Goal: Task Accomplishment & Management: Complete application form

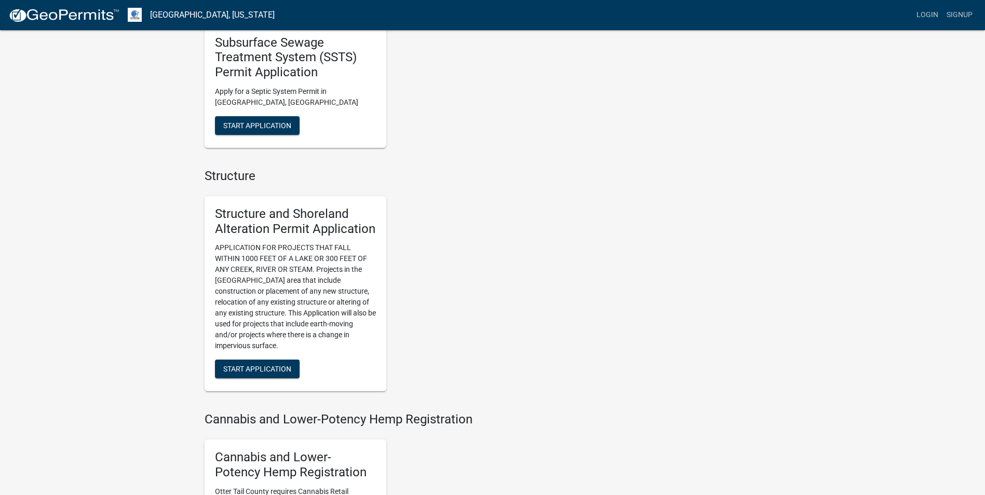
scroll to position [571, 0]
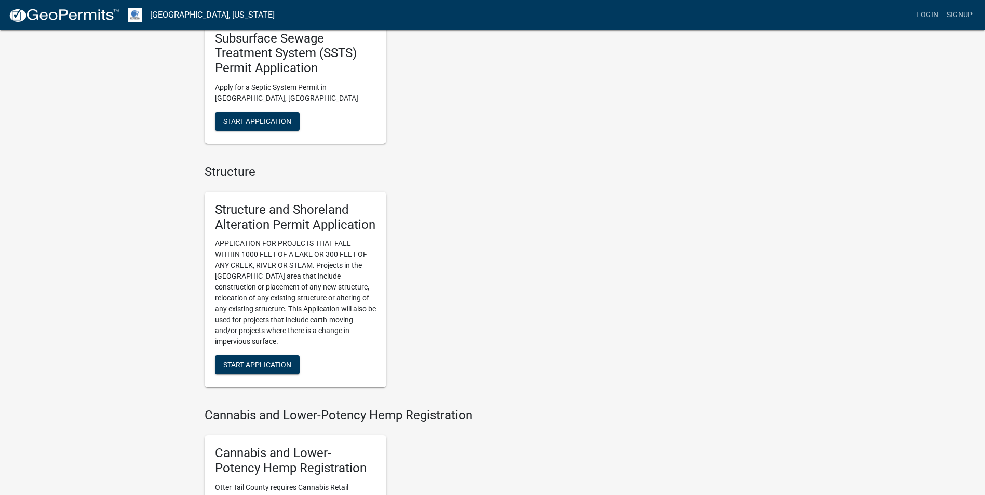
click at [296, 301] on p "APPLICATION FOR PROJECTS THAT FALL WITHIN 1000 FEET OF A LAKE OR 300 FEET OF AN…" at bounding box center [295, 292] width 161 height 109
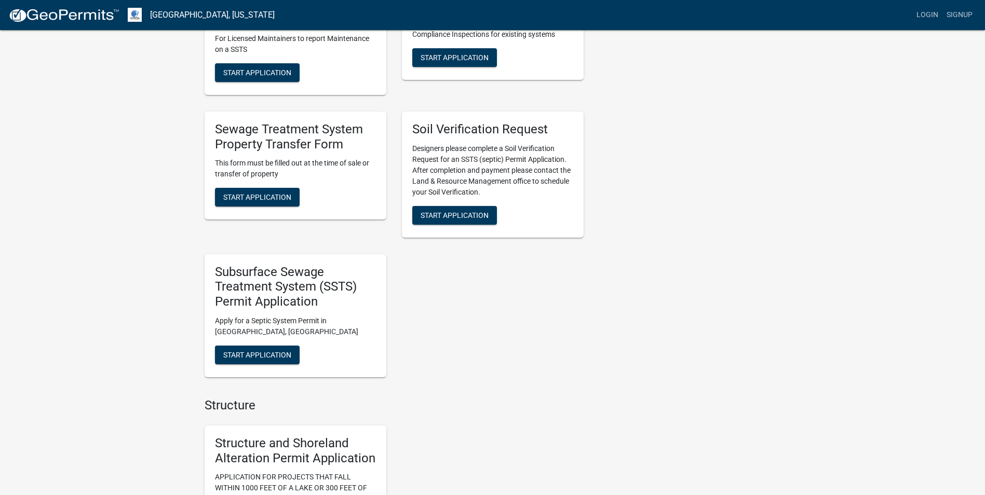
scroll to position [519, 0]
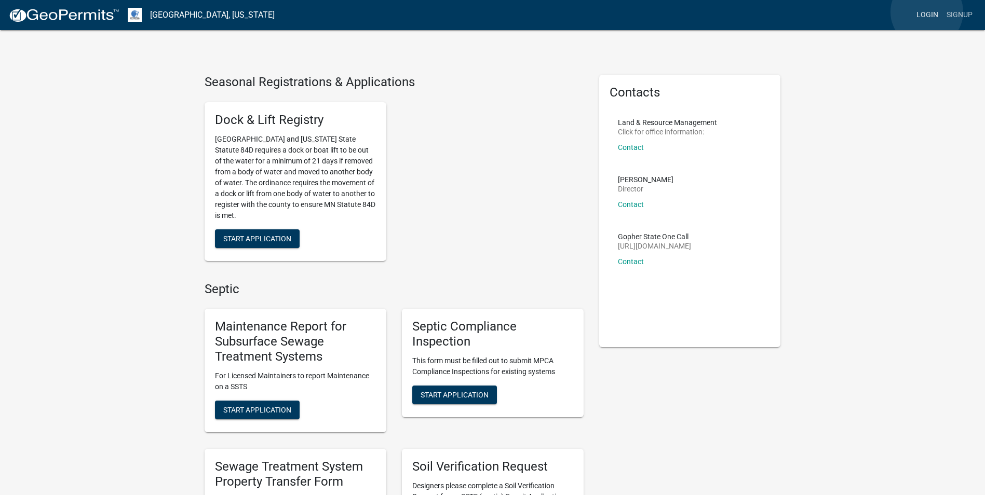
click at [926, 12] on link "Login" at bounding box center [927, 15] width 30 height 20
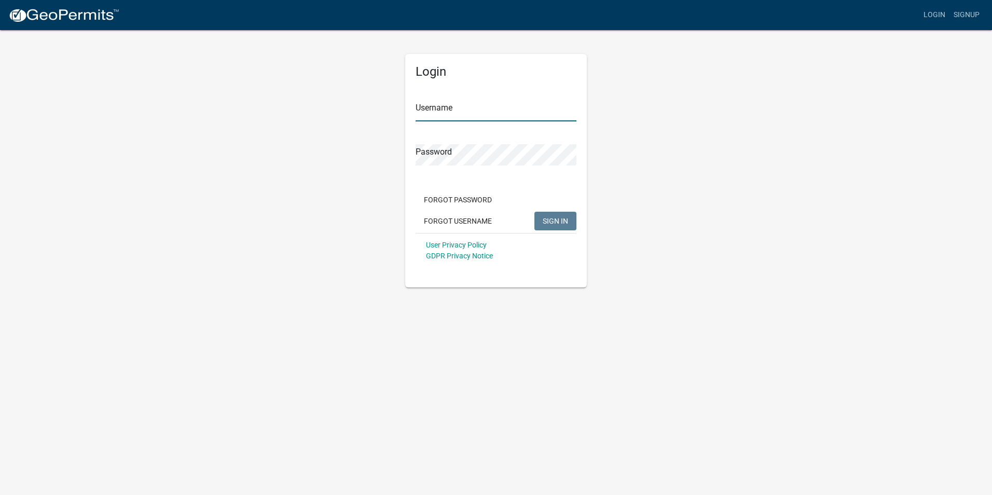
click at [504, 114] on input "Username" at bounding box center [496, 110] width 161 height 21
click at [495, 111] on input "Username" at bounding box center [496, 110] width 161 height 21
click at [535, 212] on button "SIGN IN" at bounding box center [556, 221] width 42 height 19
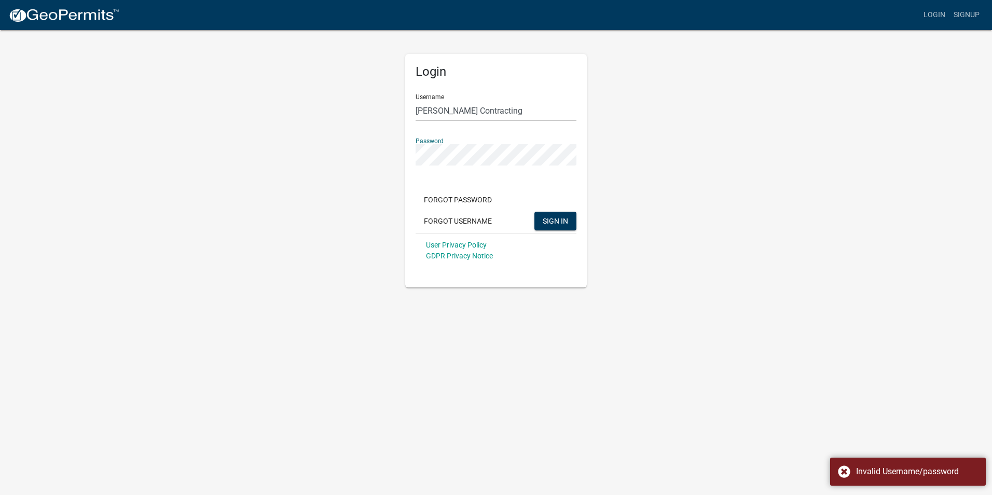
click at [656, 100] on div "Login Username [PERSON_NAME] Contracting Password Forgot Password Forgot Userna…" at bounding box center [496, 158] width 592 height 258
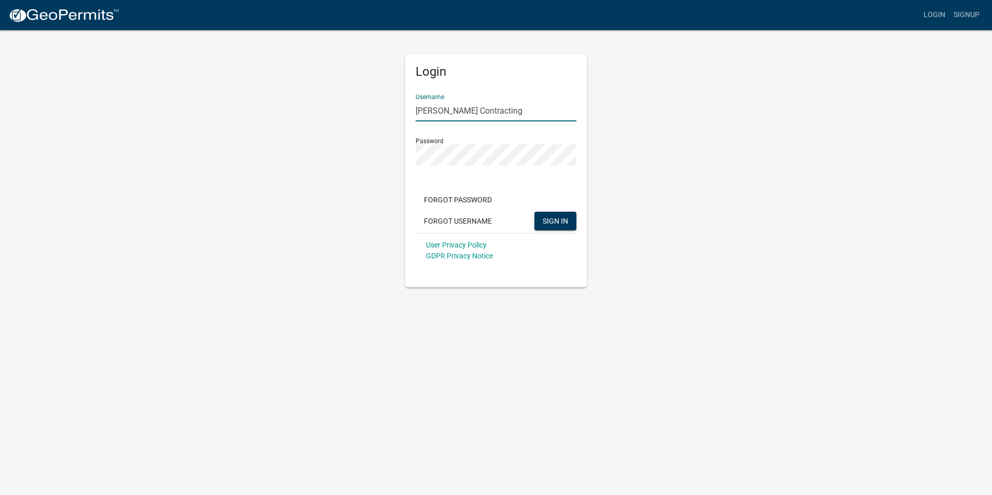
click at [447, 107] on input "[PERSON_NAME] Contracting" at bounding box center [496, 110] width 161 height 21
type input "DawsonContracting"
click at [535, 212] on button "SIGN IN" at bounding box center [556, 221] width 42 height 19
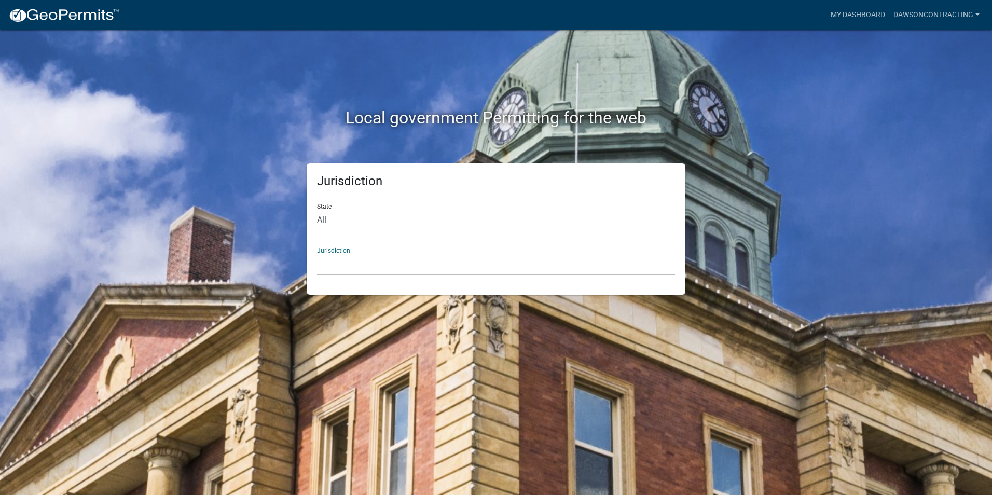
click at [397, 268] on select "[GEOGRAPHIC_DATA], [US_STATE] [GEOGRAPHIC_DATA], [US_STATE][PERSON_NAME][GEOGRA…" at bounding box center [496, 264] width 358 height 21
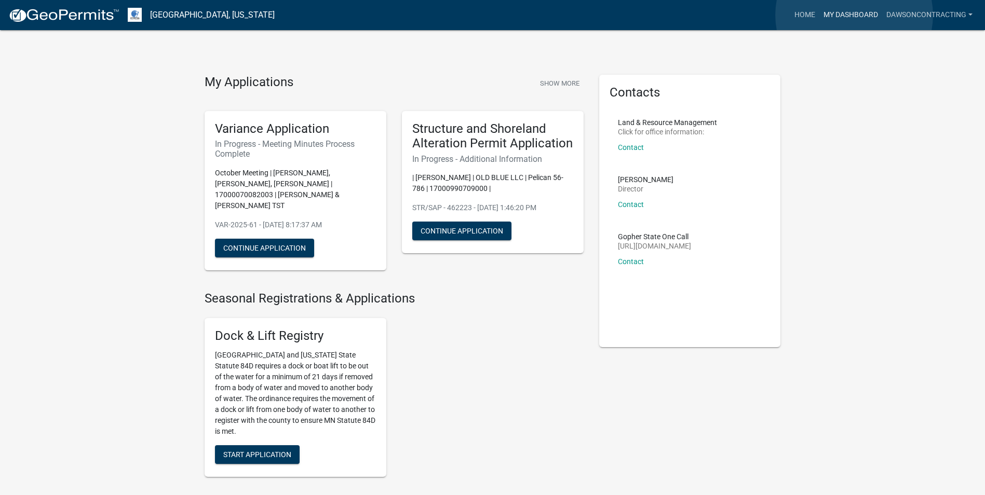
click at [854, 15] on link "My Dashboard" at bounding box center [850, 15] width 63 height 20
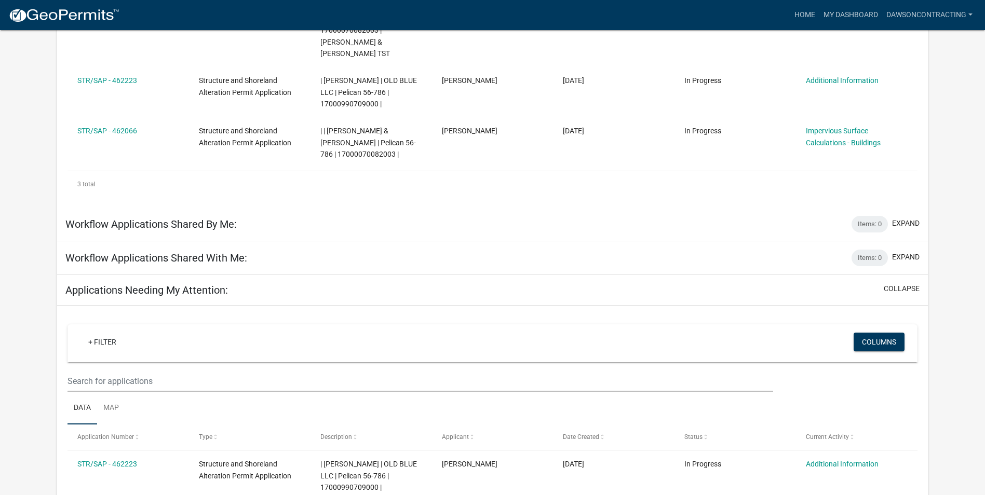
scroll to position [311, 0]
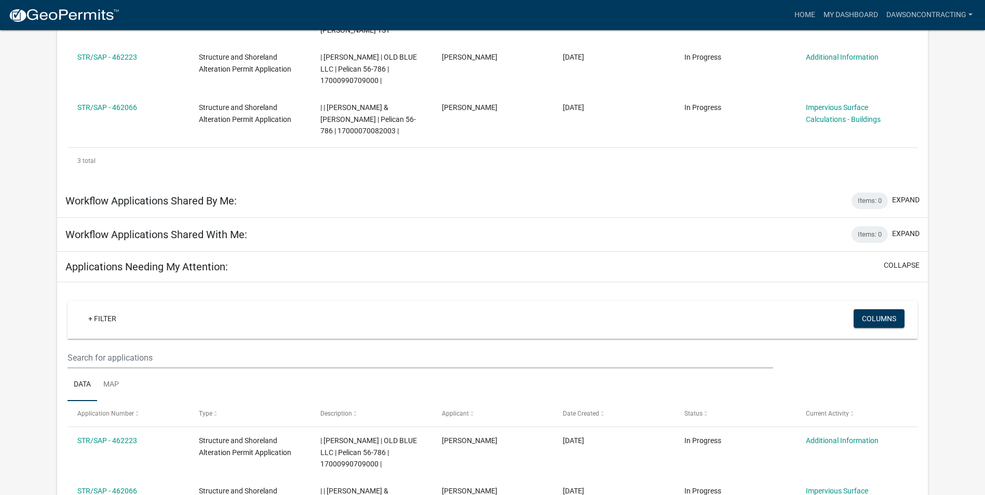
click at [446, 252] on div "Applications Needing My Attention: collapse" at bounding box center [492, 267] width 870 height 31
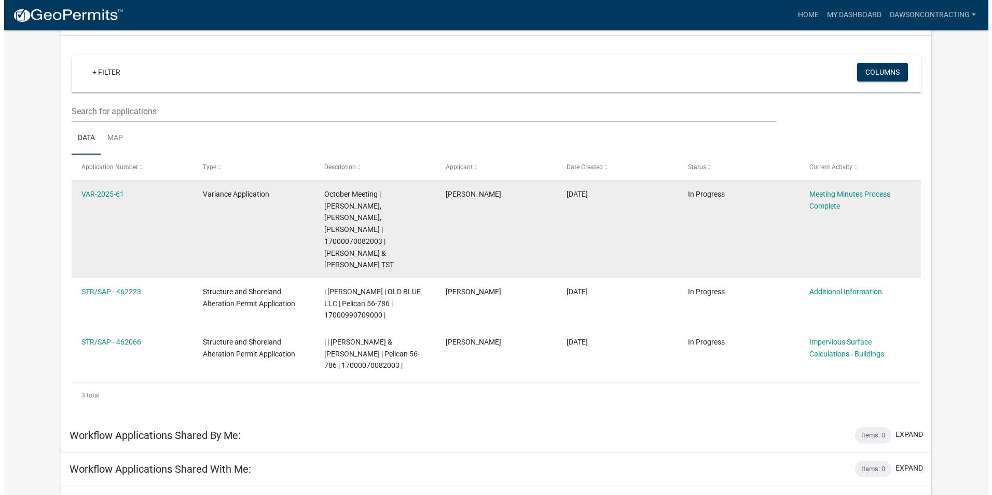
scroll to position [0, 0]
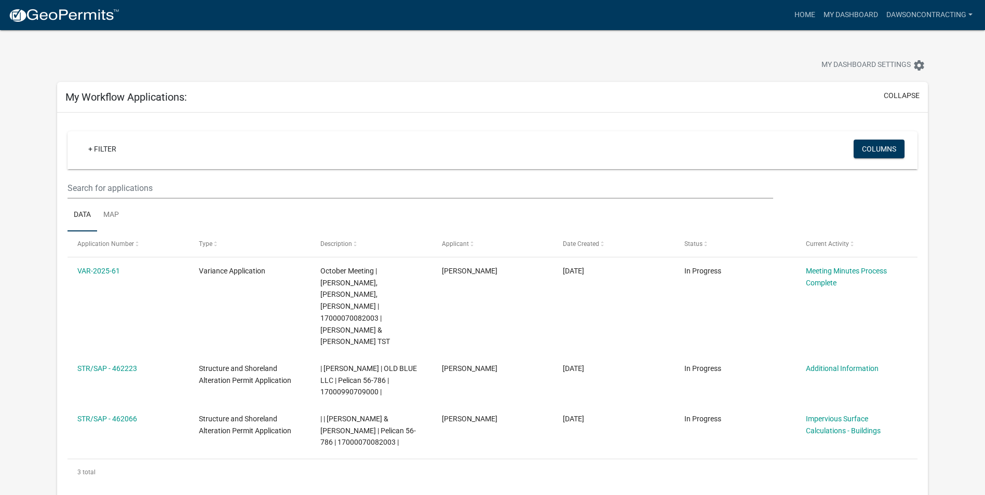
click at [525, 68] on div at bounding box center [307, 66] width 517 height 23
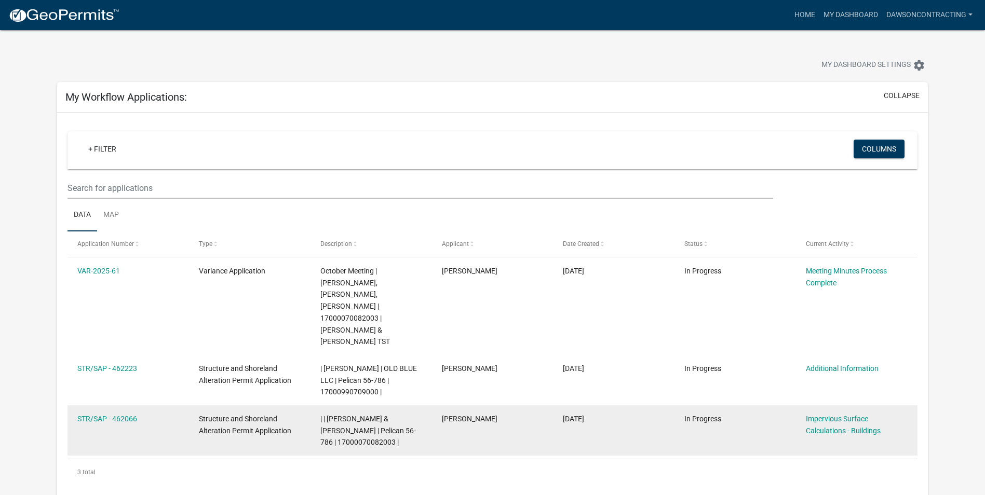
click at [171, 413] on div "STR/SAP - 462066" at bounding box center [127, 419] width 101 height 12
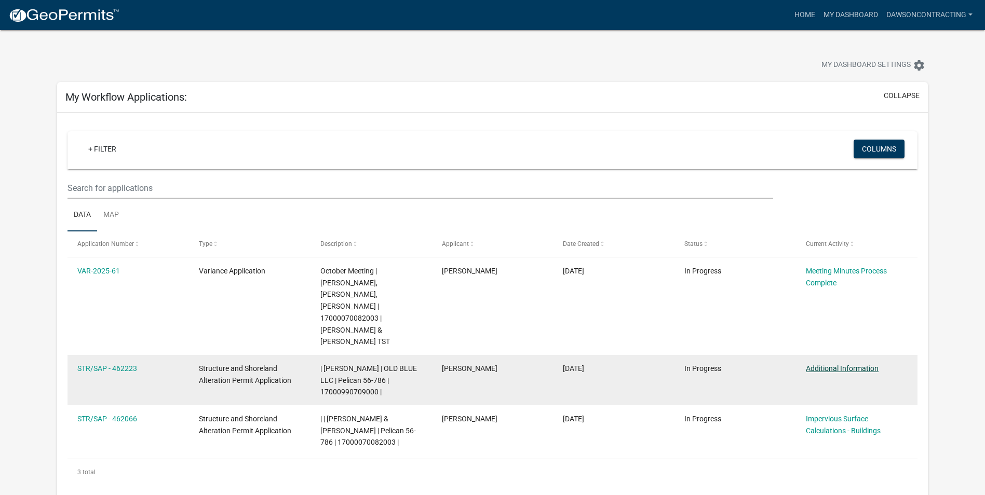
click at [825, 364] on link "Additional Information" at bounding box center [842, 368] width 73 height 8
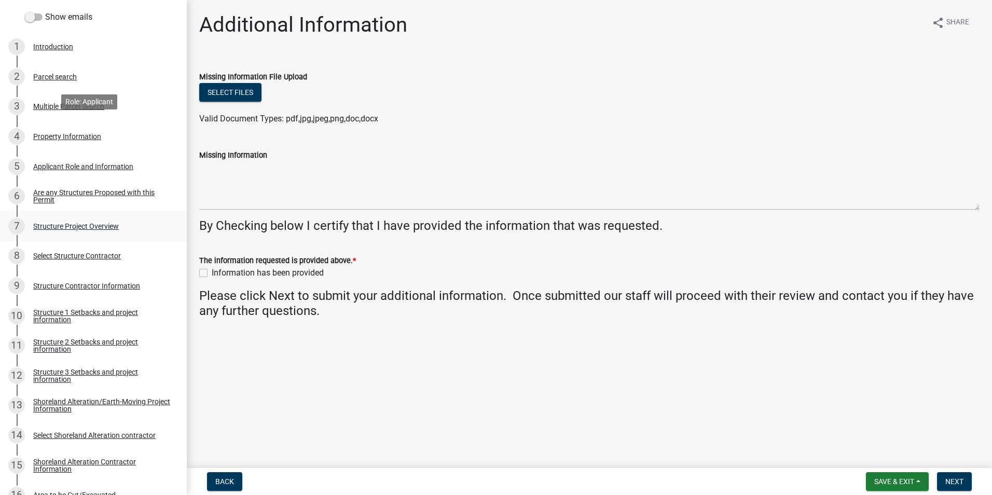
scroll to position [311, 0]
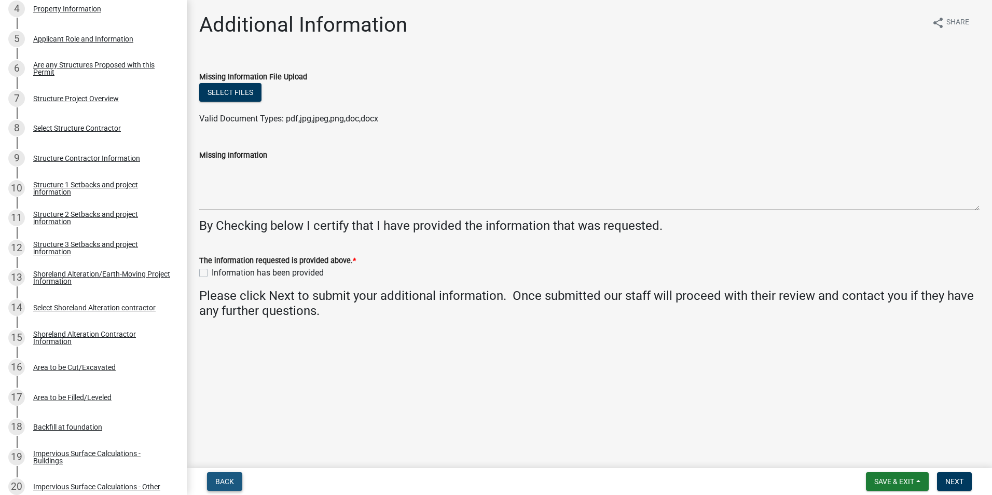
click at [228, 484] on span "Back" at bounding box center [224, 482] width 19 height 8
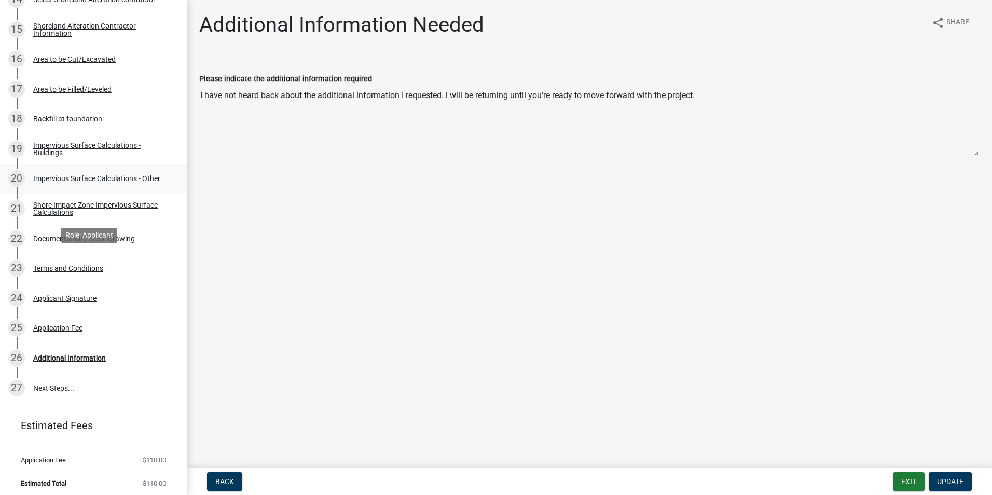
scroll to position [624, 0]
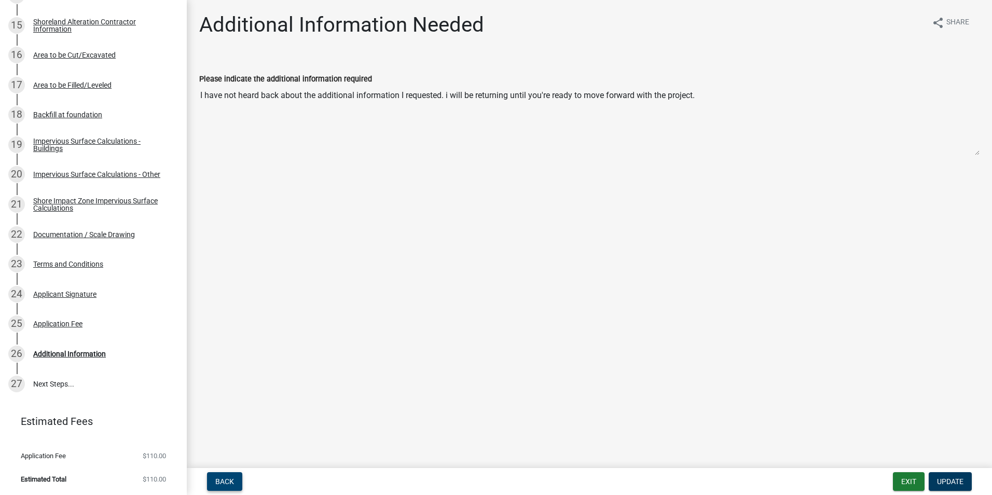
click at [228, 485] on span "Back" at bounding box center [224, 482] width 19 height 8
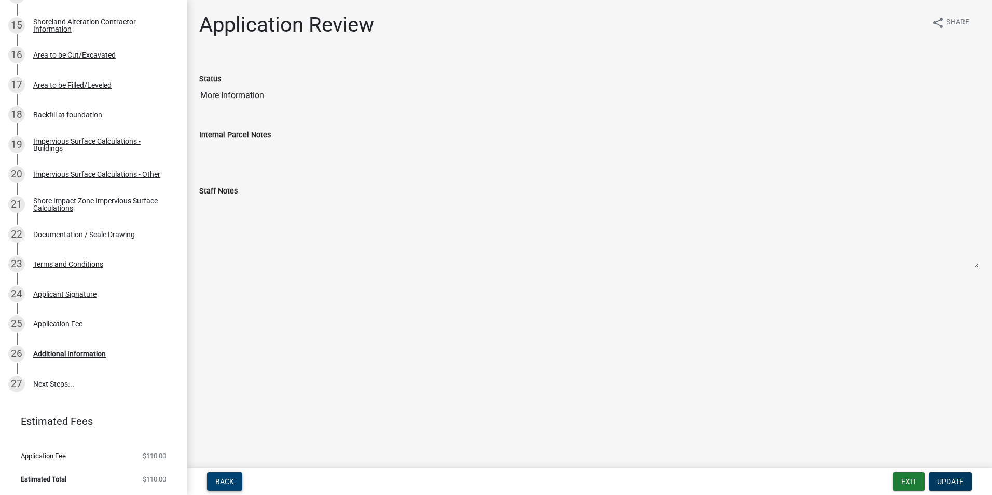
click at [225, 480] on span "Back" at bounding box center [224, 482] width 19 height 8
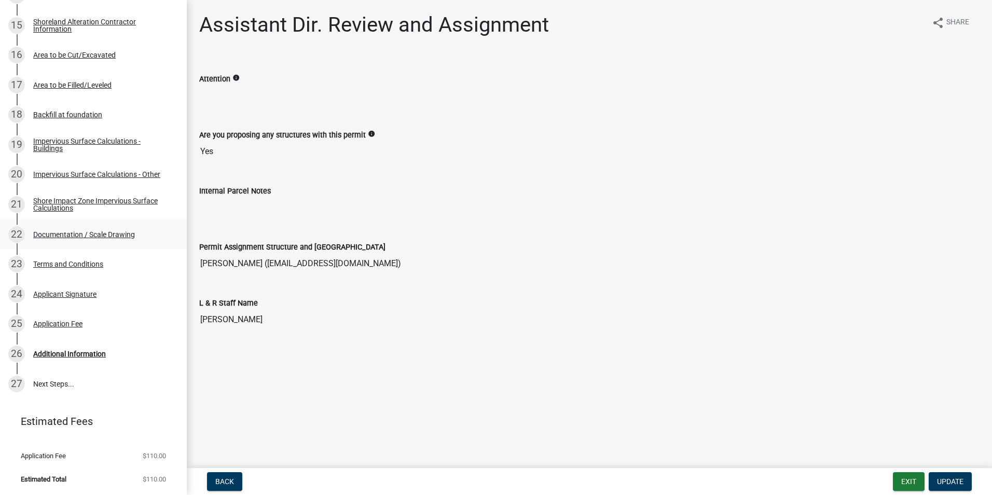
click at [118, 234] on div "Documentation / Scale Drawing" at bounding box center [84, 234] width 102 height 7
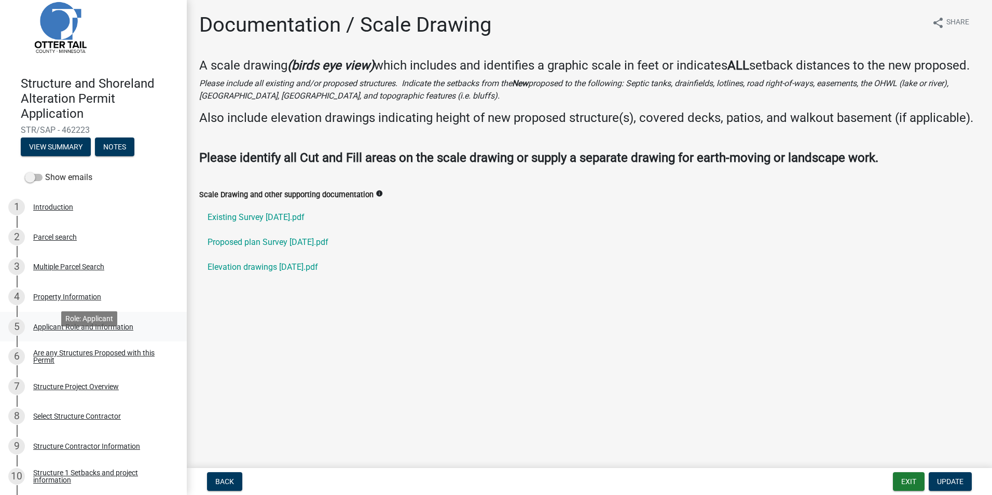
scroll to position [0, 0]
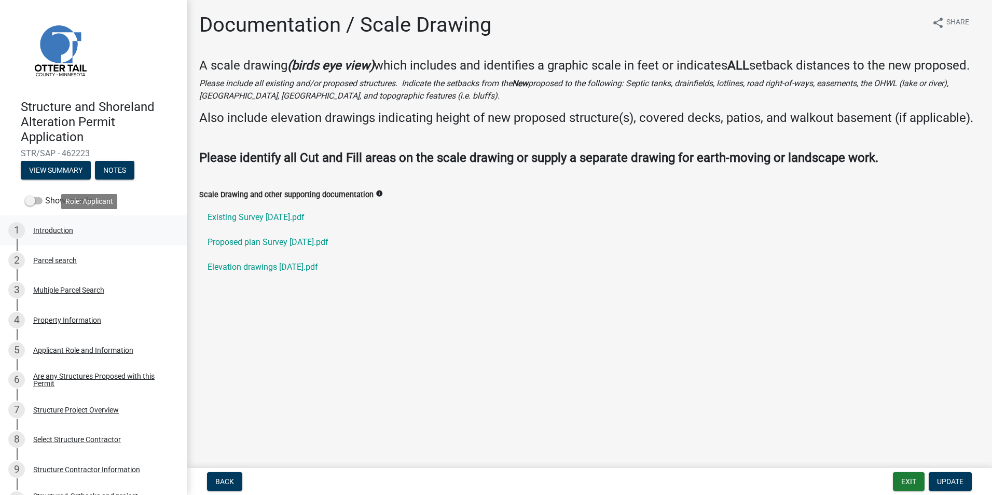
click at [59, 231] on div "Introduction" at bounding box center [53, 230] width 40 height 7
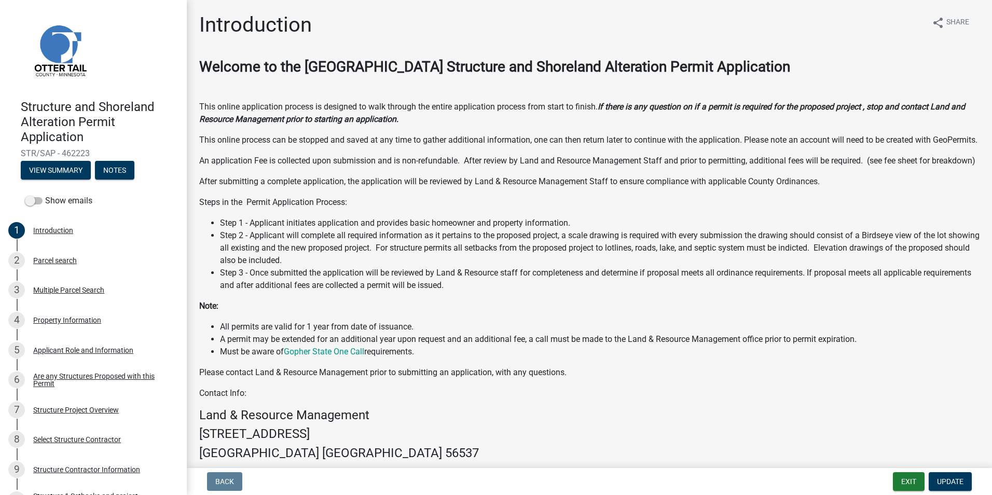
scroll to position [127, 0]
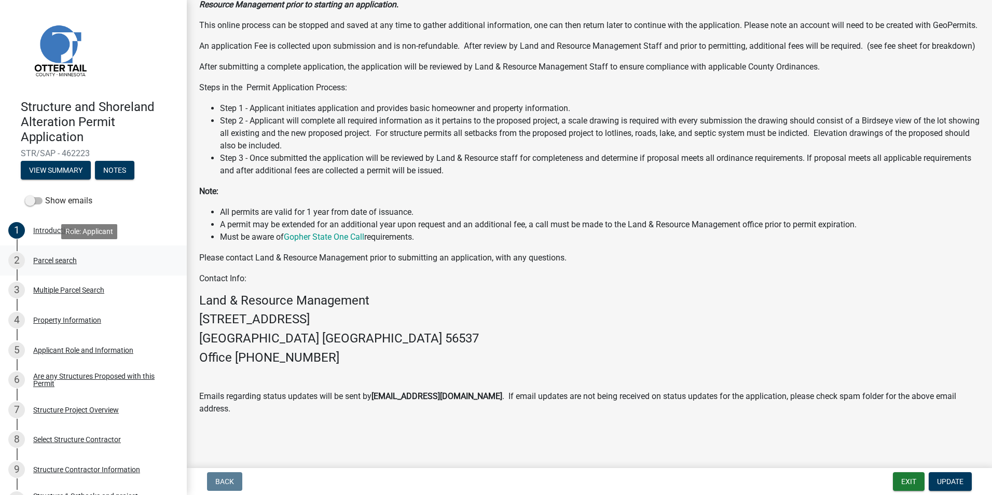
click at [46, 258] on div "Parcel search" at bounding box center [55, 260] width 44 height 7
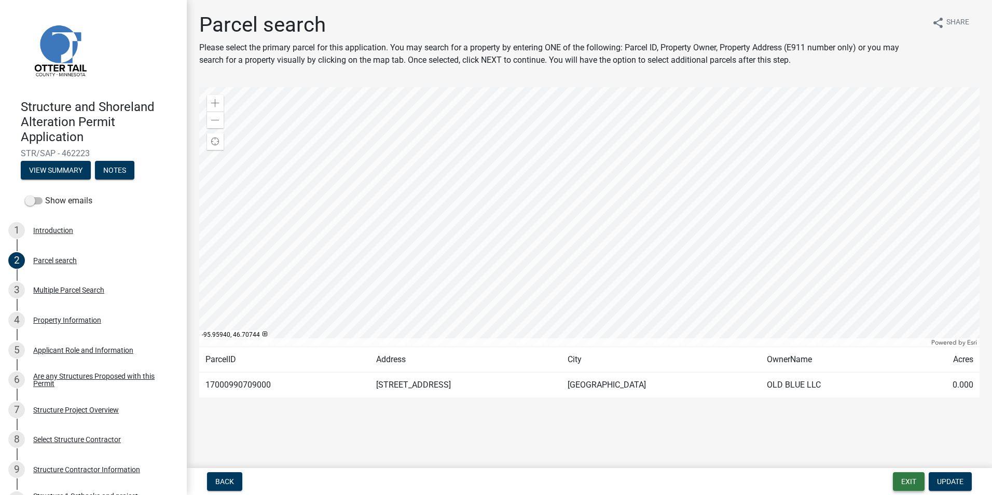
click at [906, 483] on button "Exit" at bounding box center [909, 481] width 32 height 19
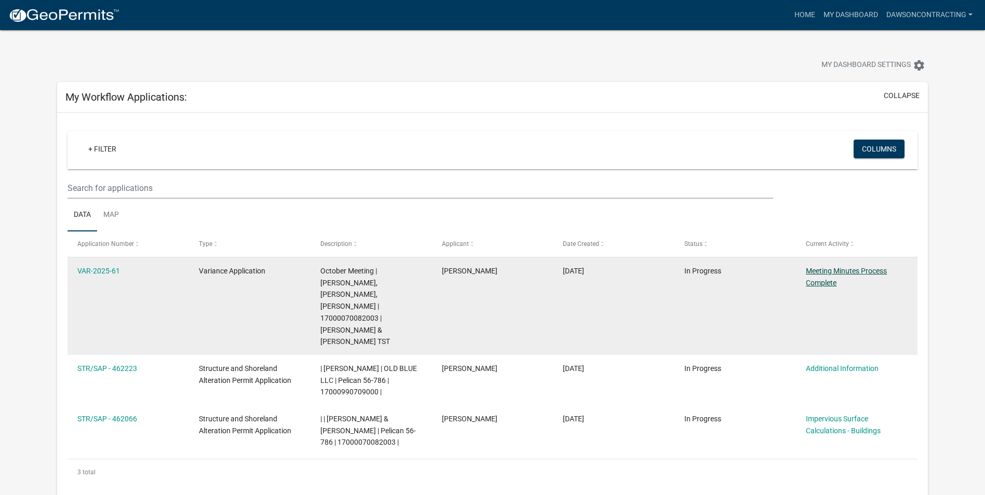
click at [843, 269] on link "Meeting Minutes Process Complete" at bounding box center [846, 277] width 81 height 20
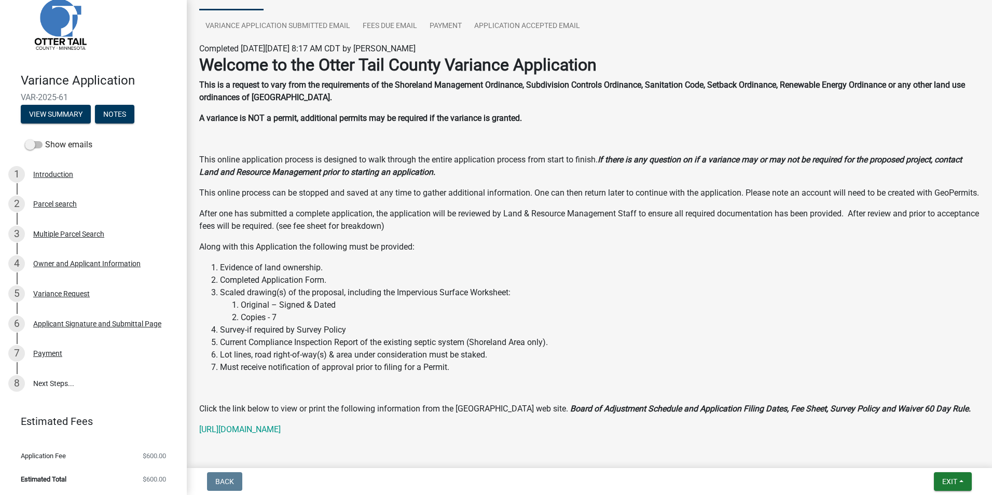
scroll to position [104, 0]
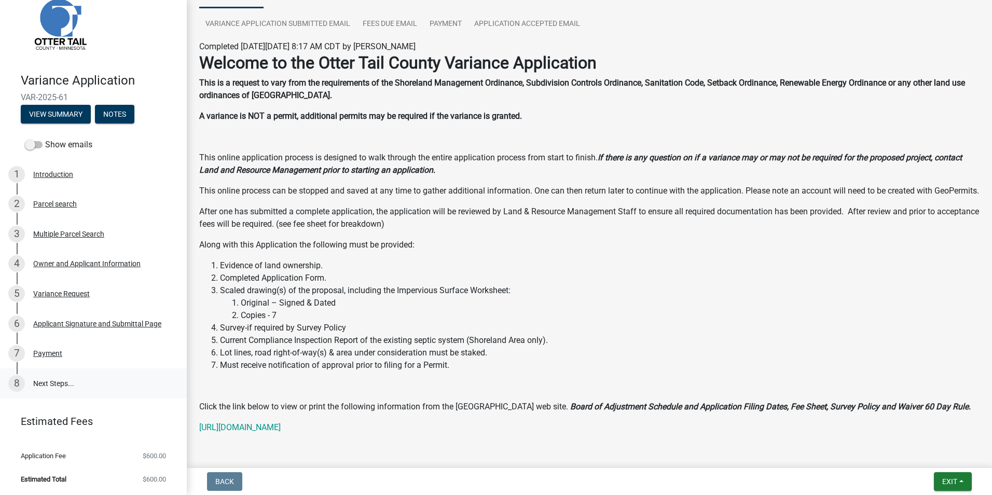
click at [60, 381] on link "8 Next Steps..." at bounding box center [93, 384] width 187 height 30
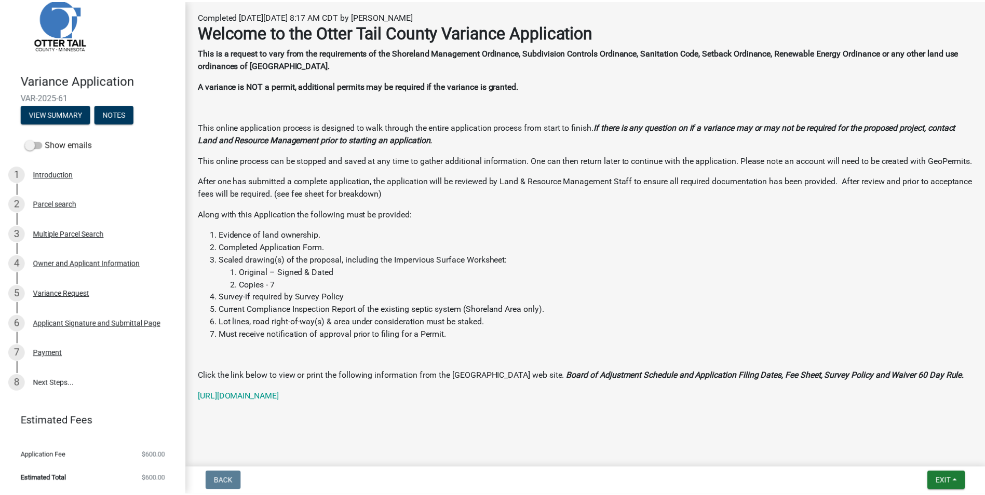
scroll to position [147, 0]
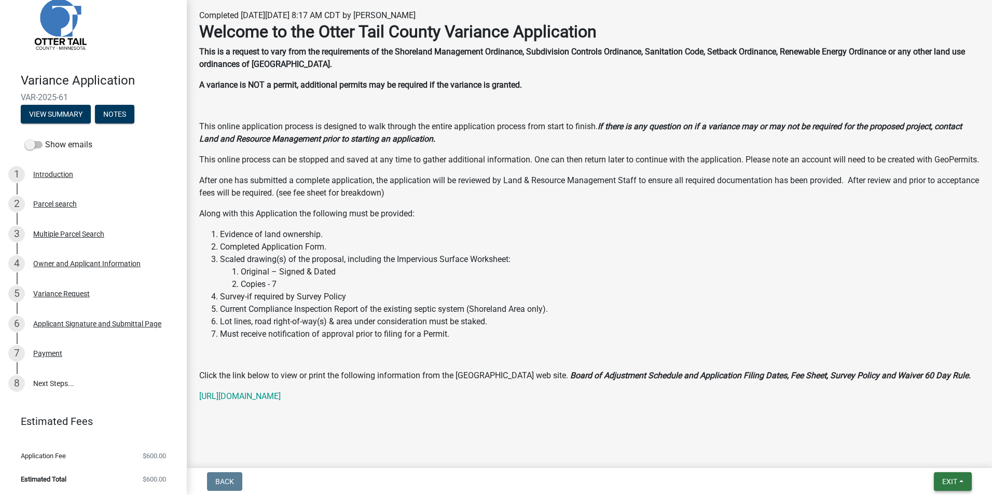
click at [948, 483] on span "Exit" at bounding box center [950, 482] width 15 height 8
click at [927, 455] on button "Save & Exit" at bounding box center [930, 454] width 83 height 25
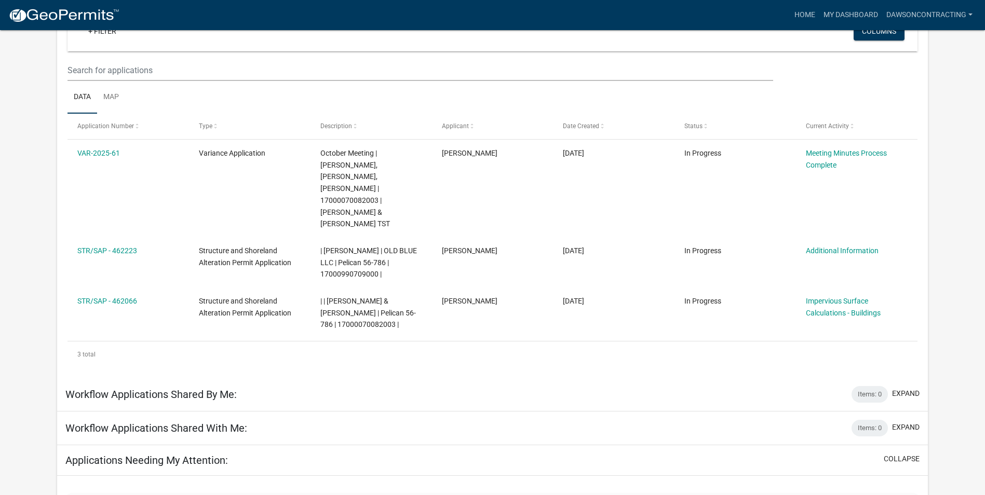
scroll to position [100, 0]
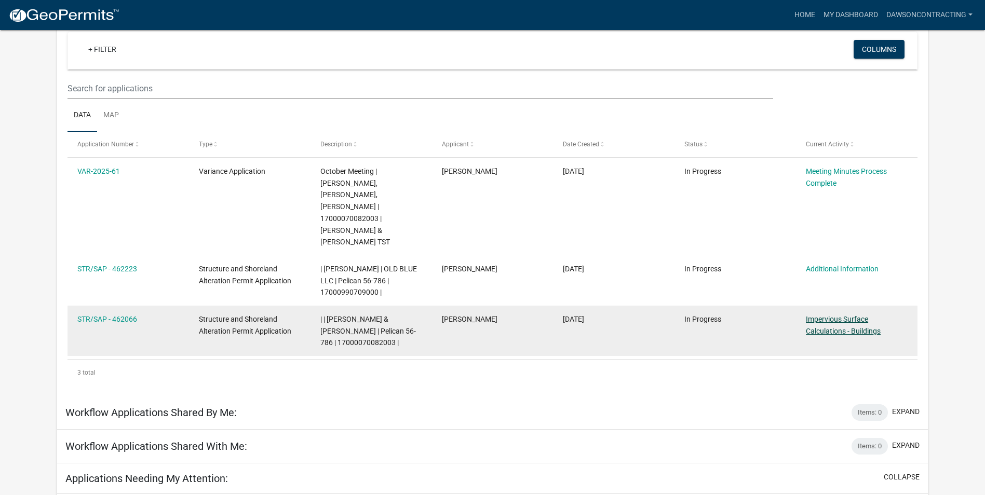
click at [824, 315] on link "Impervious Surface Calculations - Buildings" at bounding box center [843, 325] width 75 height 20
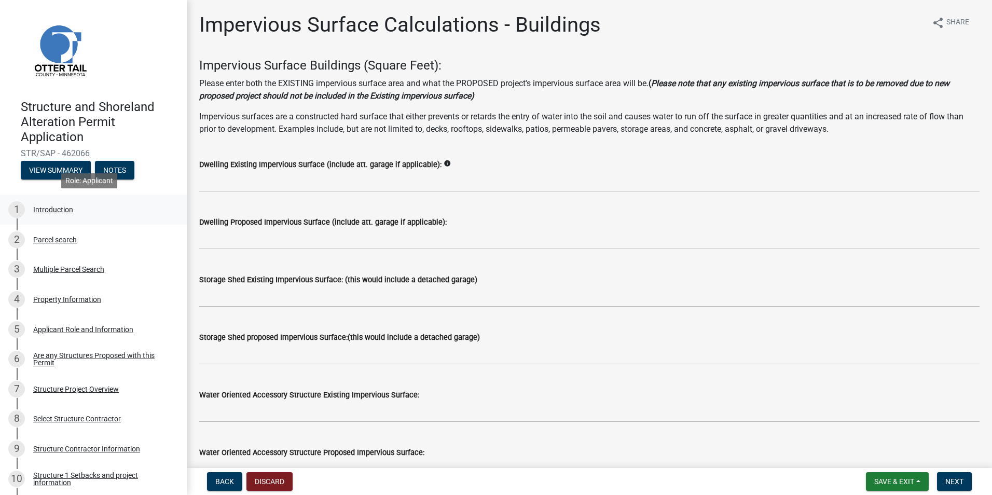
click at [49, 207] on div "Introduction" at bounding box center [53, 209] width 40 height 7
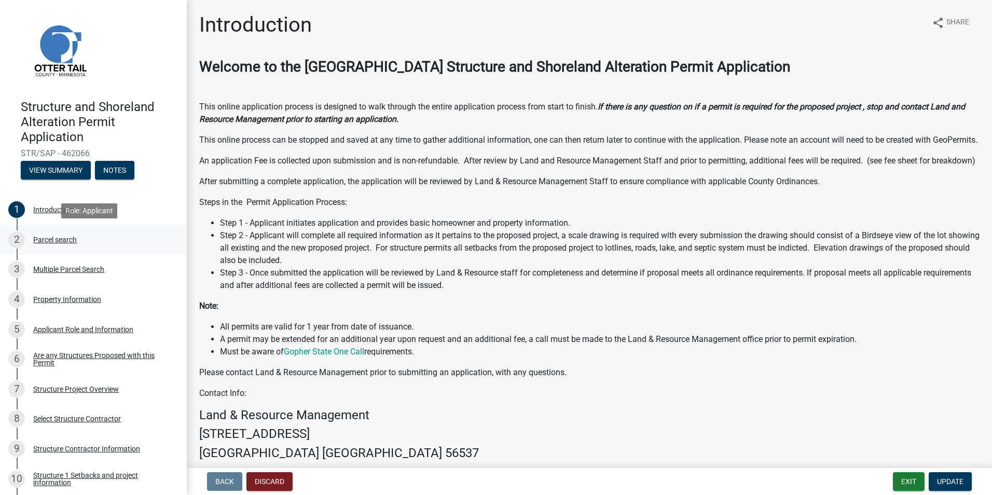
click at [67, 241] on div "Parcel search" at bounding box center [55, 239] width 44 height 7
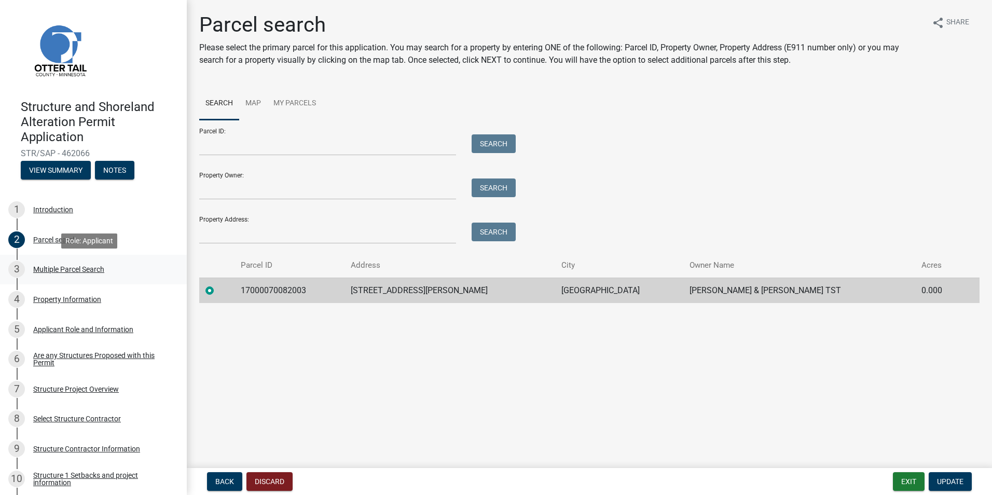
click at [64, 268] on div "Multiple Parcel Search" at bounding box center [68, 269] width 71 height 7
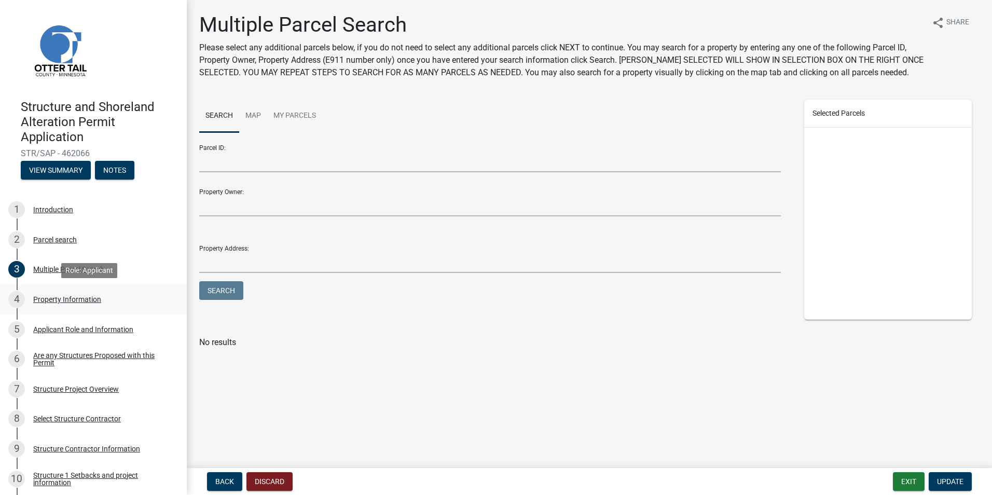
click at [83, 298] on div "Property Information" at bounding box center [67, 299] width 68 height 7
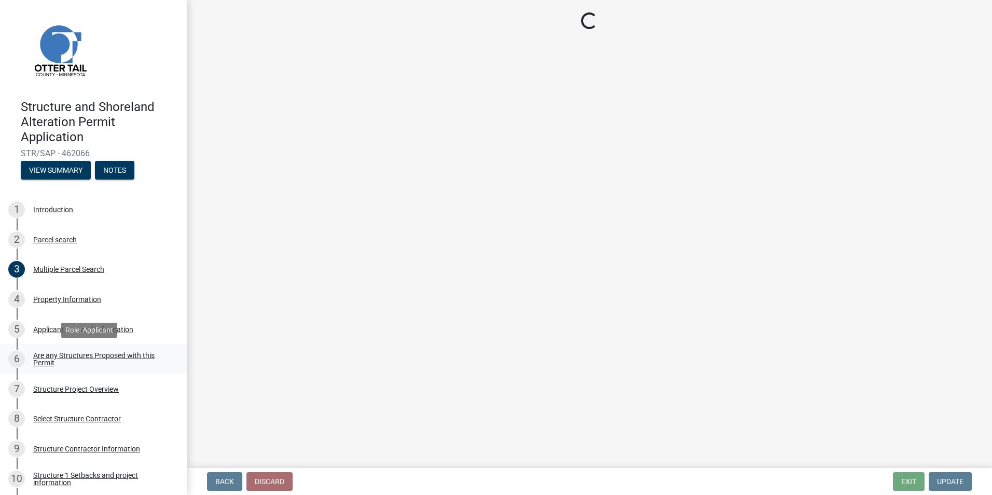
select select "758382b1-a9b7-40fb-b133-d60fa51a6422"
select select "9f52d7c9-96dd-4370-b810-ce091165f7c2"
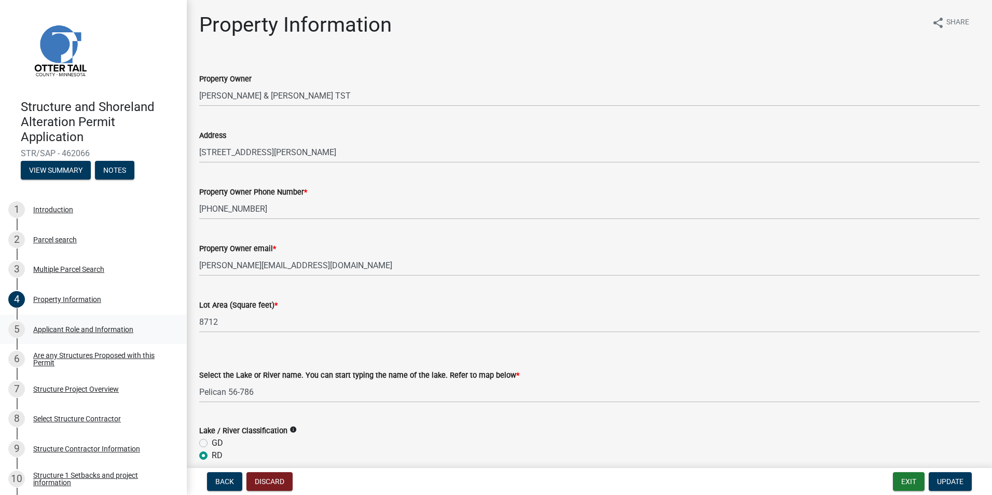
click at [93, 327] on div "Applicant Role and Information" at bounding box center [83, 329] width 100 height 7
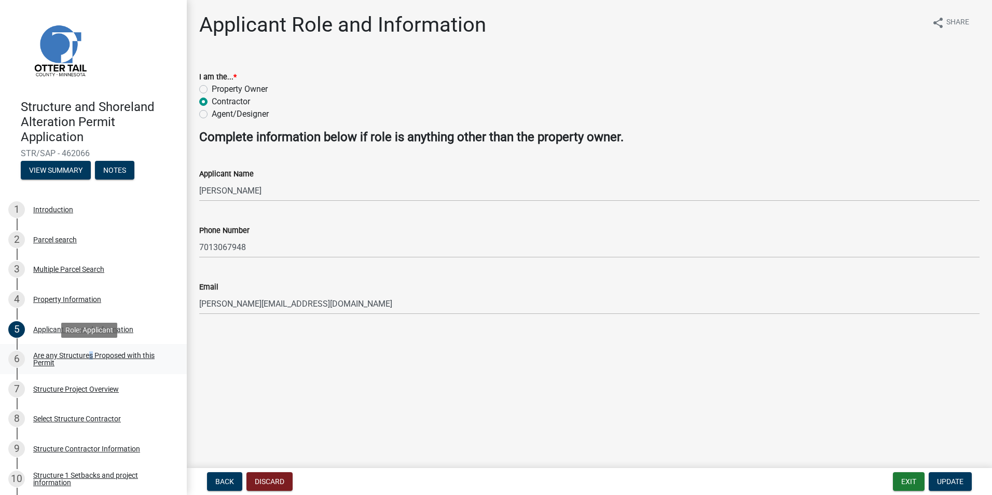
click at [88, 354] on div "Are any Structures Proposed with this Permit" at bounding box center [101, 359] width 137 height 15
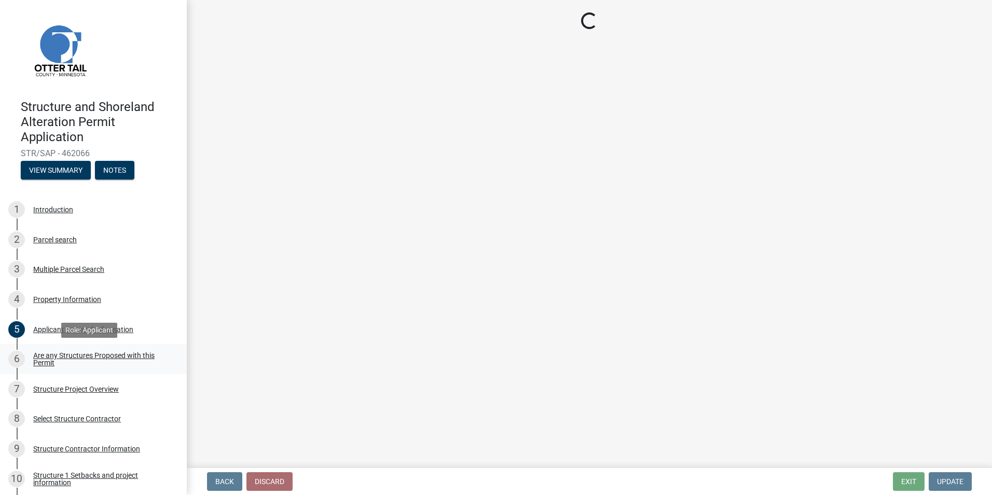
drag, startPoint x: 88, startPoint y: 354, endPoint x: 130, endPoint y: 366, distance: 43.4
click at [130, 366] on div "Are any Structures Proposed with this Permit" at bounding box center [101, 359] width 137 height 15
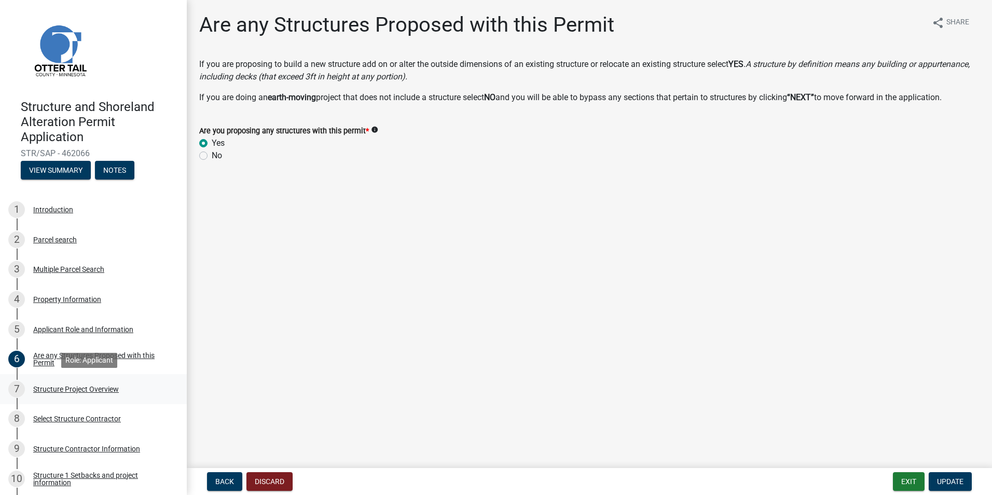
click at [56, 388] on div "Structure Project Overview" at bounding box center [76, 389] width 86 height 7
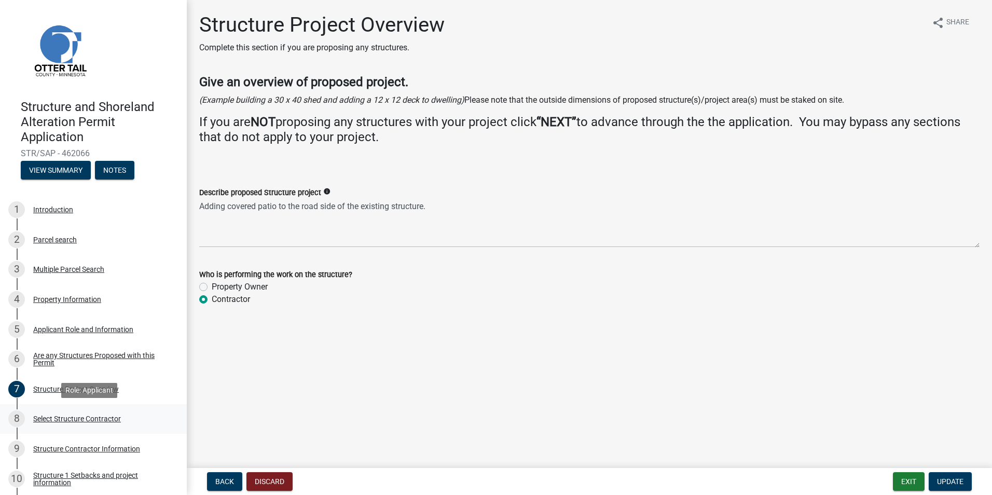
click at [90, 418] on div "Select Structure Contractor" at bounding box center [77, 418] width 88 height 7
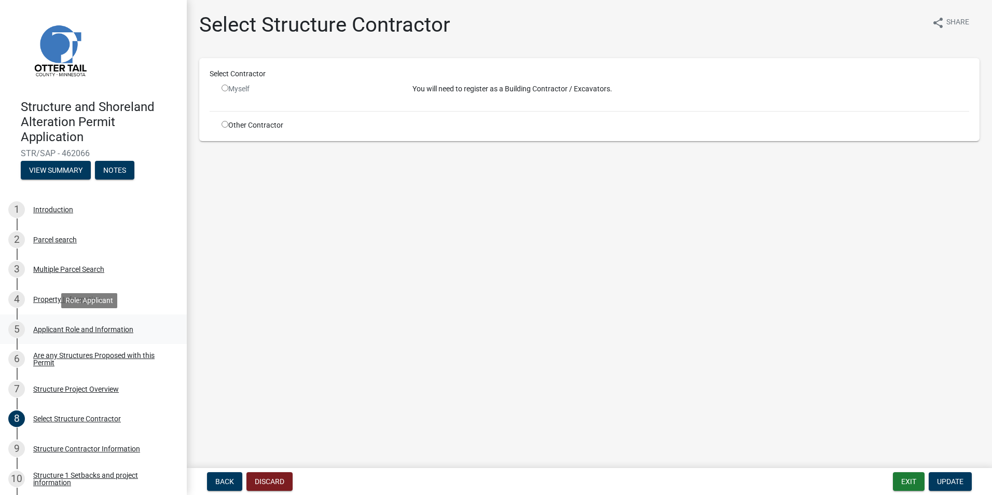
click at [88, 326] on div "Applicant Role and Information" at bounding box center [83, 329] width 100 height 7
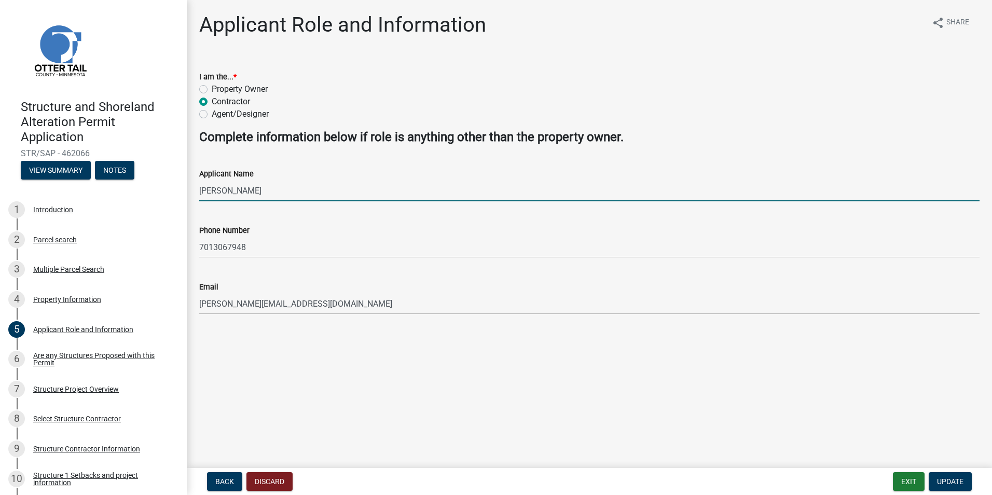
click at [249, 192] on input "[PERSON_NAME]" at bounding box center [589, 190] width 781 height 21
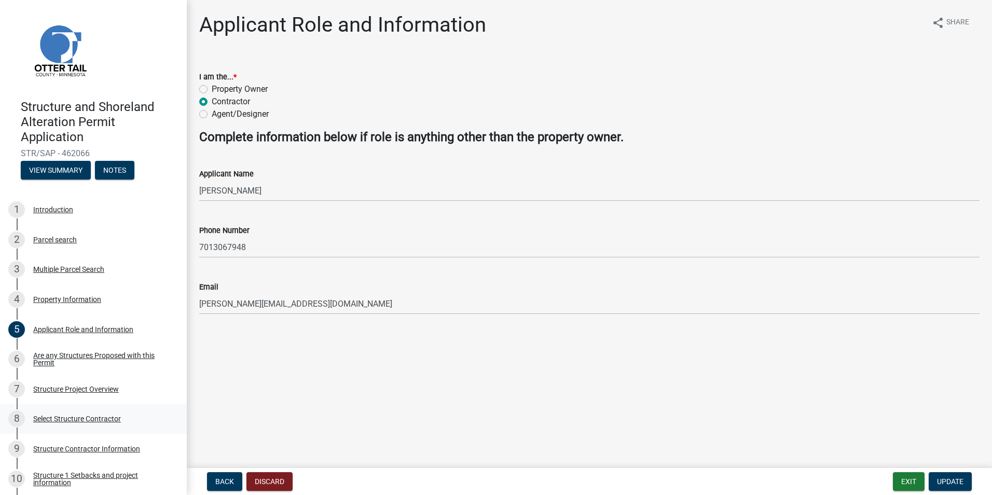
click at [43, 417] on div "Select Structure Contractor" at bounding box center [77, 418] width 88 height 7
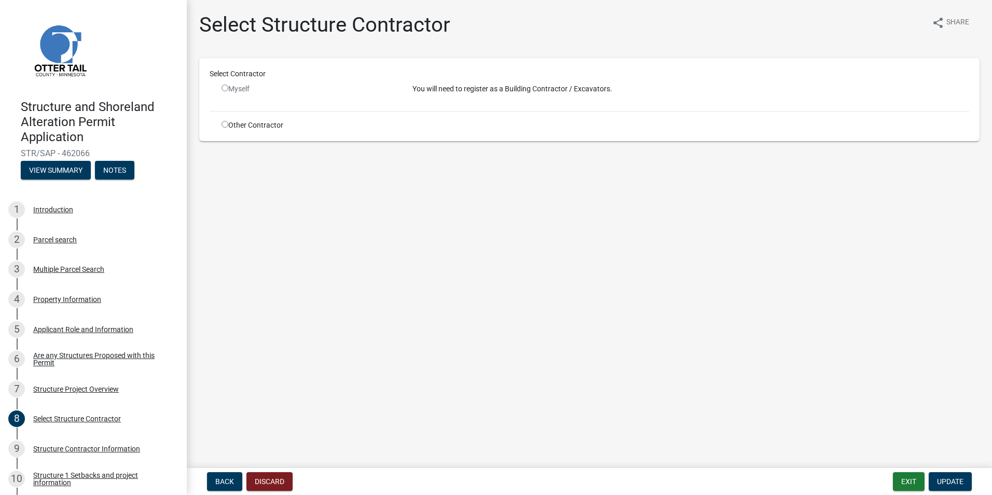
click at [226, 123] on input "radio" at bounding box center [225, 124] width 7 height 7
radio input "true"
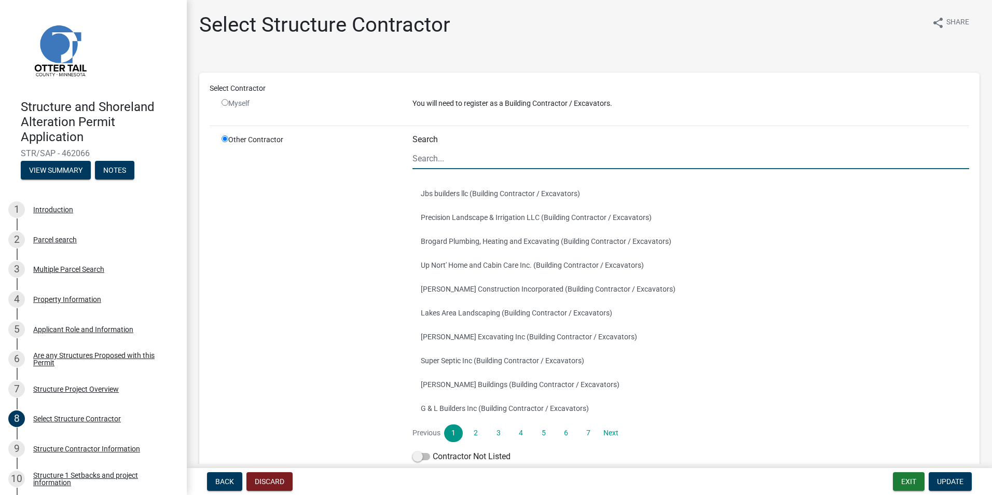
click at [486, 163] on input "Search" at bounding box center [691, 158] width 557 height 21
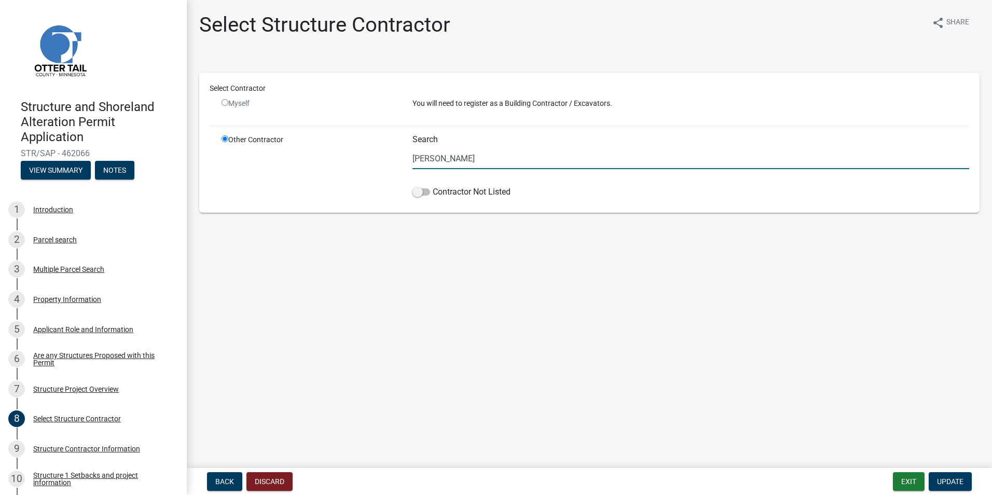
type input "[PERSON_NAME] Contracting"
click at [422, 191] on span at bounding box center [422, 191] width 18 height 7
click at [433, 186] on input "Contractor Not Listed" at bounding box center [433, 186] width 0 height 0
drag, startPoint x: 947, startPoint y: 486, endPoint x: 523, endPoint y: 389, distance: 434.9
click at [537, 397] on wm-app "Structure and Shoreland Alteration Permit Application STR/SAP - 462066 View Sum…" at bounding box center [496, 247] width 992 height 495
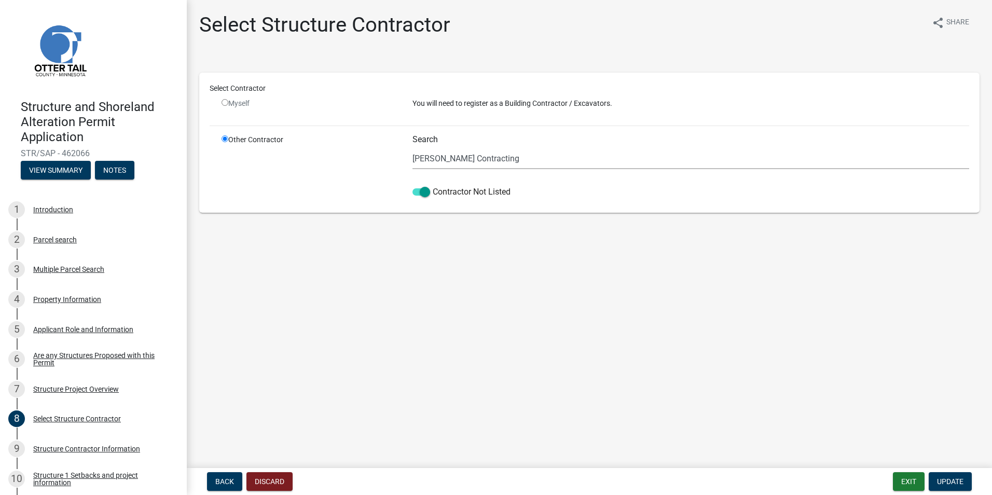
click at [224, 103] on input "radio" at bounding box center [225, 102] width 7 height 7
radio input "false"
radio input "true"
click at [224, 103] on input "radio" at bounding box center [225, 102] width 7 height 7
radio input "false"
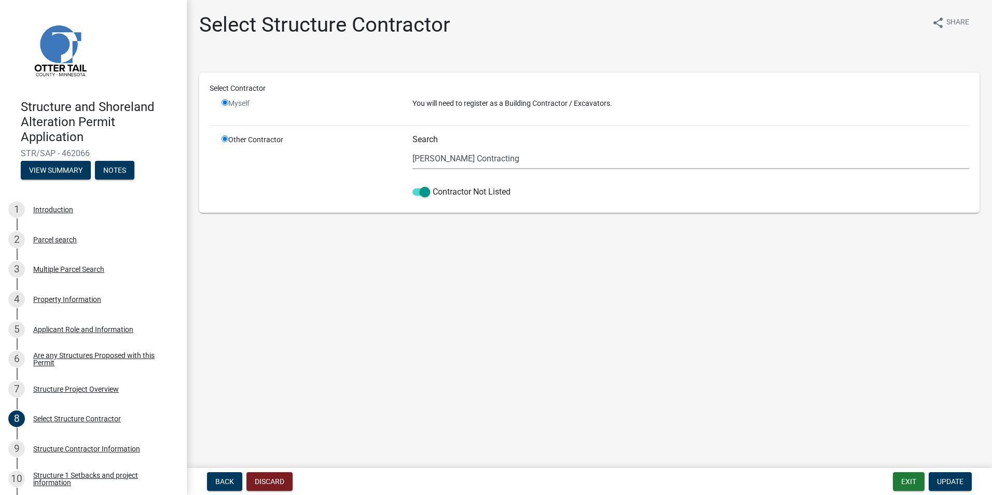
radio input "true"
click at [226, 103] on input "radio" at bounding box center [225, 102] width 7 height 7
radio input "false"
radio input "true"
click at [226, 103] on input "radio" at bounding box center [225, 102] width 7 height 7
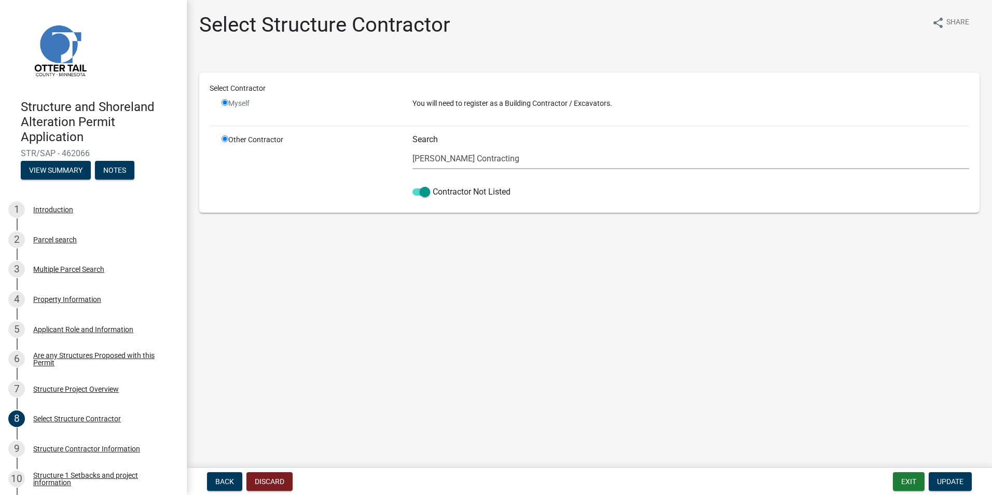
radio input "false"
radio input "true"
click at [226, 103] on input "radio" at bounding box center [225, 102] width 7 height 7
radio input "false"
radio input "true"
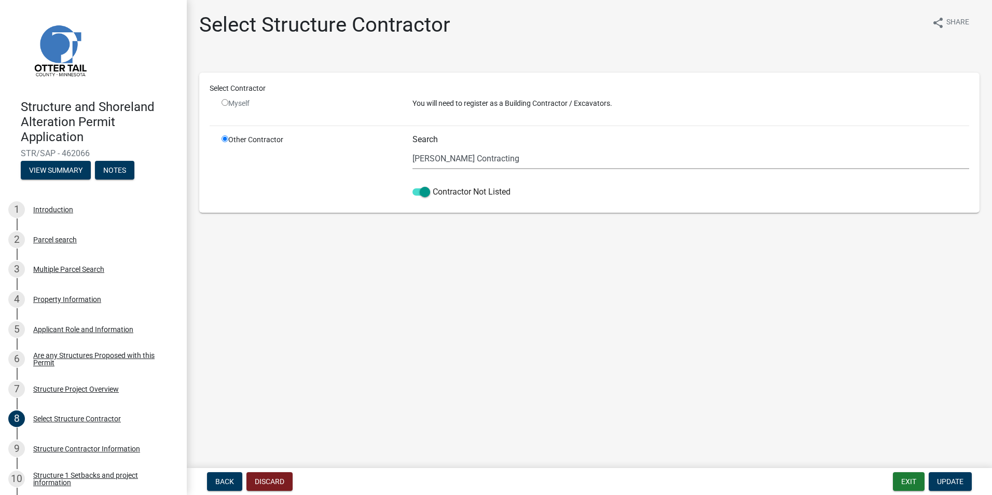
drag, startPoint x: 393, startPoint y: 324, endPoint x: 398, endPoint y: 316, distance: 9.5
click at [394, 324] on main "Select Structure Contractor share Share Select Contractor Myself You will need …" at bounding box center [590, 232] width 806 height 464
click at [425, 190] on span at bounding box center [422, 191] width 18 height 7
click at [433, 186] on input "Contractor Not Listed" at bounding box center [433, 186] width 0 height 0
click at [223, 103] on input "radio" at bounding box center [225, 102] width 7 height 7
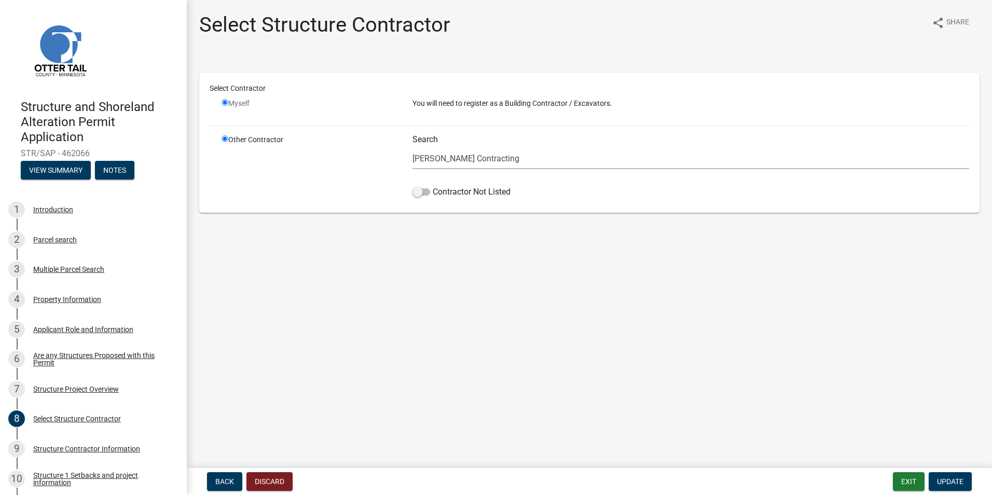
radio input "false"
radio input "true"
click at [224, 104] on input "radio" at bounding box center [225, 102] width 7 height 7
radio input "false"
radio input "true"
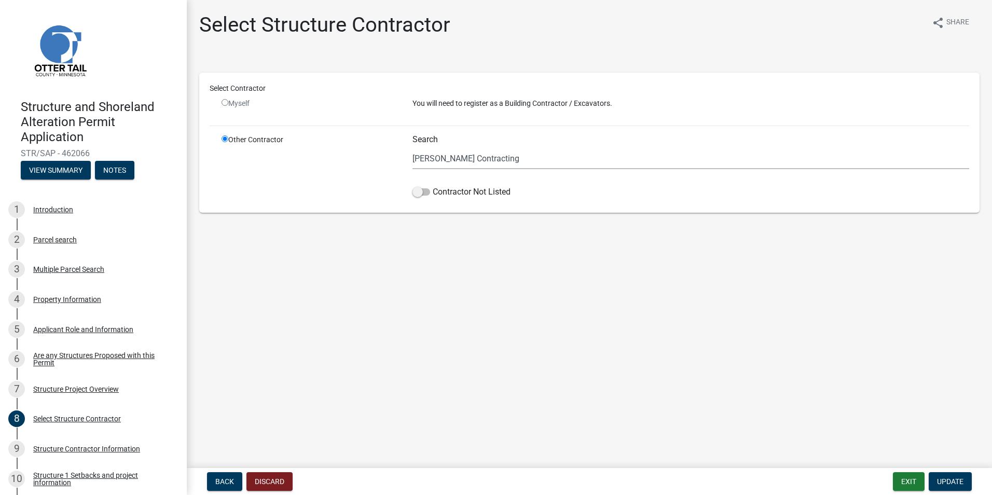
click at [225, 104] on input "radio" at bounding box center [225, 102] width 7 height 7
radio input "false"
radio input "true"
click at [425, 192] on span at bounding box center [422, 191] width 18 height 7
click at [433, 186] on input "Contractor Not Listed" at bounding box center [433, 186] width 0 height 0
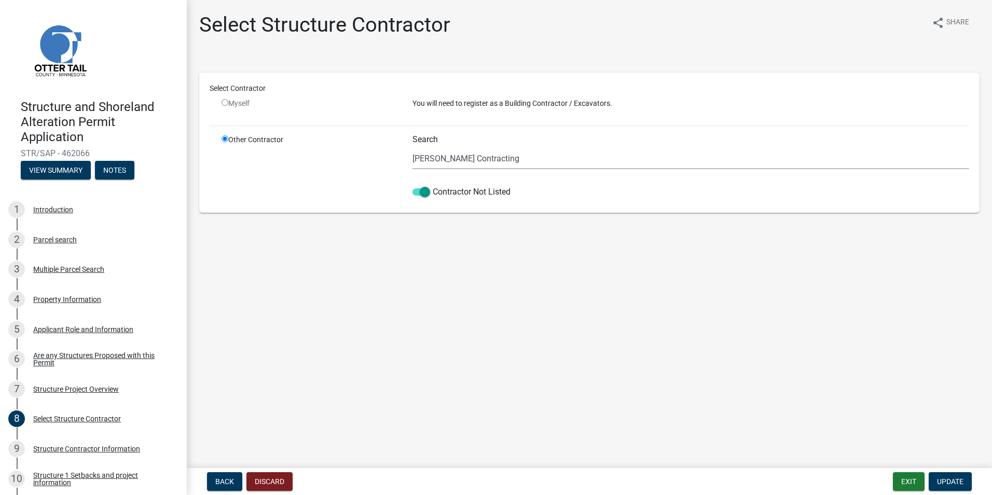
click at [668, 262] on main "Select Structure Contractor share Share Select Contractor Myself You will need …" at bounding box center [590, 232] width 806 height 464
click at [951, 478] on span "Update" at bounding box center [950, 482] width 26 height 8
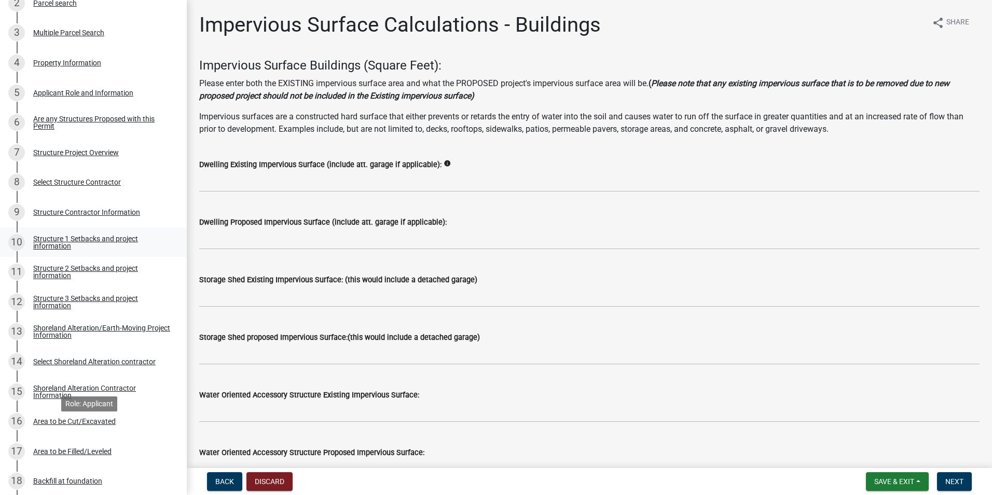
scroll to position [208, 0]
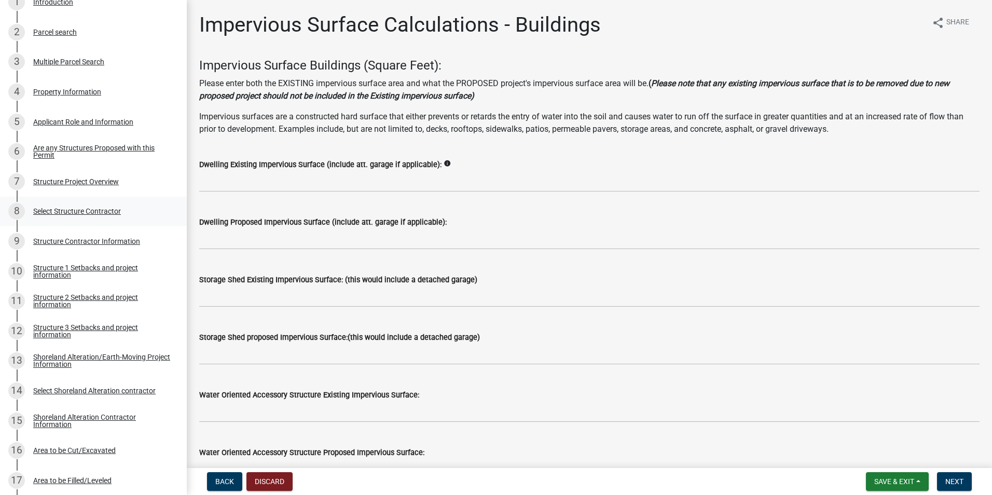
click at [62, 210] on div "Select Structure Contractor" at bounding box center [77, 211] width 88 height 7
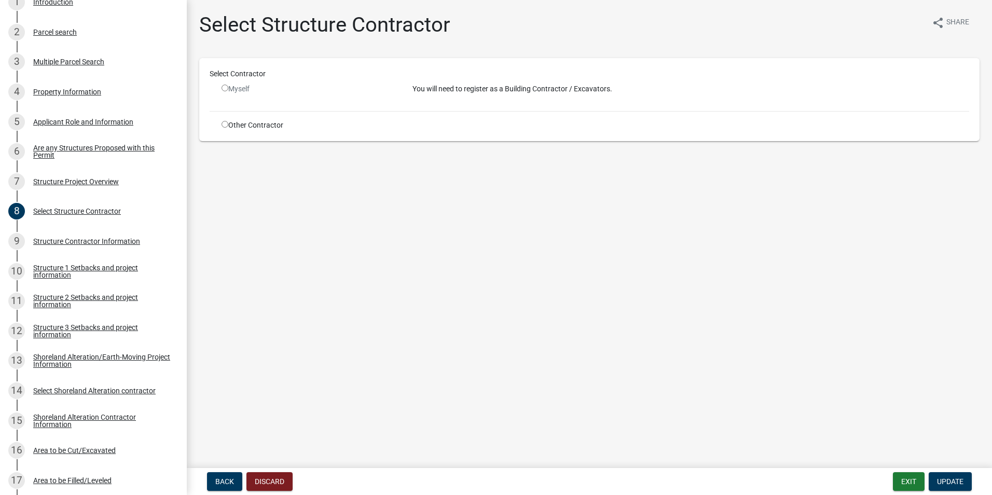
click at [223, 124] on input "radio" at bounding box center [225, 124] width 7 height 7
radio input "true"
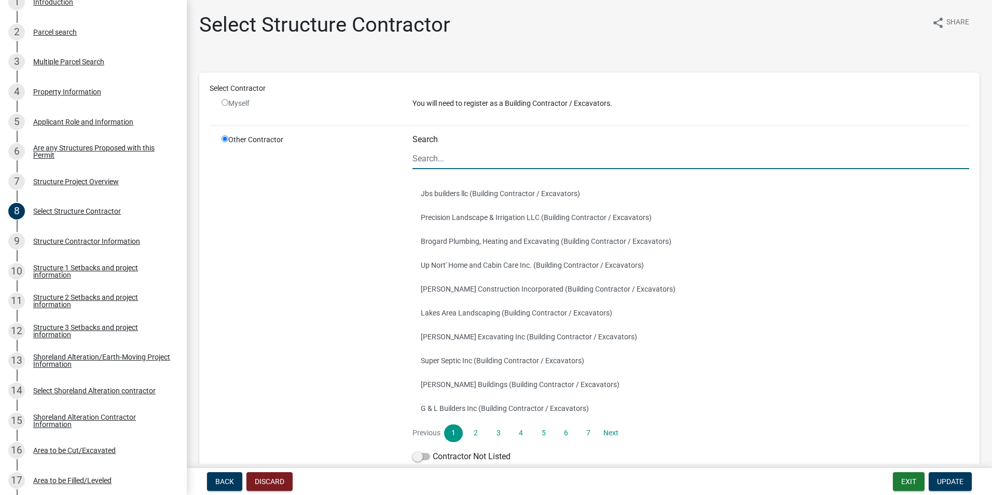
click at [441, 157] on input "Search" at bounding box center [691, 158] width 557 height 21
type input "[PERSON_NAME] Contracting"
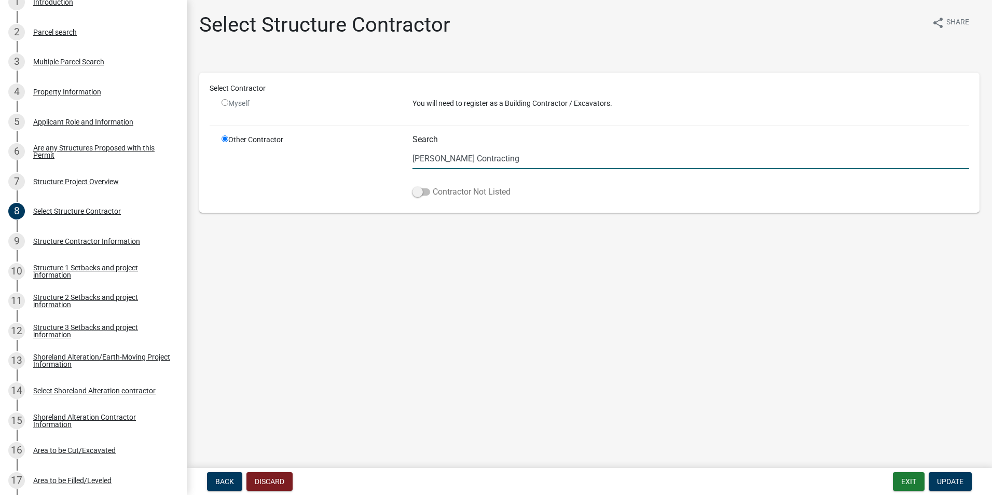
click at [421, 192] on span at bounding box center [422, 191] width 18 height 7
click at [433, 186] on input "Contractor Not Listed" at bounding box center [433, 186] width 0 height 0
click at [501, 425] on main "Select Structure Contractor share Share Select Contractor Myself You will need …" at bounding box center [590, 232] width 806 height 464
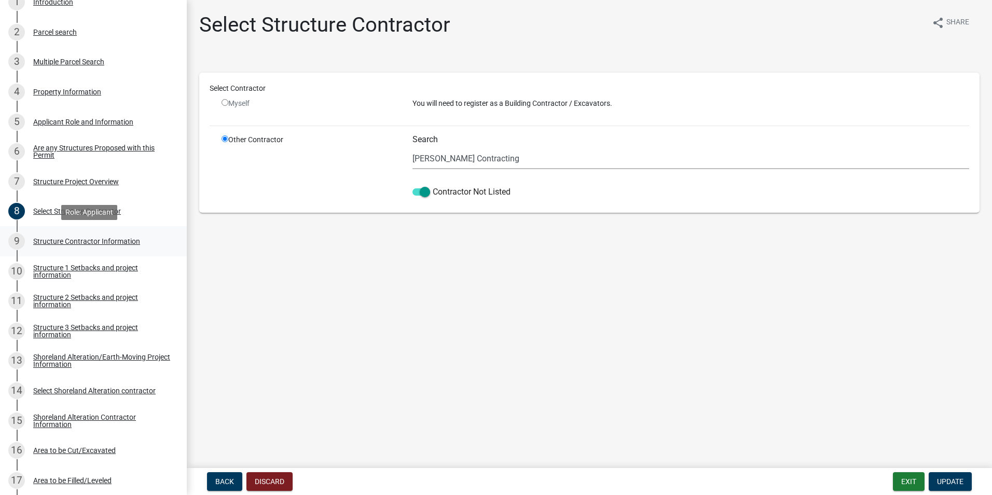
click at [74, 241] on div "Structure Contractor Information" at bounding box center [86, 241] width 107 height 7
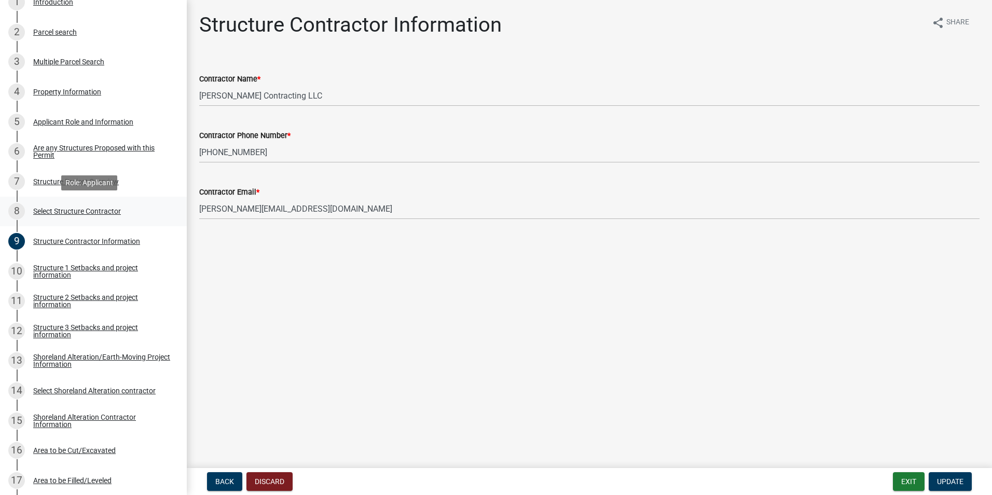
click at [91, 211] on div "Select Structure Contractor" at bounding box center [77, 211] width 88 height 7
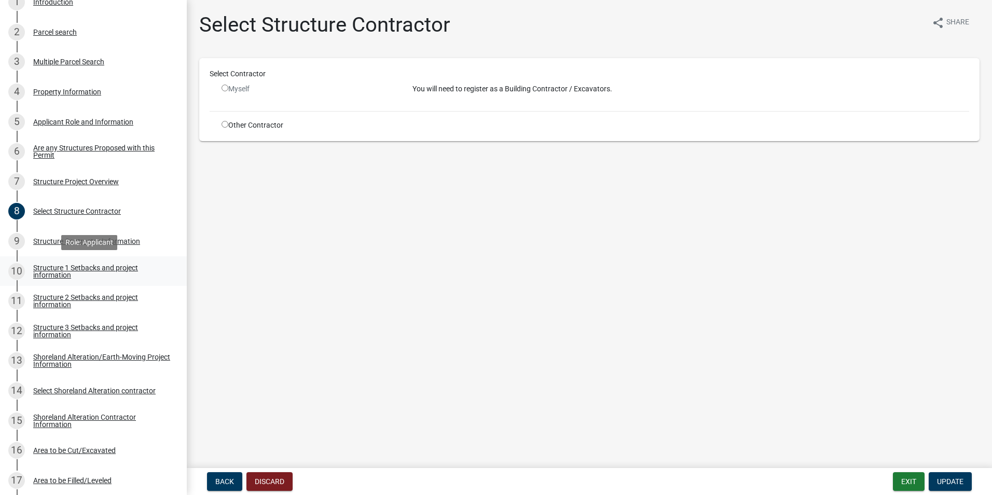
click at [67, 265] on div "Structure 1 Setbacks and project information" at bounding box center [101, 271] width 137 height 15
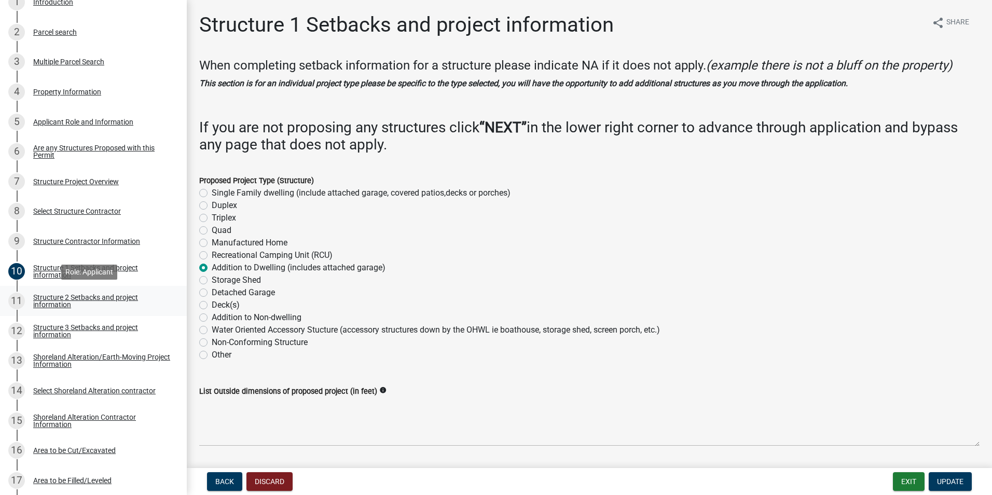
click at [84, 297] on div "Structure 2 Setbacks and project information" at bounding box center [101, 301] width 137 height 15
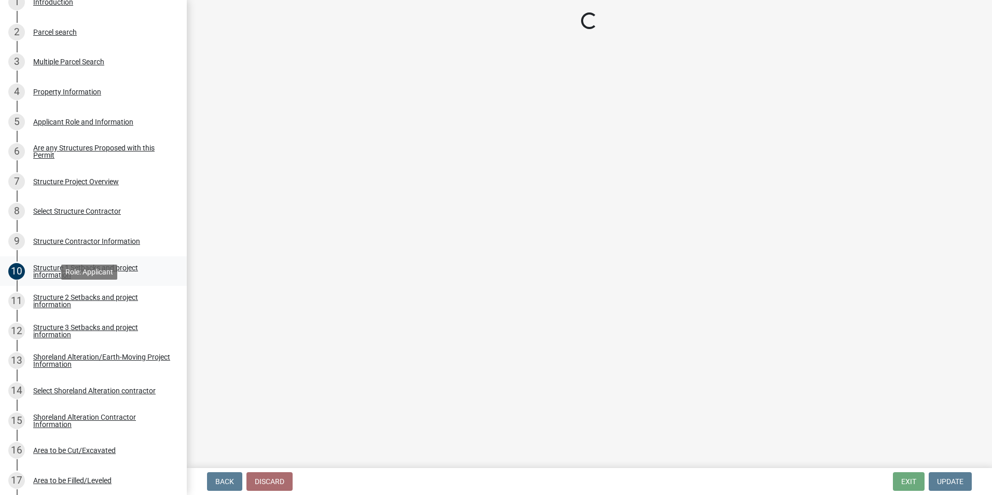
select select "c185e313-3403-4239-bd61-bb563c58a77a"
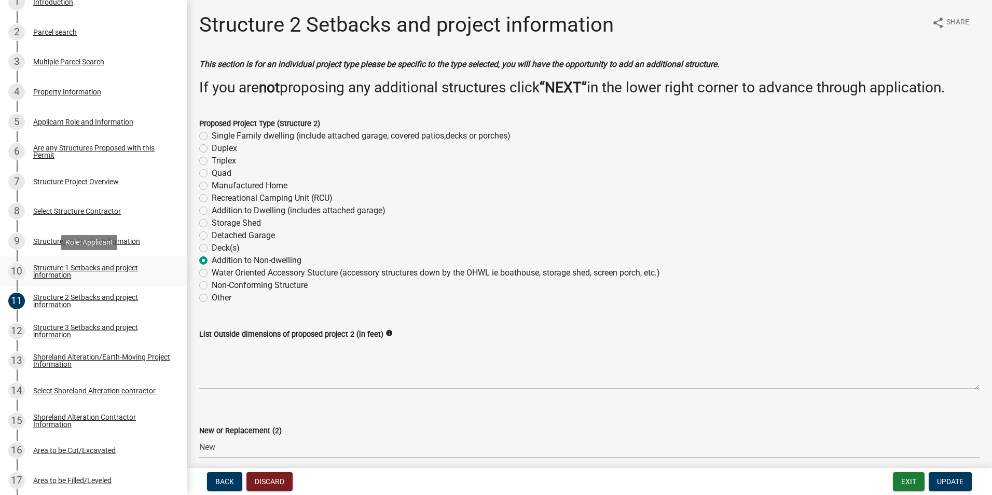
click at [74, 265] on div "Structure 1 Setbacks and project information" at bounding box center [101, 271] width 137 height 15
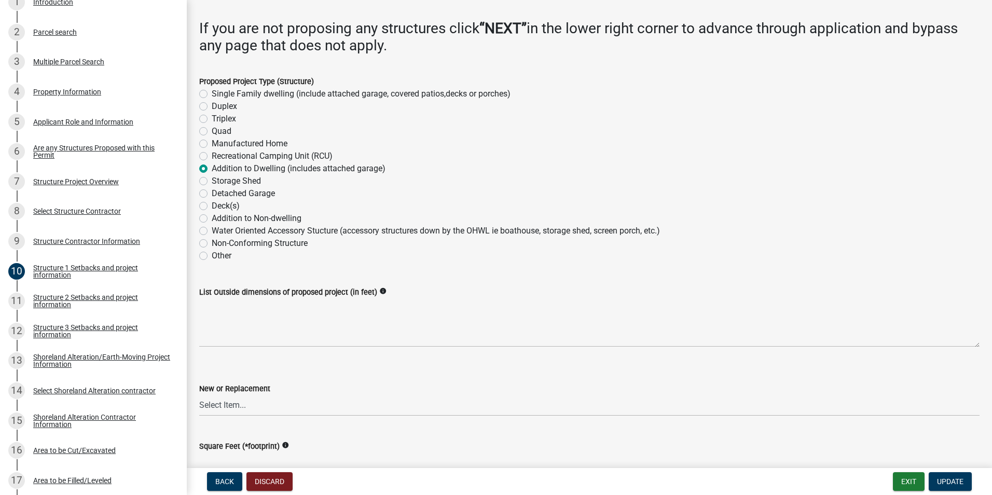
scroll to position [104, 0]
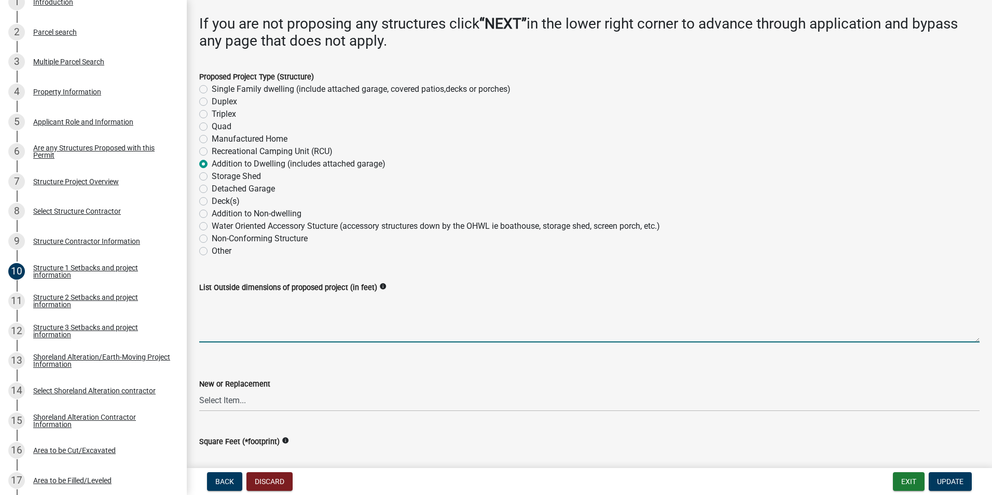
click at [284, 331] on textarea "List Outside dimensions of proposed project (in feet)" at bounding box center [589, 318] width 781 height 49
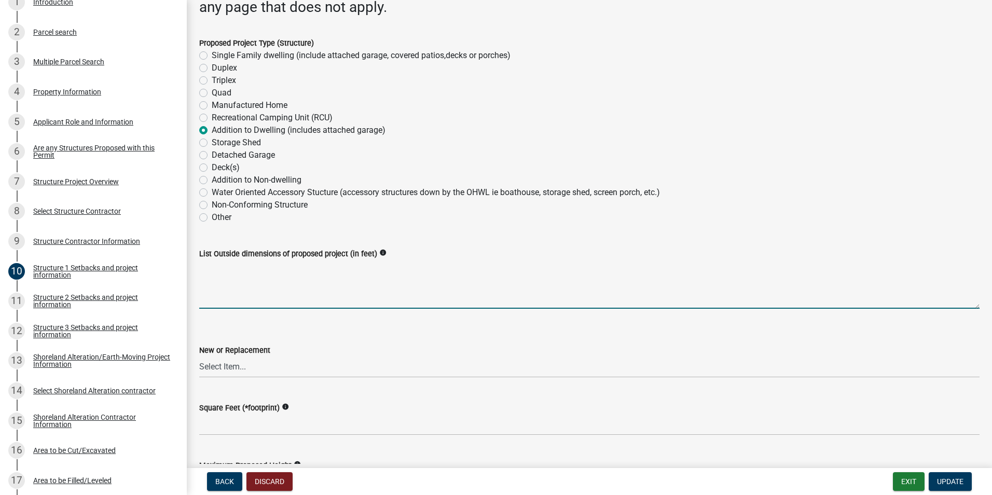
scroll to position [156, 0]
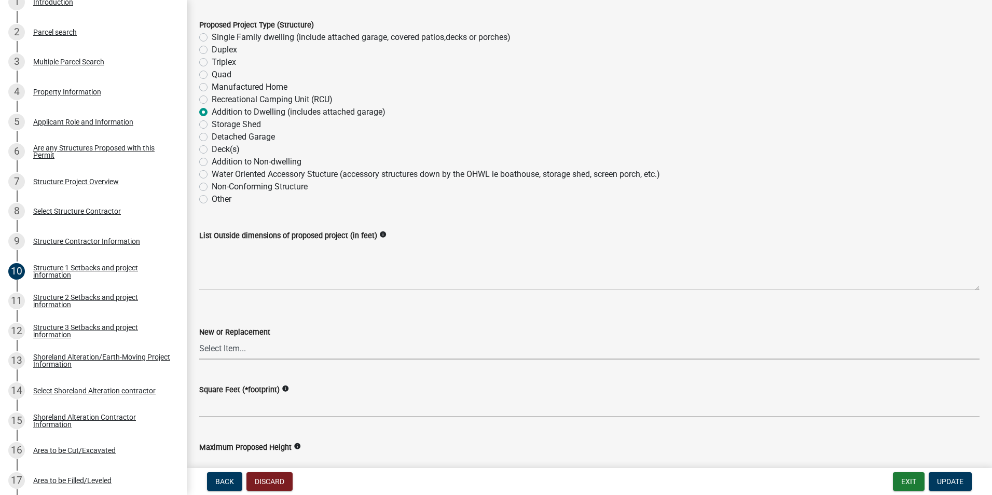
click at [245, 349] on select "Select Item... New Replacement" at bounding box center [589, 348] width 781 height 21
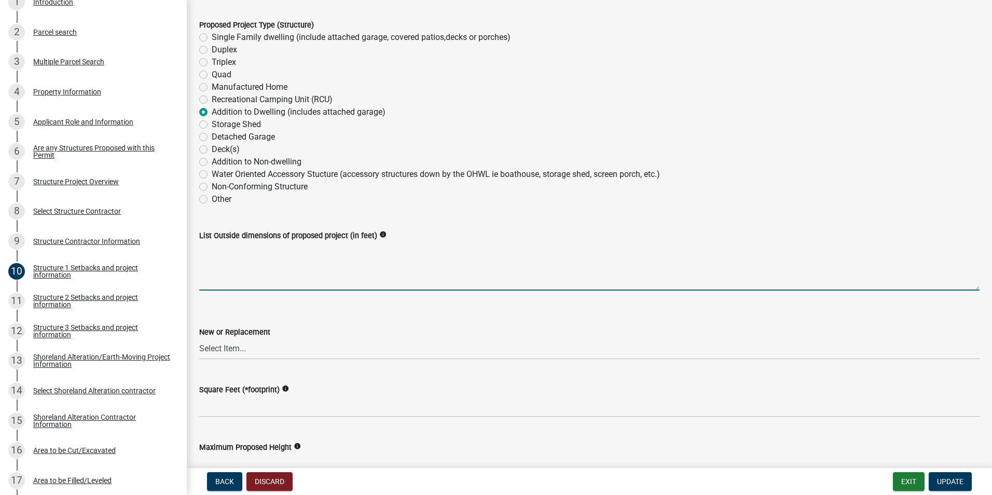
click at [346, 290] on textarea "List Outside dimensions of proposed project (in feet)" at bounding box center [589, 266] width 781 height 49
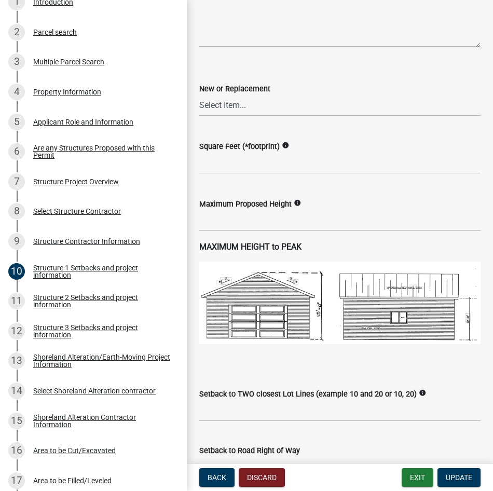
scroll to position [347, 0]
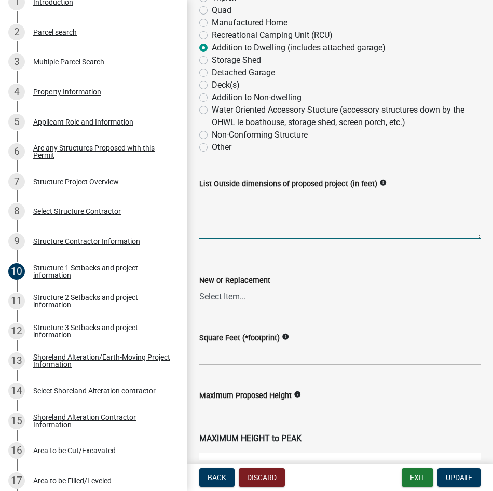
click at [236, 218] on textarea "List Outside dimensions of proposed project (in feet)" at bounding box center [339, 214] width 281 height 49
type textarea "23'-6" x 13'"
click at [295, 293] on select "Select Item... New Replacement" at bounding box center [339, 297] width 281 height 21
click at [199, 287] on select "Select Item... New Replacement" at bounding box center [339, 297] width 281 height 21
select select "c185e313-3403-4239-bd61-bb563c58a77a"
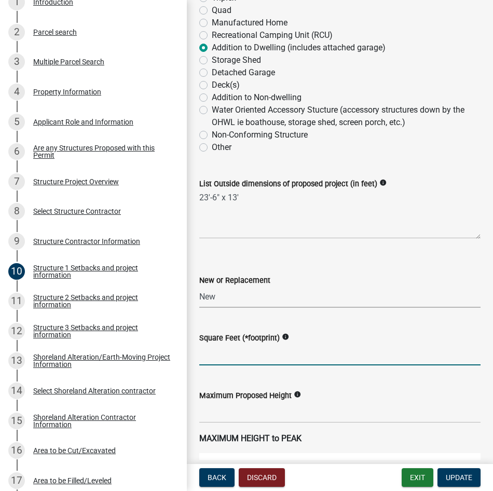
click at [265, 358] on input "text" at bounding box center [339, 354] width 281 height 21
click at [295, 360] on input "text" at bounding box center [339, 354] width 281 height 21
type input "305.5"
click at [252, 412] on input "text" at bounding box center [339, 412] width 281 height 21
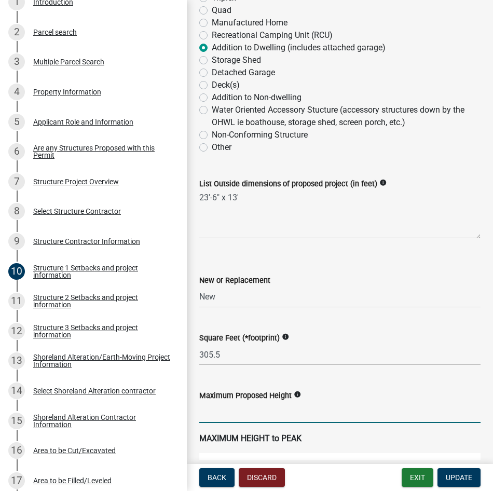
drag, startPoint x: 268, startPoint y: 412, endPoint x: 278, endPoint y: 408, distance: 11.0
click at [268, 412] on input "text" at bounding box center [339, 412] width 281 height 21
click at [297, 393] on icon "info" at bounding box center [297, 394] width 7 height 7
click at [250, 415] on input "text" at bounding box center [339, 412] width 281 height 21
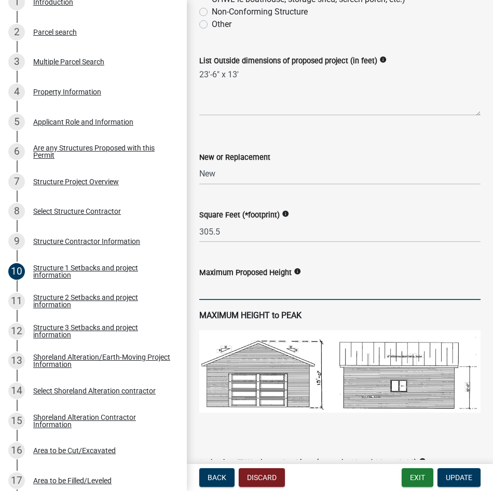
scroll to position [607, 0]
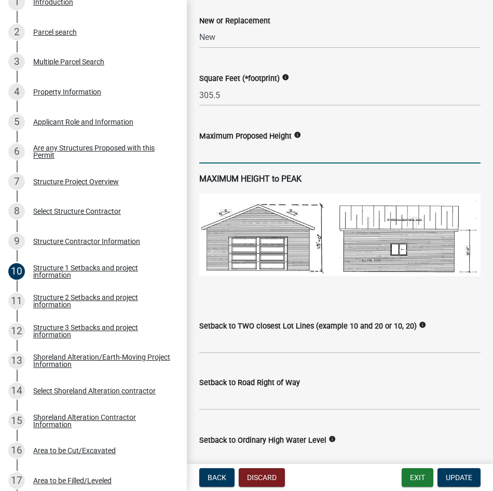
click at [271, 155] on input "text" at bounding box center [339, 152] width 281 height 21
click at [248, 156] on input "text" at bounding box center [339, 152] width 281 height 21
click at [366, 118] on div "Maximum Proposed Height info 11" at bounding box center [339, 139] width 281 height 48
click at [220, 152] on input "11" at bounding box center [339, 152] width 281 height 21
click at [297, 136] on icon "info" at bounding box center [297, 134] width 7 height 7
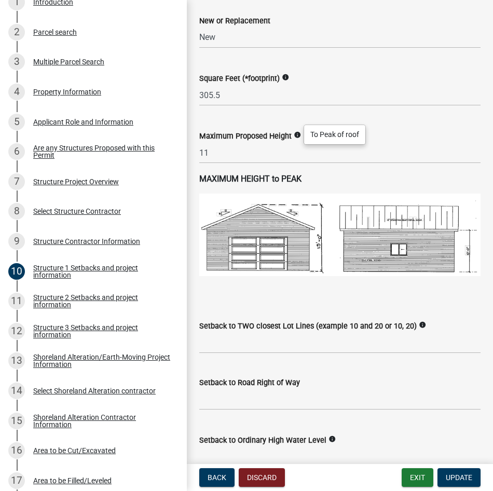
click at [288, 305] on div "Setback to TWO closest Lot Lines (example 10 and 20 or 10, 20) info" at bounding box center [339, 329] width 281 height 48
click at [226, 152] on input "11" at bounding box center [339, 152] width 281 height 21
click at [375, 84] on form "Square Feet (*footprint) info 305.5" at bounding box center [339, 89] width 281 height 34
click at [351, 177] on p "MAXIMUM HEIGHT to PEAK" at bounding box center [339, 179] width 281 height 12
click at [257, 159] on input "11" at bounding box center [339, 152] width 281 height 21
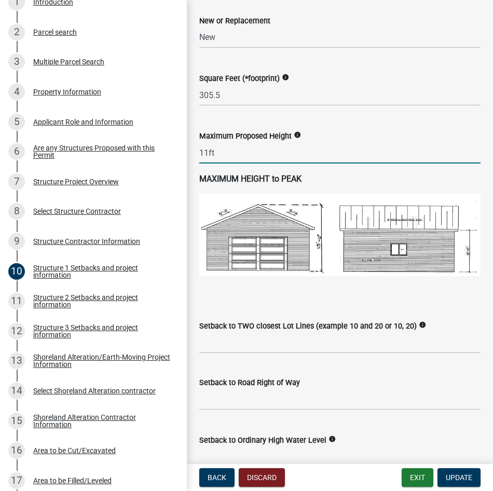
type input "11"
click at [284, 320] on div "Setback to TWO closest Lot Lines (example 10 and 20 or 10, 20) info" at bounding box center [339, 326] width 281 height 12
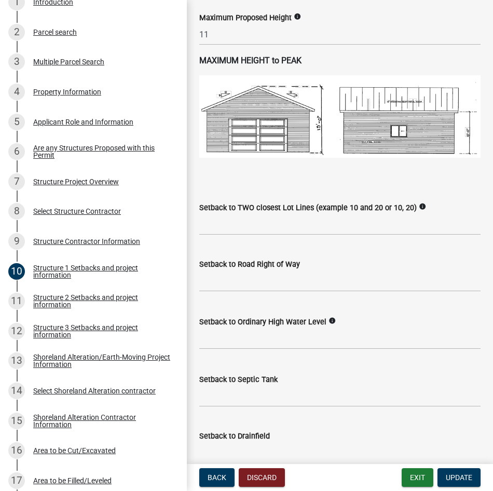
scroll to position [762, 0]
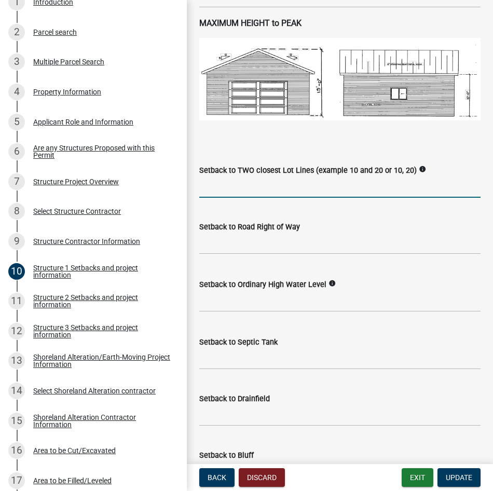
click at [245, 189] on input "Setback to TWO closest Lot Lines (example 10 and 20 or 10, 20)" at bounding box center [339, 186] width 281 height 21
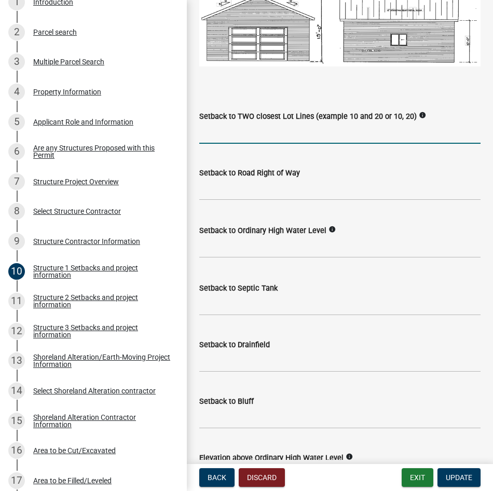
scroll to position [814, 0]
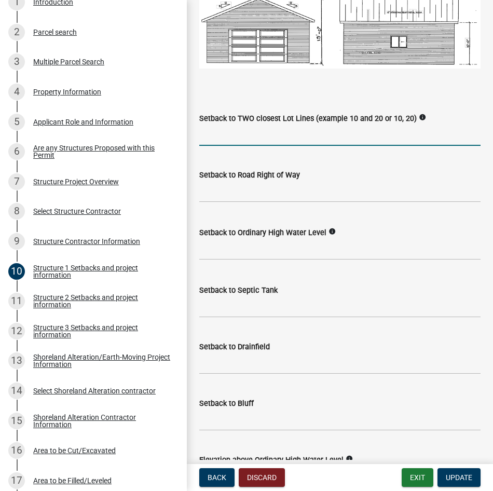
click at [302, 137] on input "Setback to TWO closest Lot Lines (example 10 and 20 or 10, 20)" at bounding box center [339, 135] width 281 height 21
click at [346, 193] on input "text" at bounding box center [339, 191] width 281 height 21
click at [243, 132] on input "7.63 and 24.42" at bounding box center [339, 135] width 281 height 21
drag, startPoint x: 239, startPoint y: 133, endPoint x: 256, endPoint y: 131, distance: 17.8
click at [256, 131] on input "7.63 and 24.42" at bounding box center [339, 135] width 281 height 21
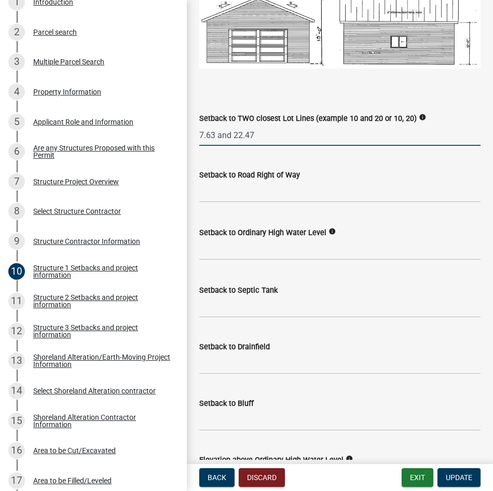
type input "7.63 and 22.47"
click at [241, 196] on input "text" at bounding box center [339, 191] width 281 height 21
click at [329, 228] on icon "info" at bounding box center [332, 231] width 7 height 7
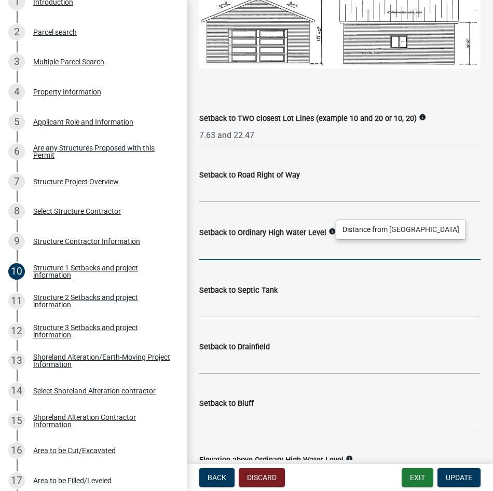
click at [243, 245] on input "text" at bounding box center [339, 249] width 281 height 21
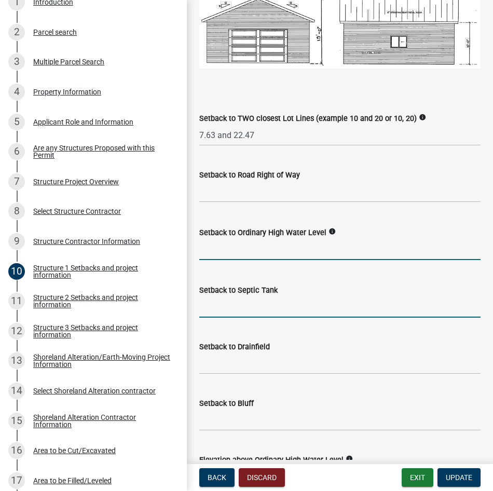
click at [267, 302] on input "Setback to Septic Tank" at bounding box center [339, 306] width 281 height 21
type input "1'"
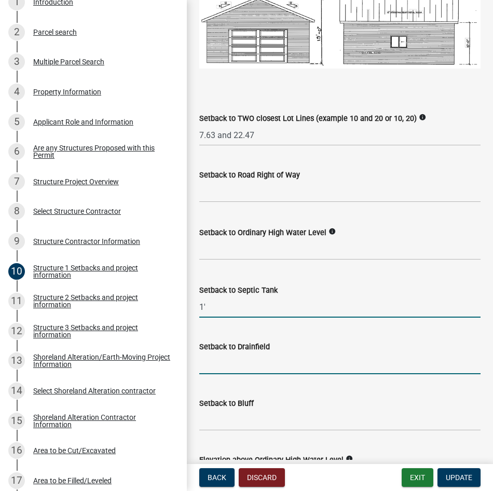
click at [289, 366] on input "Setback to Drainfield" at bounding box center [339, 363] width 281 height 21
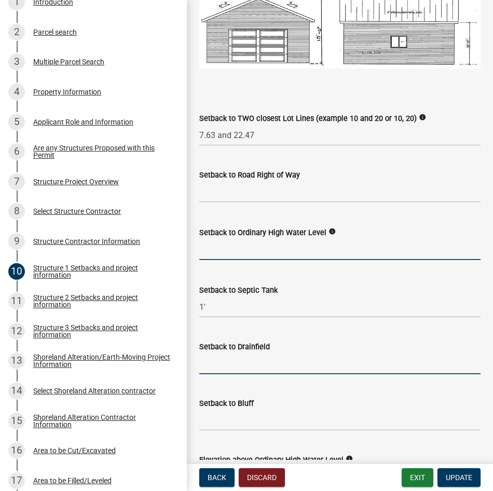
click at [293, 250] on input "text" at bounding box center [339, 249] width 281 height 21
click at [294, 362] on input "Setback to Drainfield" at bounding box center [339, 363] width 281 height 21
click at [284, 248] on input "text" at bounding box center [339, 249] width 281 height 21
click at [256, 248] on input "text" at bounding box center [339, 249] width 281 height 21
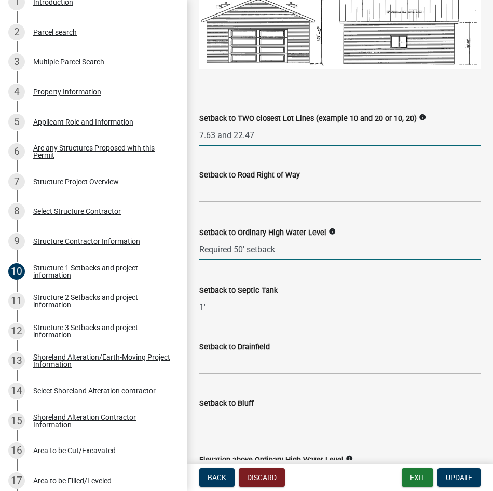
type input "50"
click at [292, 135] on input "7.63 and 22.47" at bounding box center [339, 135] width 281 height 21
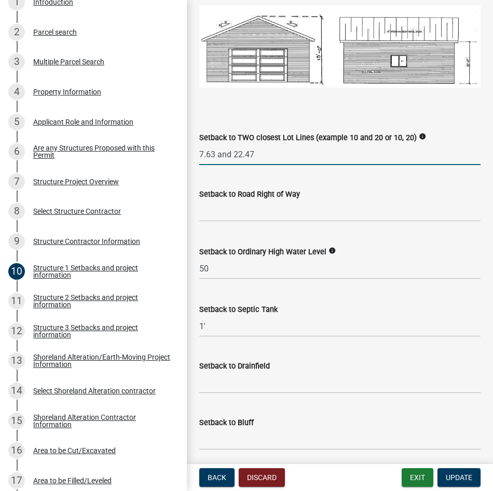
scroll to position [918, 0]
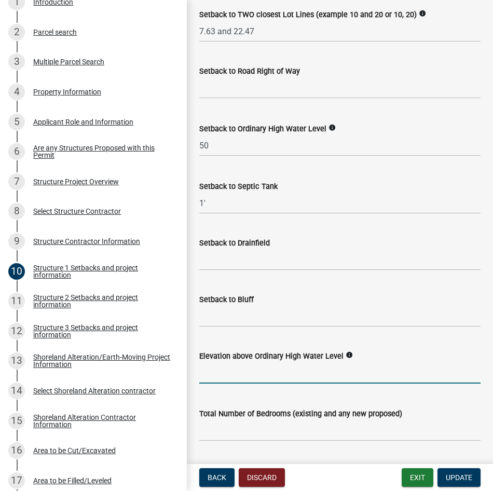
click at [272, 371] on input "text" at bounding box center [339, 372] width 281 height 21
type input "19.82"
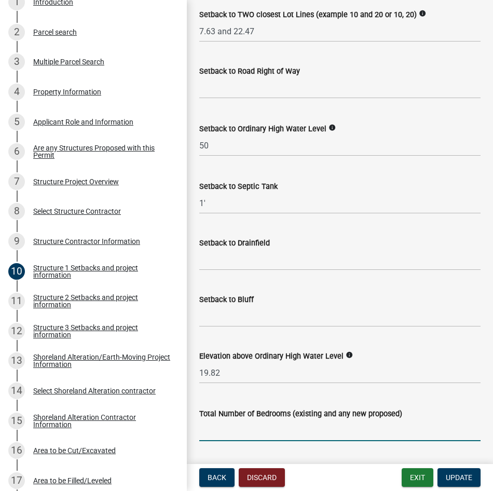
click at [278, 428] on input "text" at bounding box center [339, 430] width 281 height 21
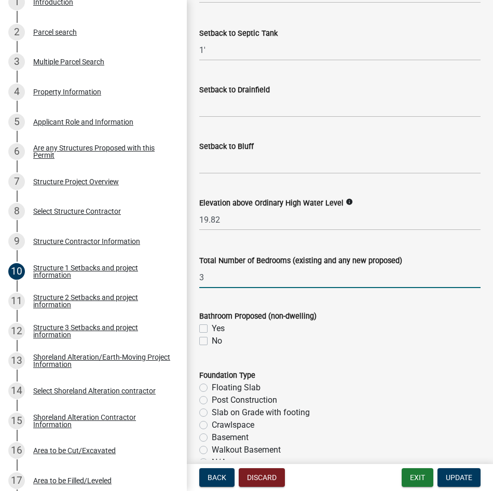
scroll to position [1074, 0]
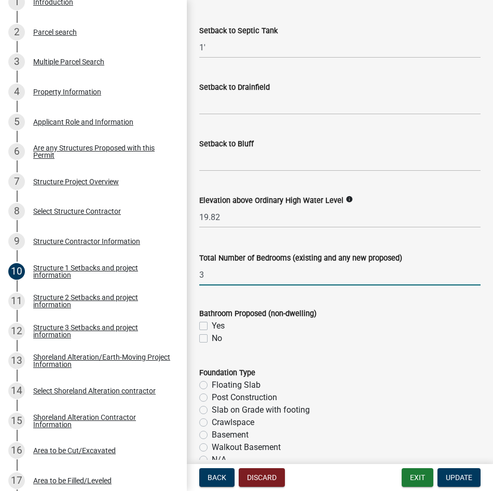
type input "3"
click at [213, 335] on label "No" at bounding box center [217, 338] width 10 height 12
click at [213, 335] on input "No" at bounding box center [215, 335] width 7 height 7
checkbox input "true"
checkbox input "false"
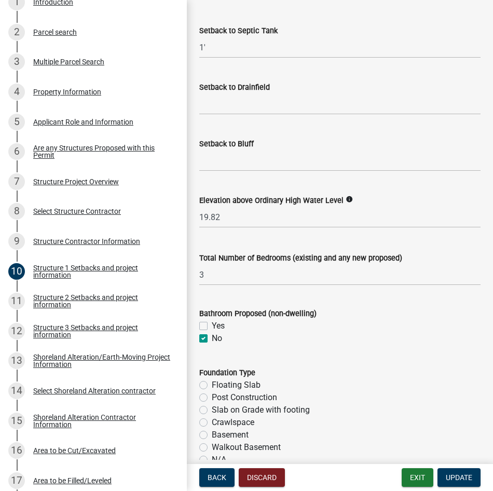
checkbox input "true"
drag, startPoint x: 354, startPoint y: 322, endPoint x: 359, endPoint y: 324, distance: 5.4
click at [359, 323] on div "Yes" at bounding box center [339, 326] width 281 height 12
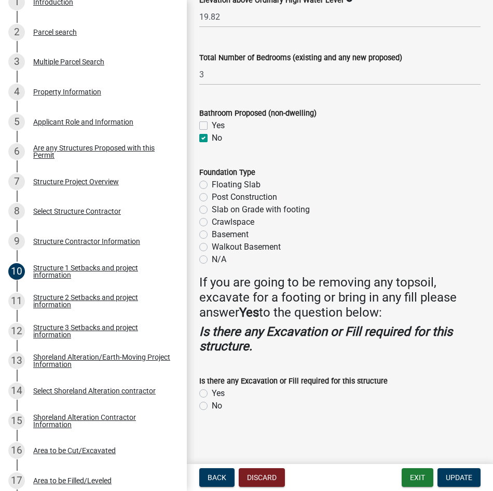
click at [299, 207] on label "Slab on Grade with footing" at bounding box center [261, 209] width 98 height 12
click at [219, 207] on input "Slab on Grade with footing" at bounding box center [215, 206] width 7 height 7
radio input "true"
click at [220, 391] on label "Yes" at bounding box center [218, 393] width 13 height 12
click at [219, 391] on input "Yes" at bounding box center [215, 390] width 7 height 7
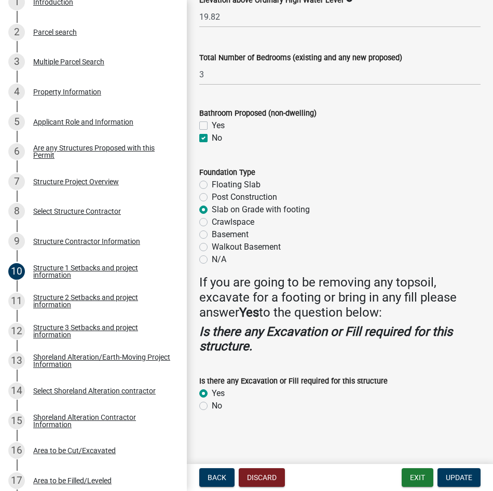
radio input "true"
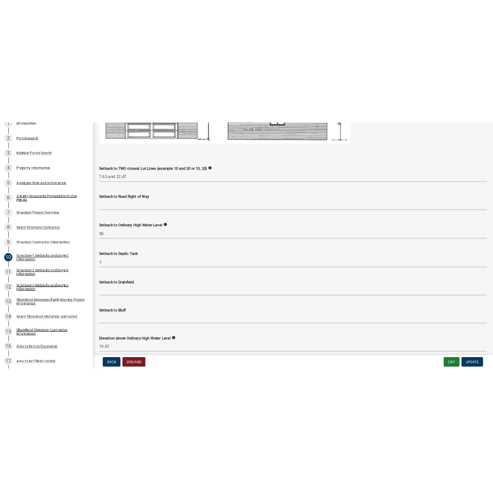
scroll to position [684, 0]
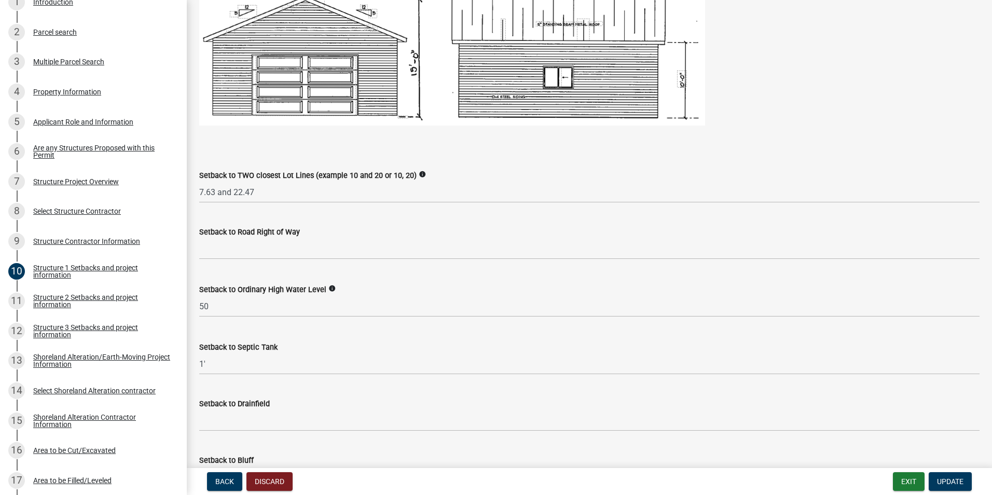
click at [418, 143] on p at bounding box center [589, 140] width 781 height 12
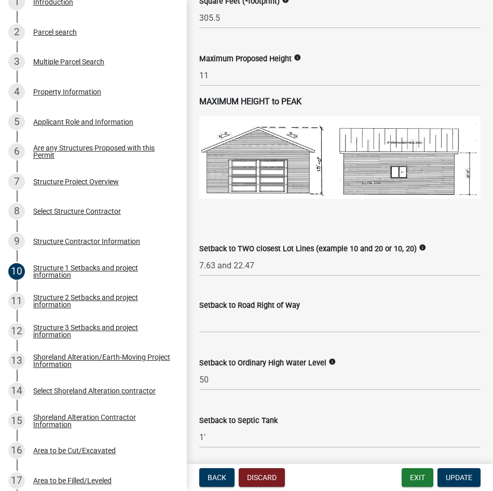
scroll to position [824, 0]
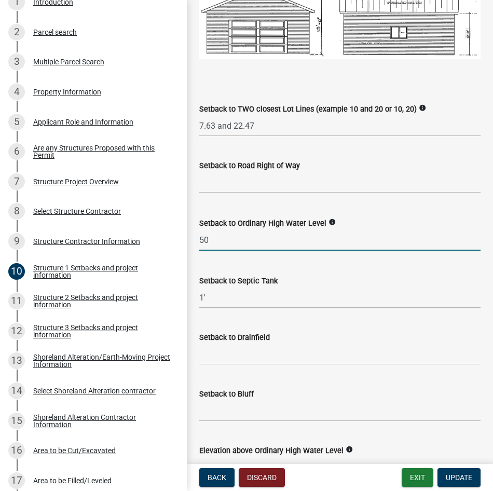
drag, startPoint x: 249, startPoint y: 240, endPoint x: 195, endPoint y: 236, distance: 54.1
click at [195, 236] on div "Setback to Ordinary High Water Level info 50" at bounding box center [340, 226] width 297 height 48
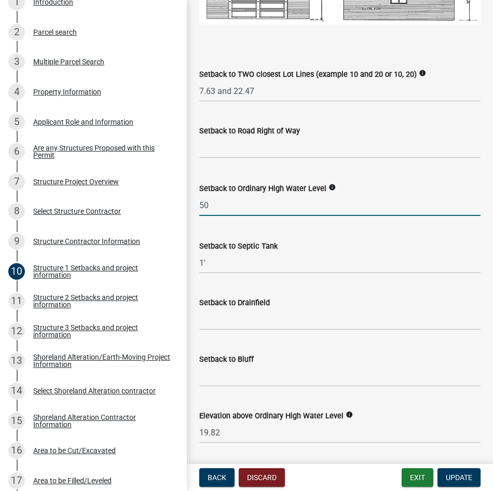
scroll to position [876, 0]
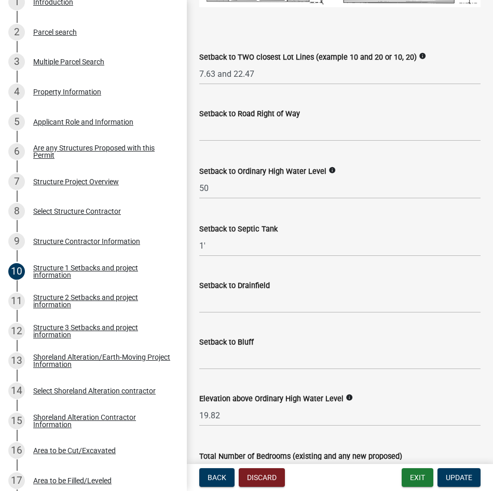
click at [346, 394] on icon "info" at bounding box center [349, 397] width 7 height 7
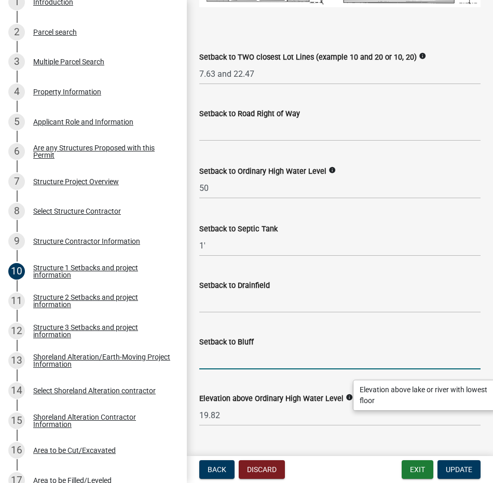
click at [268, 360] on input "Setback to Bluff" at bounding box center [339, 358] width 281 height 21
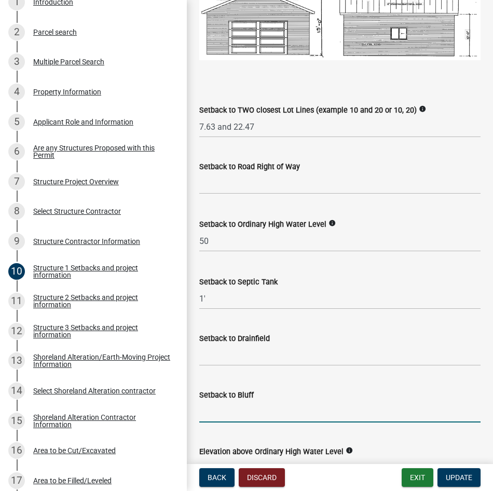
scroll to position [772, 0]
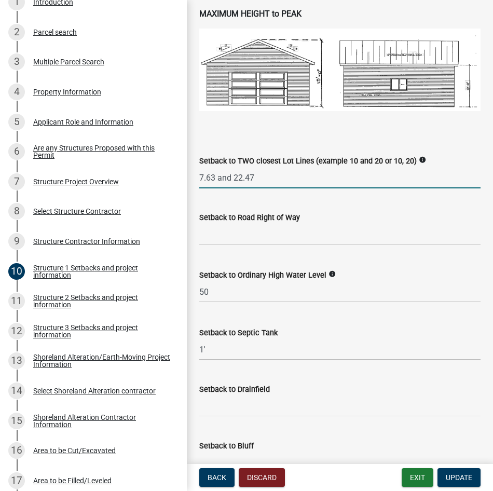
click at [200, 174] on input "7.63 and 22.47" at bounding box center [339, 177] width 281 height 21
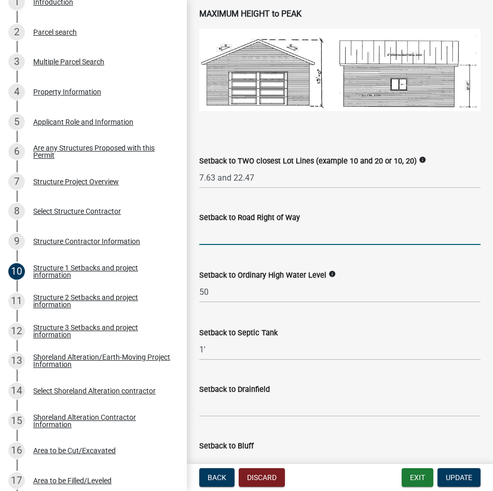
click at [216, 230] on input "text" at bounding box center [339, 234] width 281 height 21
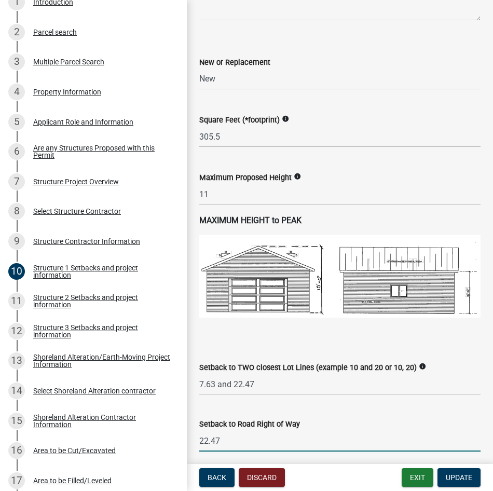
scroll to position [668, 0]
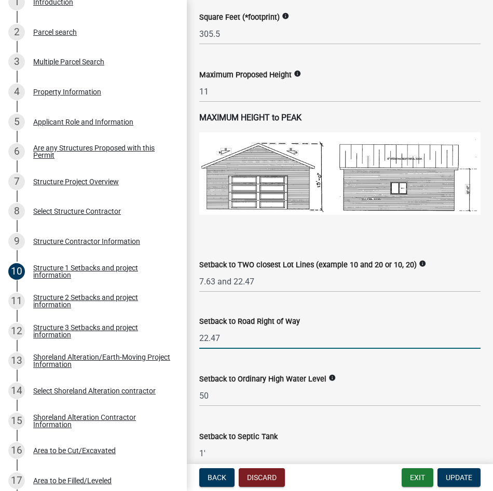
type input "22.47"
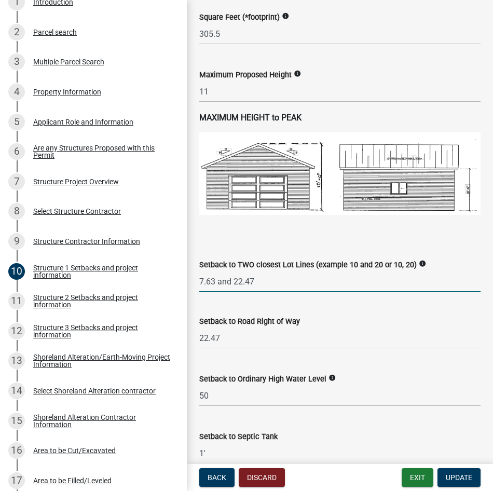
click at [273, 278] on input "7.63 and 22.47" at bounding box center [339, 281] width 281 height 21
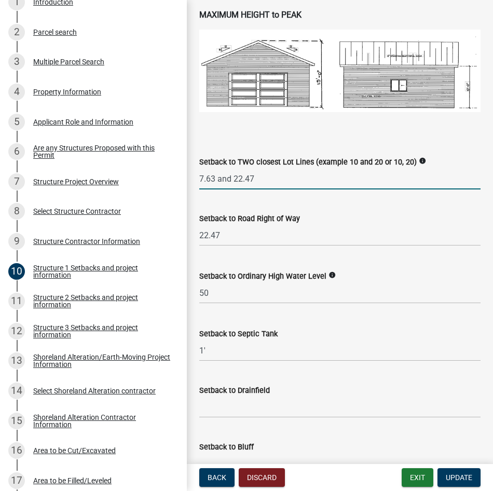
scroll to position [772, 0]
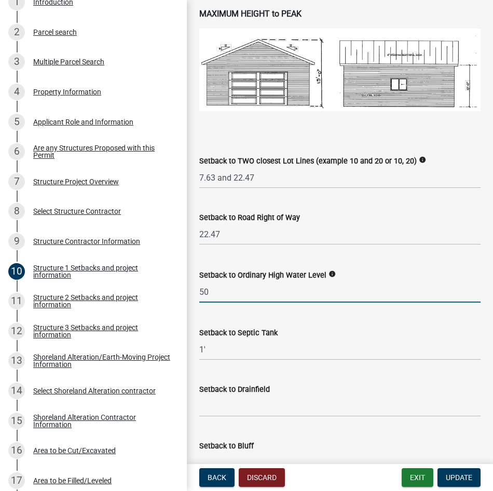
drag, startPoint x: 240, startPoint y: 290, endPoint x: 183, endPoint y: 293, distance: 57.7
click at [183, 293] on div "Structure and Shoreland Alteration Permit Application STR/SAP - 462066 View Sum…" at bounding box center [246, 245] width 493 height 491
click at [248, 413] on input "Setback to Drainfield" at bounding box center [339, 405] width 281 height 21
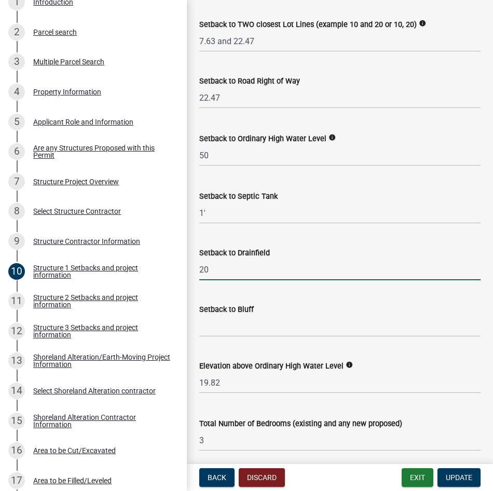
scroll to position [1031, 0]
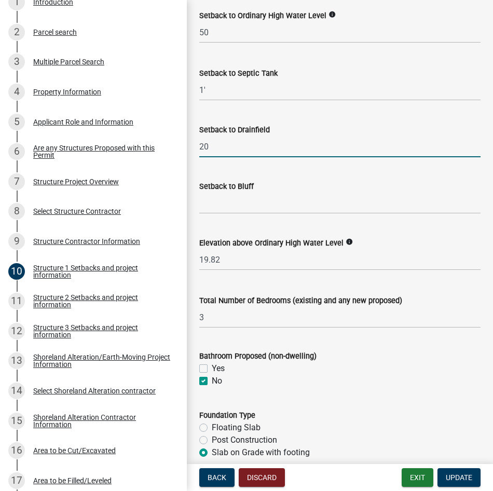
type input "20"
click at [275, 200] on input "Setback to Bluff" at bounding box center [339, 203] width 281 height 21
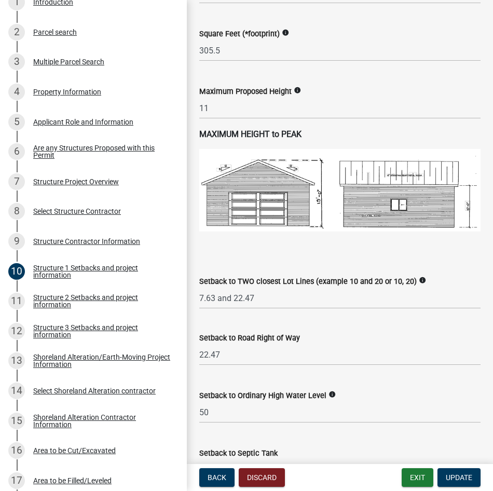
scroll to position [703, 0]
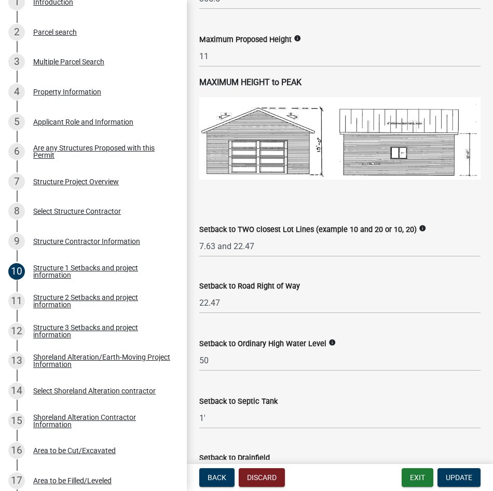
type input "NA"
drag, startPoint x: 275, startPoint y: 360, endPoint x: 181, endPoint y: 361, distance: 94.0
click at [181, 361] on div "Structure and Shoreland Alteration Permit Application STR/SAP - 462066 View Sum…" at bounding box center [246, 245] width 493 height 491
click at [329, 340] on icon "info" at bounding box center [332, 342] width 7 height 7
click at [252, 359] on input "50" at bounding box center [339, 360] width 281 height 21
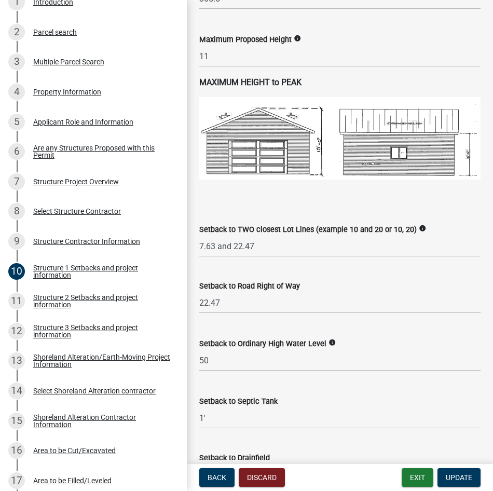
click at [354, 285] on div "Setback to Road Right of Way" at bounding box center [339, 286] width 281 height 12
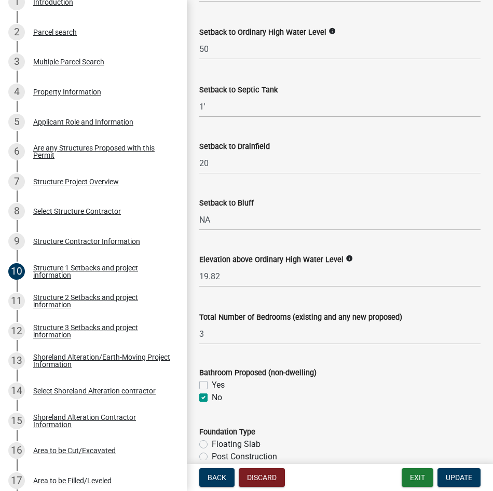
scroll to position [859, 0]
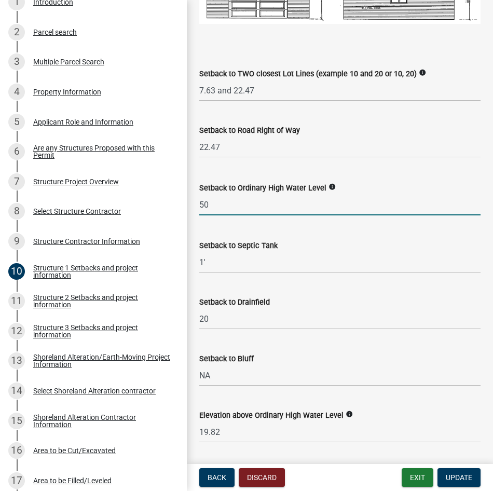
drag, startPoint x: 215, startPoint y: 204, endPoint x: 191, endPoint y: 202, distance: 23.9
click at [191, 202] on div "Structure 1 Setbacks and project information share Share When completing setbac…" at bounding box center [340, -1] width 306 height 1693
type input "96"
click at [348, 281] on div "Setback to Drainfield 20" at bounding box center [339, 305] width 281 height 48
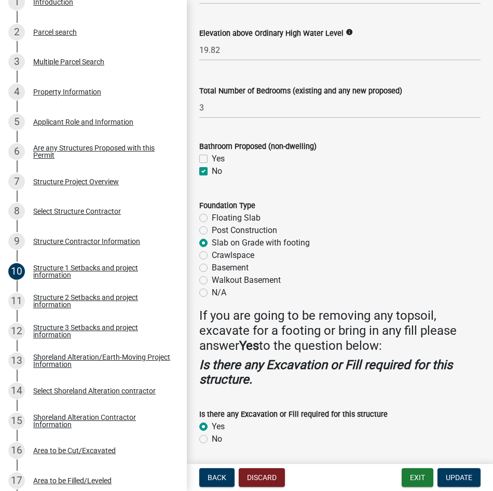
scroll to position [1274, 0]
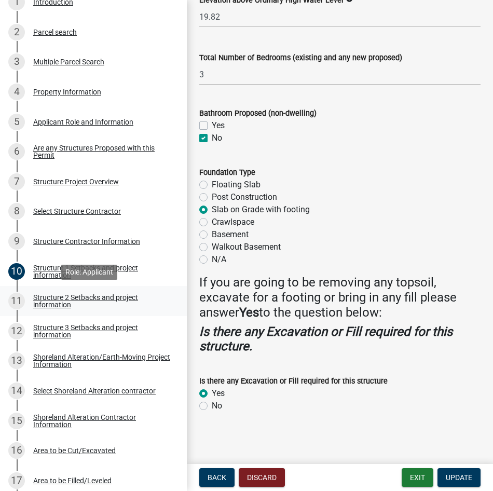
click at [48, 297] on div "Structure 2 Setbacks and project information" at bounding box center [101, 301] width 137 height 15
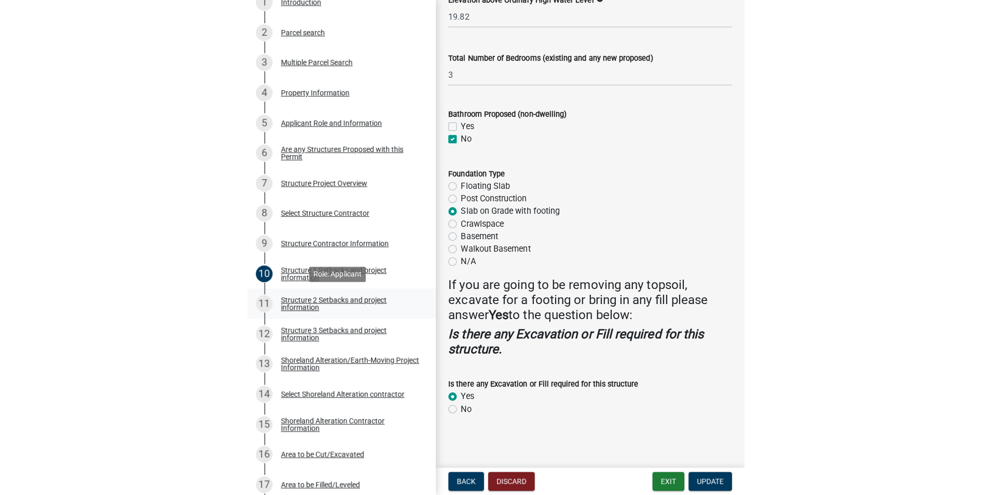
scroll to position [0, 0]
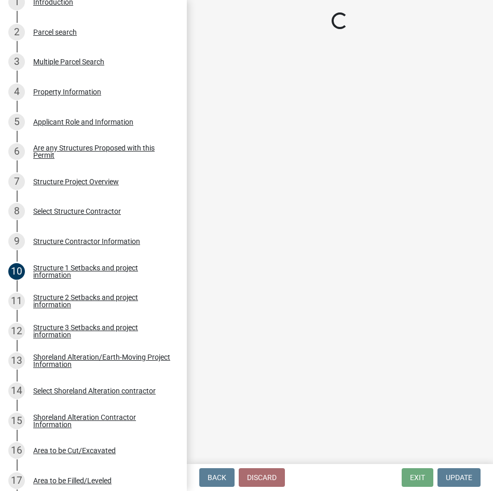
select select "c185e313-3403-4239-bd61-bb563c58a77a"
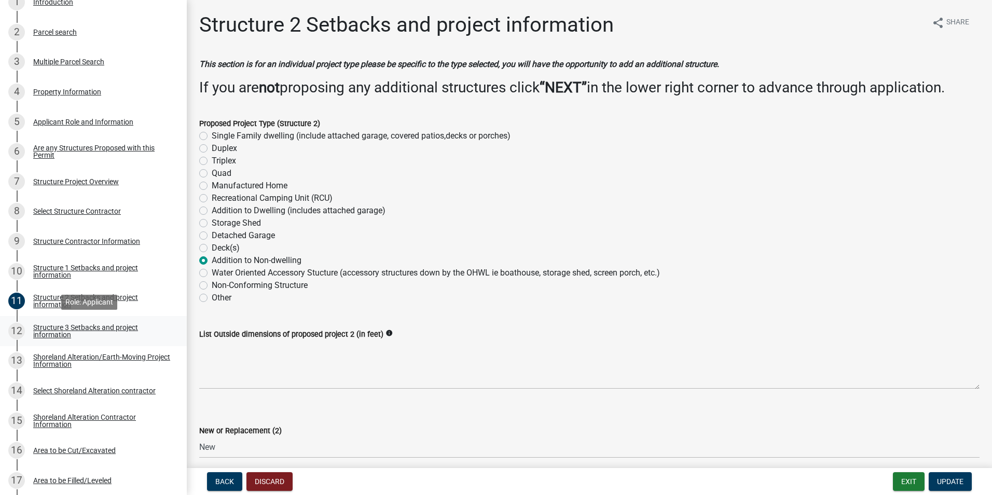
click at [80, 325] on div "Structure 3 Setbacks and project information" at bounding box center [101, 331] width 137 height 15
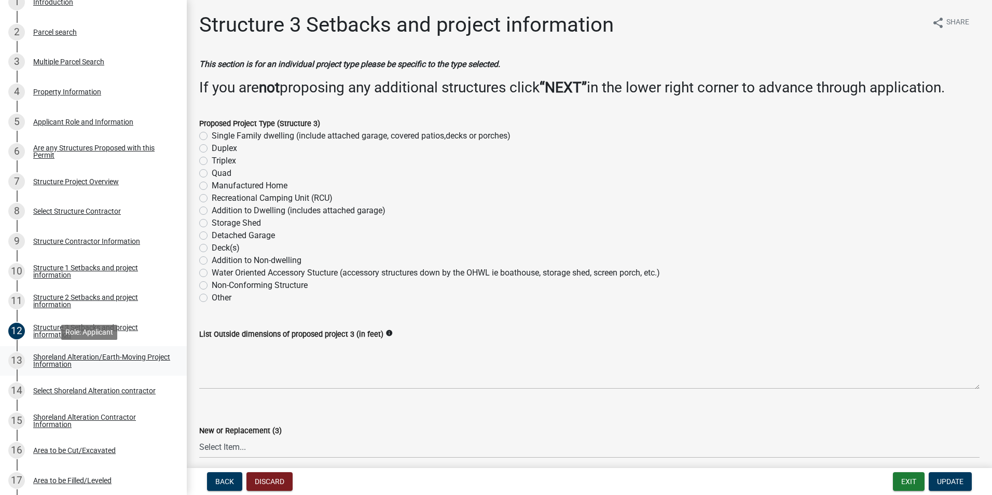
click at [83, 353] on div "Shoreland Alteration/Earth-Moving Project Information" at bounding box center [101, 360] width 137 height 15
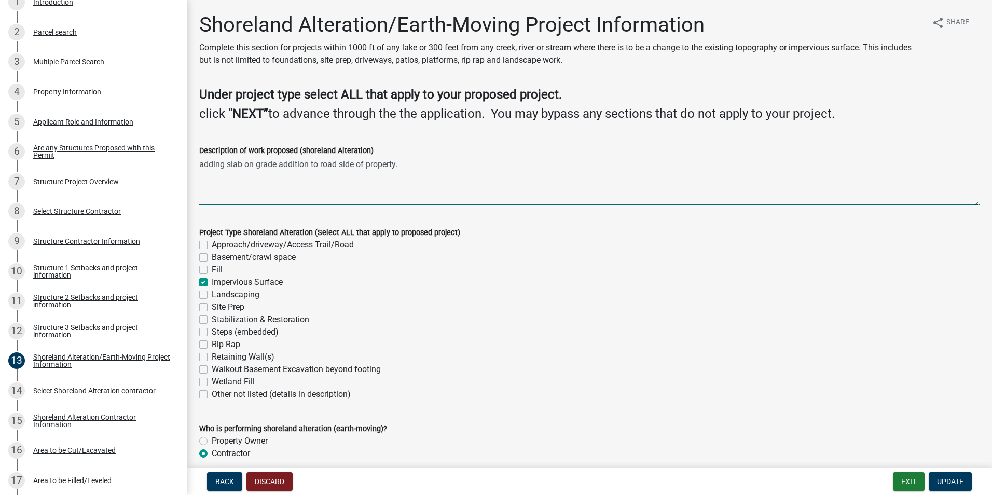
click at [316, 169] on textarea "adding slab on grade addition to road side of property." at bounding box center [589, 181] width 781 height 49
click at [200, 172] on textarea "adding slab on grade addition to road side of property." at bounding box center [589, 181] width 781 height 49
click at [443, 163] on textarea "adding slab on grade addition to road side of property." at bounding box center [589, 181] width 781 height 49
click at [415, 165] on textarea "adding slab on grade addition to road side of property." at bounding box center [589, 181] width 781 height 49
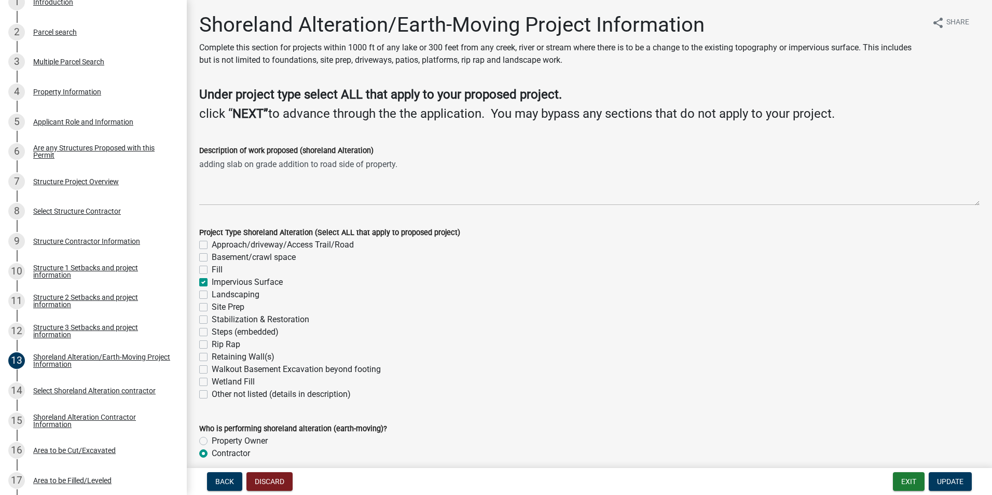
click at [198, 165] on div "Description of work proposed (shoreland Alteration) adding slab on grade additi…" at bounding box center [590, 168] width 796 height 76
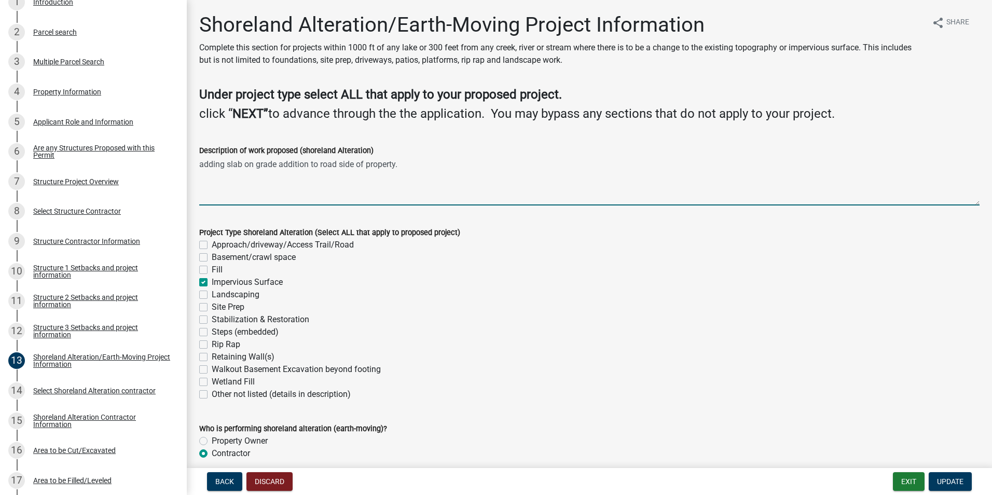
click at [201, 162] on textarea "adding slab on grade addition to road side of property." at bounding box center [589, 181] width 781 height 49
click at [228, 164] on textarea "Adding slab on grade addition to road side of property." at bounding box center [589, 181] width 781 height 49
drag, startPoint x: 224, startPoint y: 163, endPoint x: 202, endPoint y: 164, distance: 22.3
click at [202, 164] on textarea "Adding a 23.5'x13' addition slab on grade addition to road side of property." at bounding box center [589, 181] width 781 height 49
drag, startPoint x: 258, startPoint y: 184, endPoint x: 268, endPoint y: 181, distance: 9.8
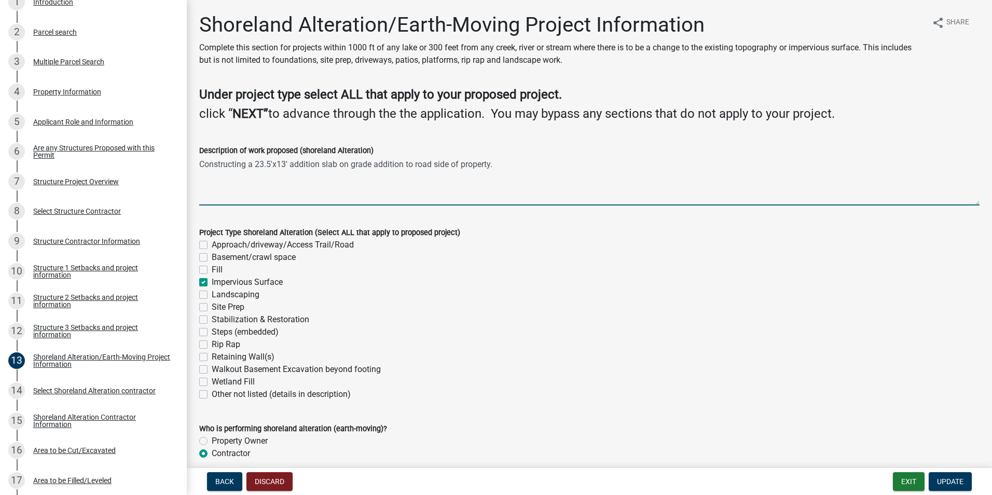
click at [258, 184] on textarea "Constructing a 23.5'x13' addition slab on grade addition to road side of proper…" at bounding box center [589, 181] width 781 height 49
click at [323, 163] on textarea "Constructing a 23.5'x13' addition slab on grade addition to road side of proper…" at bounding box center [589, 181] width 781 height 49
drag, startPoint x: 322, startPoint y: 163, endPoint x: 290, endPoint y: 166, distance: 32.2
click at [290, 166] on textarea "Constructing a 23.5'x13' addition slab on grade addition to road side of proper…" at bounding box center [589, 181] width 781 height 49
click at [440, 162] on textarea "Constructing a 23.5'x13' slab on grade addition to the roadside of property." at bounding box center [589, 181] width 781 height 49
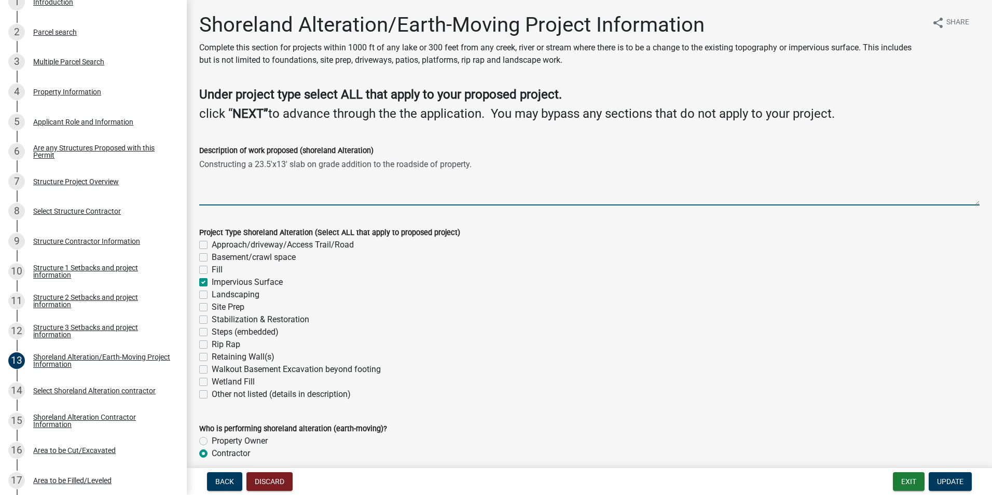
drag, startPoint x: 471, startPoint y: 163, endPoint x: 440, endPoint y: 165, distance: 31.2
click at [440, 165] on textarea "Constructing a 23.5'x13' slab on grade addition to the roadside of property." at bounding box center [589, 181] width 781 height 49
click at [505, 186] on textarea "Constructing a 23.5'x13' slab on grade addition to the roadside of property." at bounding box center [589, 181] width 781 height 49
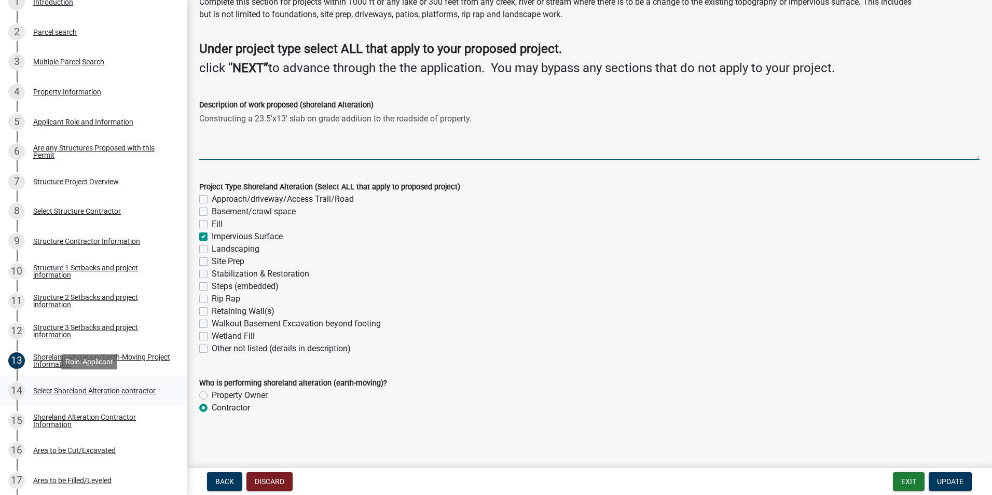
type textarea "Constructing a 23.5'x13' slab on grade addition to the roadside of property."
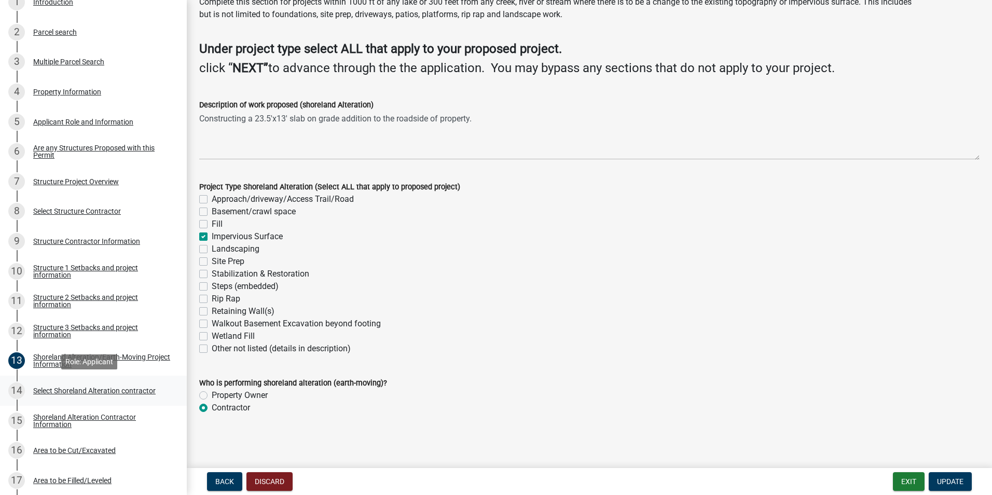
click at [74, 389] on div "Select Shoreland Alteration contractor" at bounding box center [94, 390] width 122 height 7
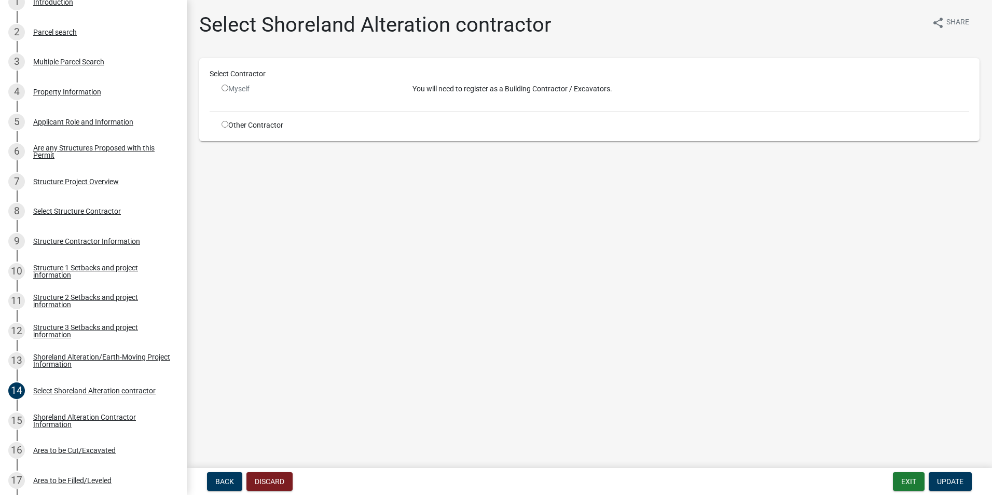
click at [241, 90] on div "Myself" at bounding box center [309, 89] width 175 height 11
click at [251, 127] on div "Other Contractor" at bounding box center [309, 125] width 191 height 11
click at [226, 124] on input "radio" at bounding box center [225, 124] width 7 height 7
radio input "true"
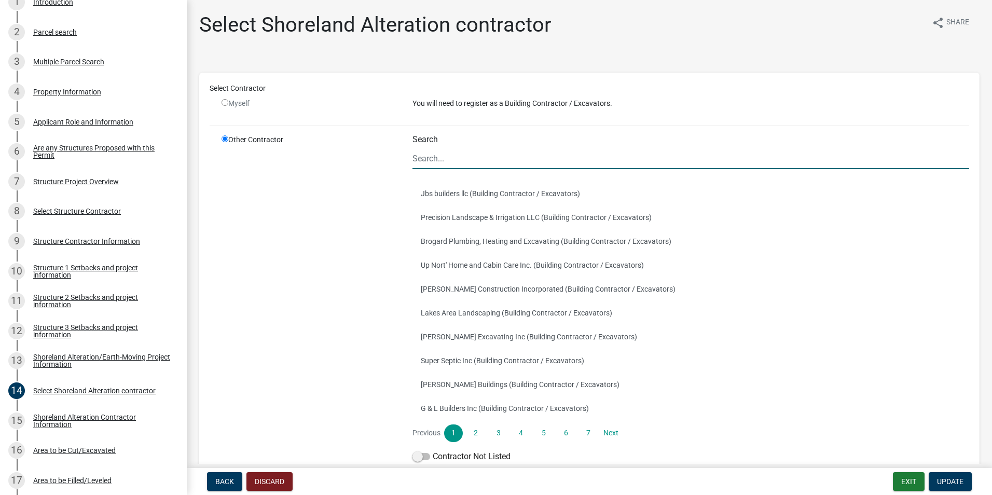
click at [470, 159] on input "Search" at bounding box center [691, 158] width 557 height 21
type input "[PERSON_NAME] Contracting"
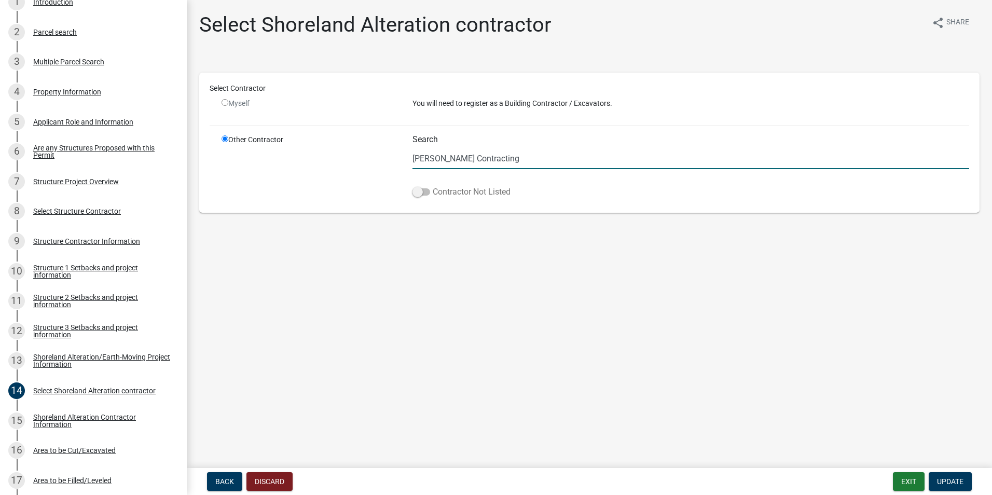
click at [428, 193] on span at bounding box center [422, 191] width 18 height 7
click at [433, 186] on input "Contractor Not Listed" at bounding box center [433, 186] width 0 height 0
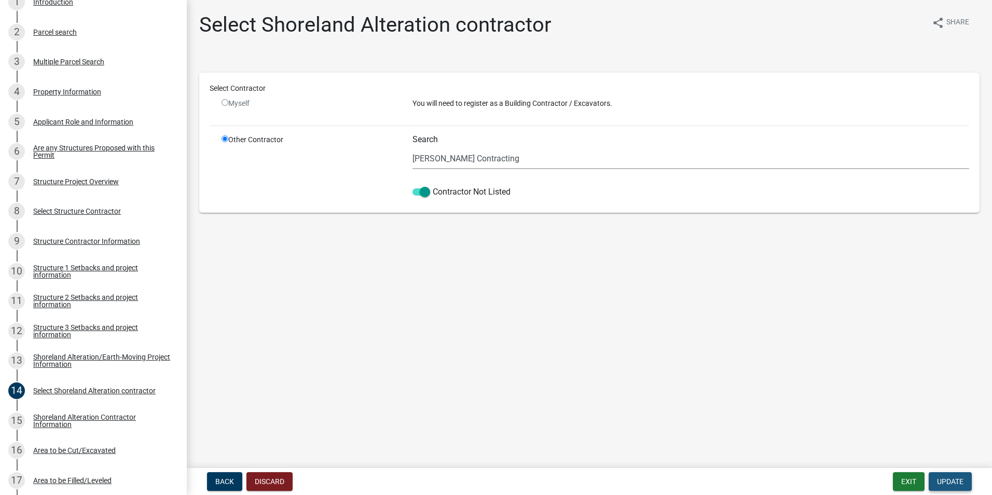
click at [947, 481] on span "Update" at bounding box center [950, 482] width 26 height 8
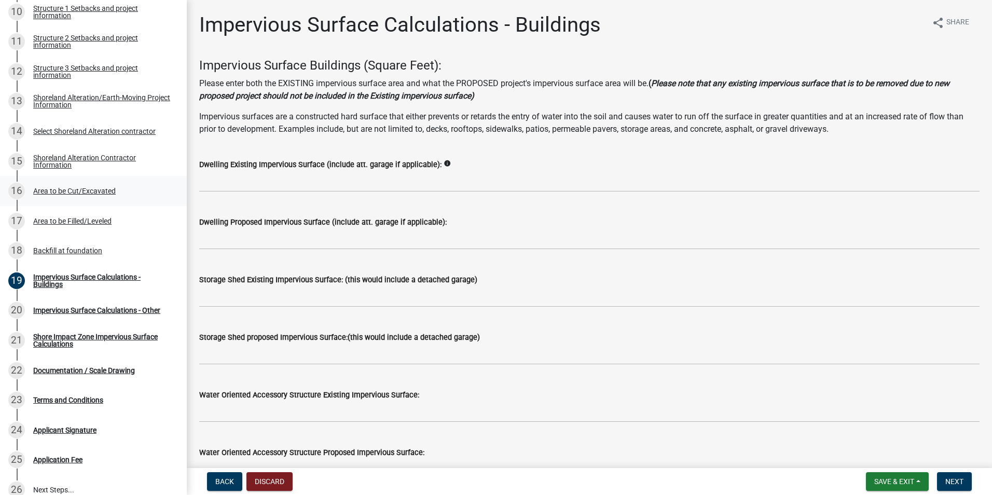
click at [89, 190] on div "Area to be Cut/Excavated" at bounding box center [74, 190] width 83 height 7
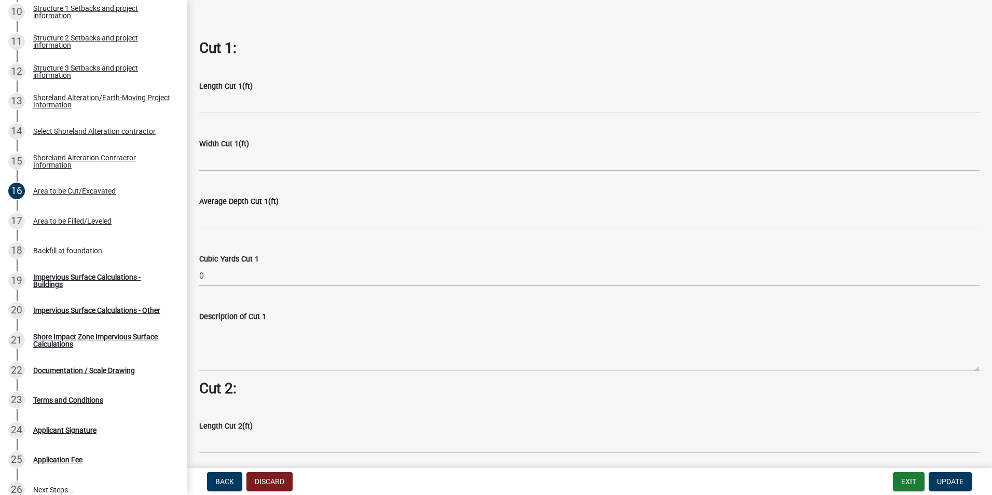
scroll to position [482, 0]
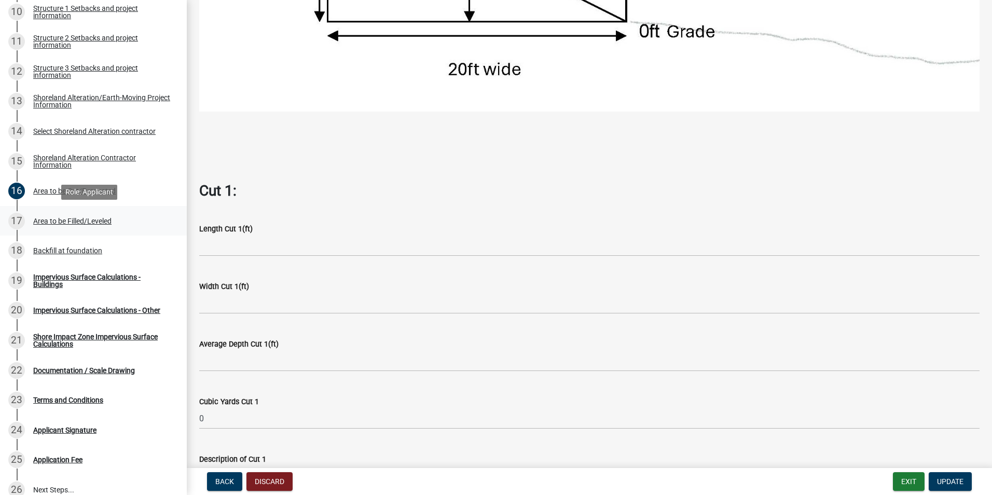
click at [96, 222] on div "Area to be Filled/Leveled" at bounding box center [72, 220] width 78 height 7
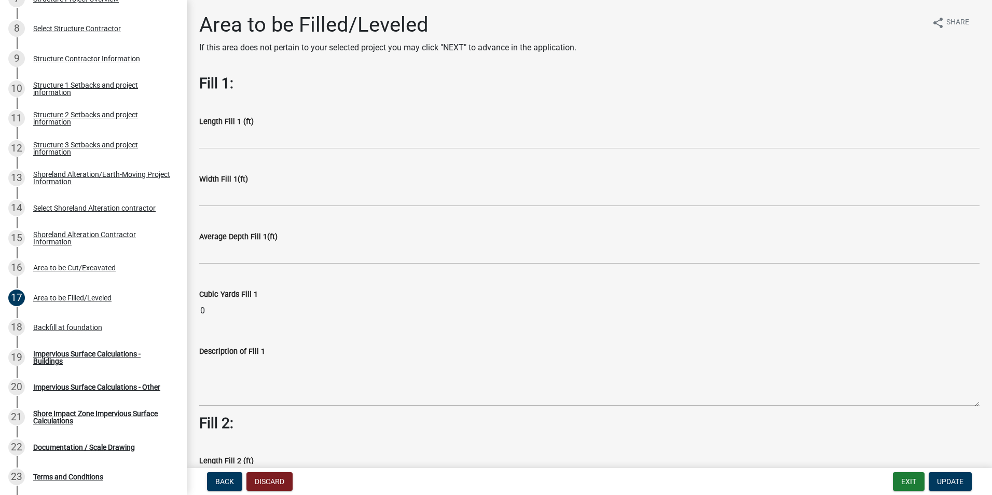
scroll to position [311, 0]
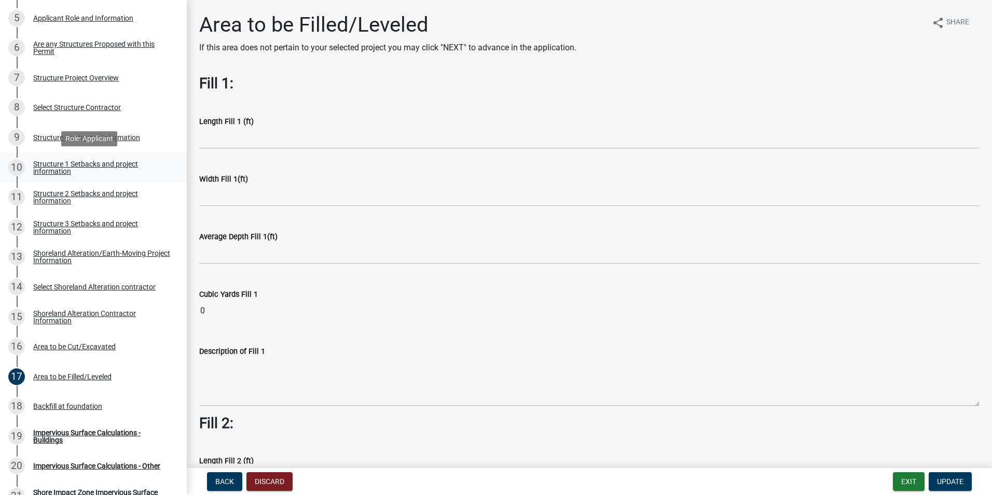
click at [88, 162] on div "Structure 1 Setbacks and project information" at bounding box center [101, 167] width 137 height 15
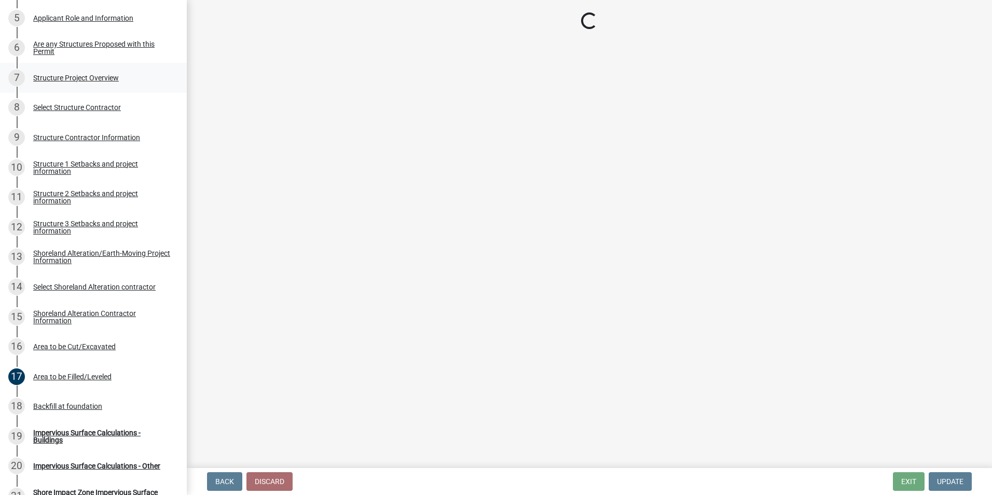
click at [79, 77] on div "Structure Project Overview" at bounding box center [76, 77] width 86 height 7
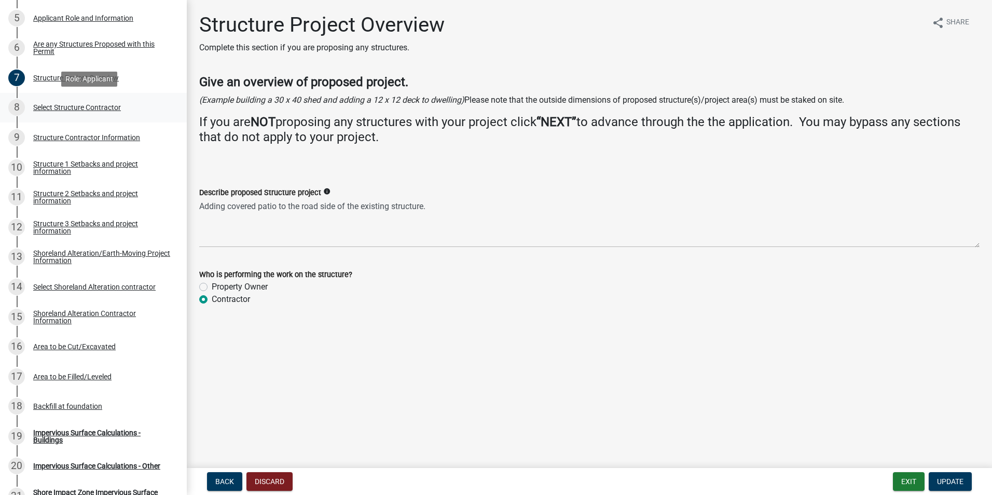
click at [66, 104] on div "Select Structure Contractor" at bounding box center [77, 107] width 88 height 7
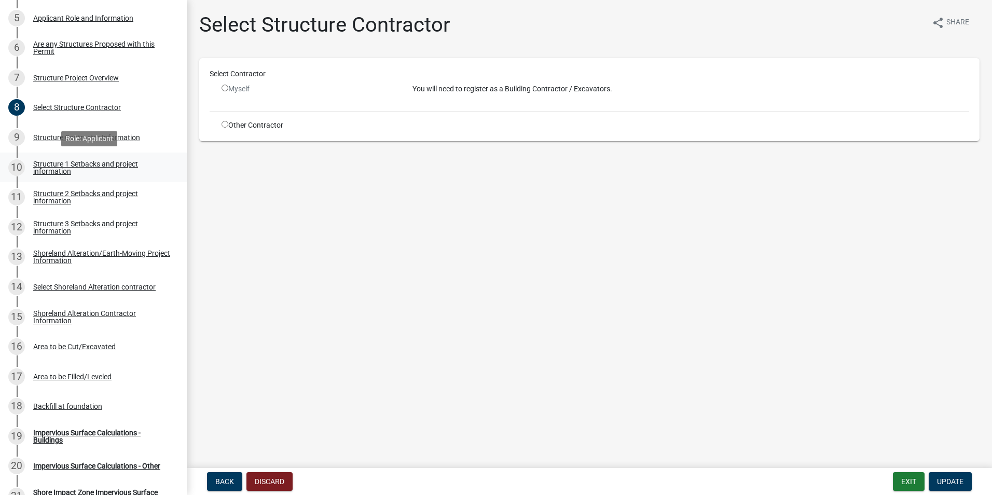
click at [84, 173] on div "Structure 1 Setbacks and project information" at bounding box center [101, 167] width 137 height 15
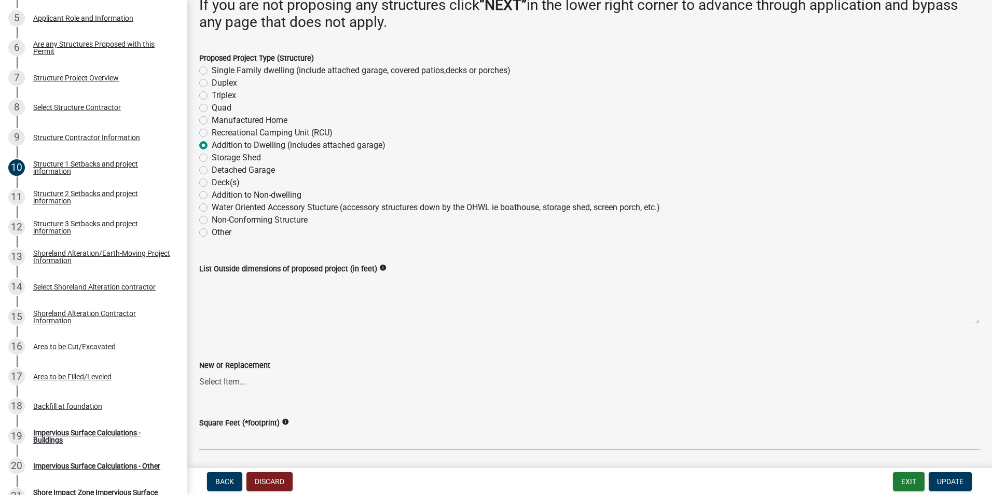
scroll to position [116, 0]
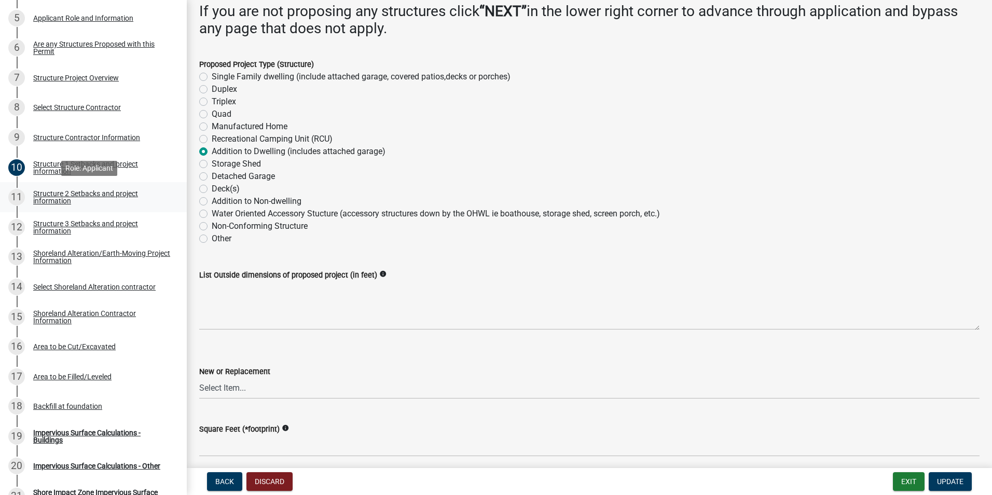
click at [79, 194] on div "Structure 2 Setbacks and project information" at bounding box center [101, 197] width 137 height 15
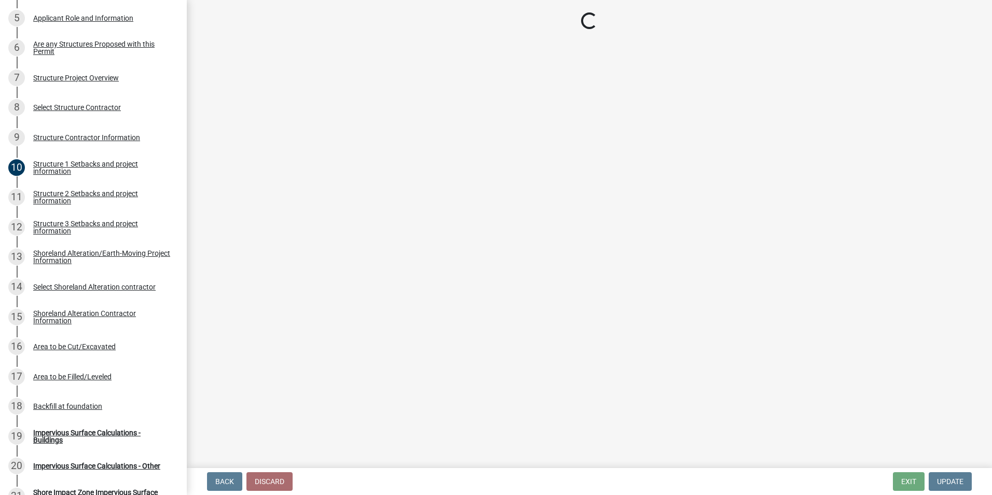
select select "c185e313-3403-4239-bd61-bb563c58a77a"
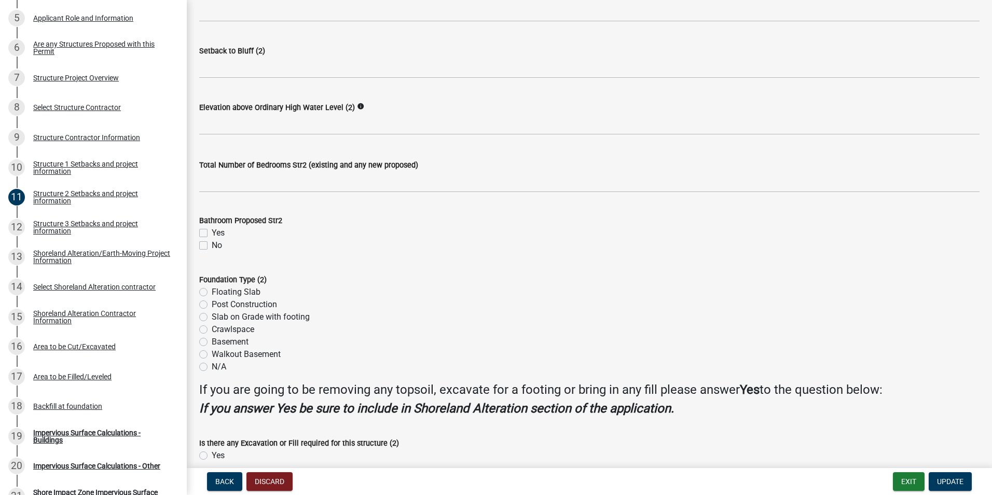
scroll to position [898, 0]
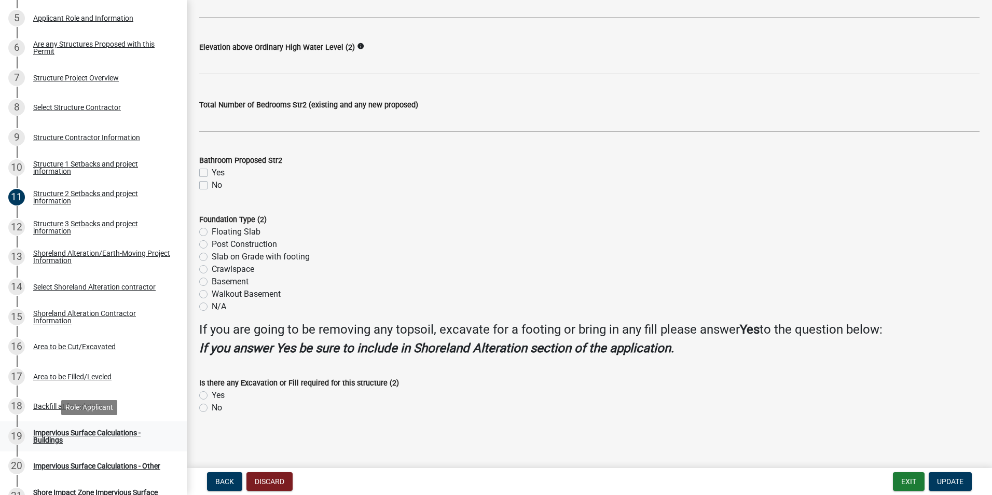
click at [99, 430] on div "Impervious Surface Calculations - Buildings" at bounding box center [101, 436] width 137 height 15
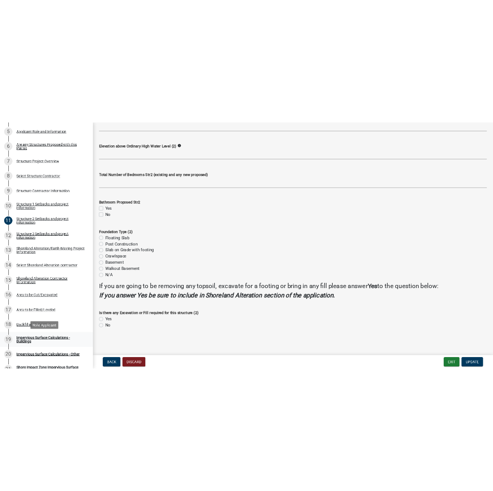
scroll to position [0, 0]
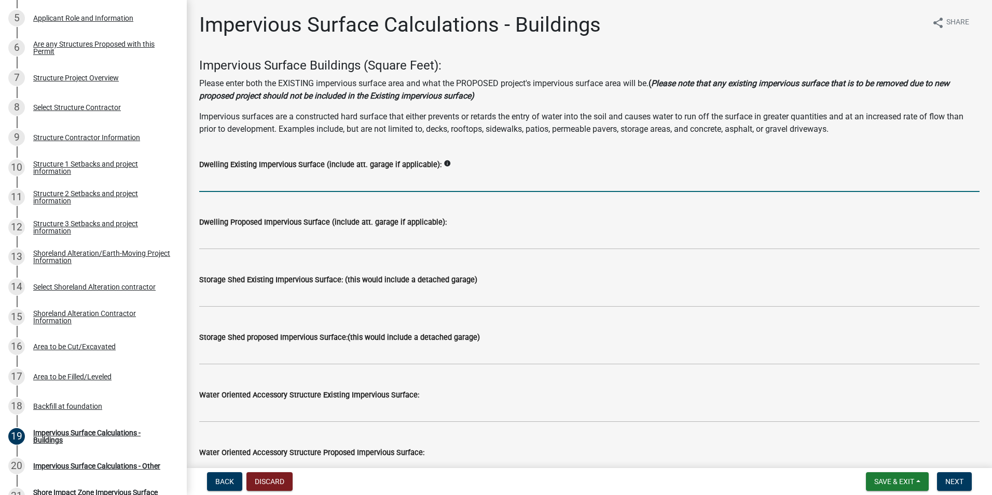
click at [300, 180] on input "text" at bounding box center [589, 181] width 781 height 21
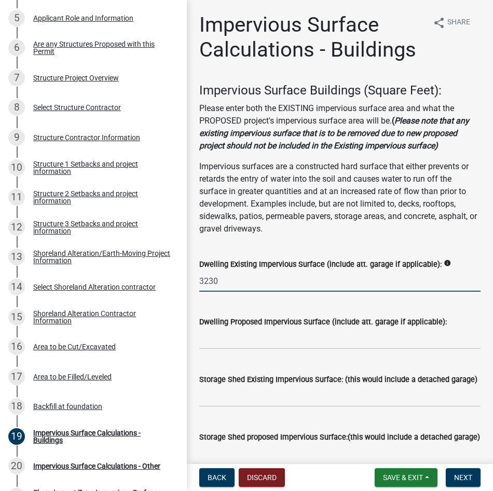
type input "3230"
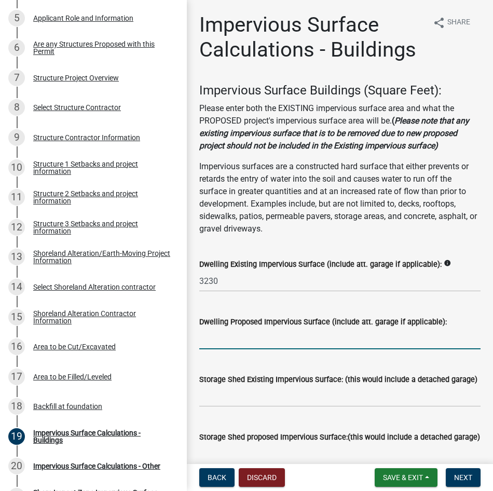
click at [240, 349] on input "text" at bounding box center [339, 338] width 281 height 21
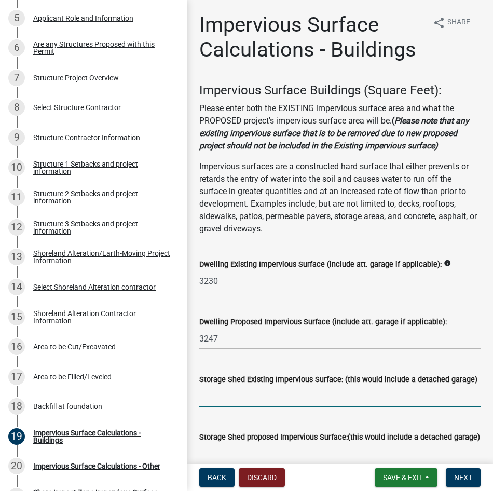
click at [266, 407] on input "text" at bounding box center [339, 396] width 281 height 21
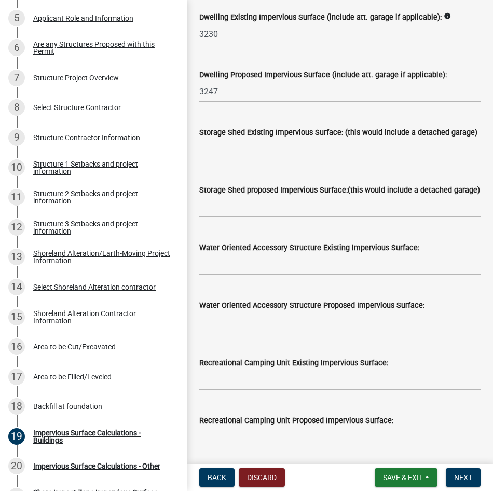
scroll to position [39, 0]
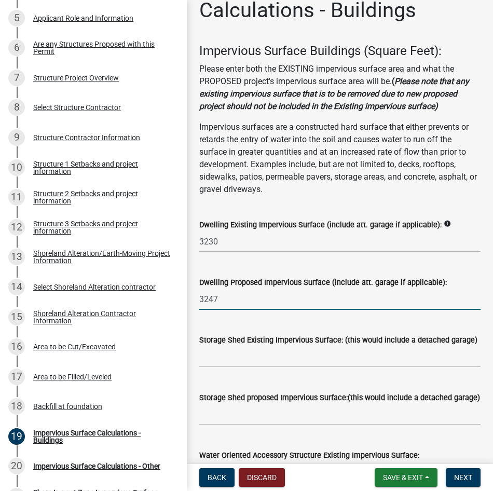
drag, startPoint x: 219, startPoint y: 308, endPoint x: 198, endPoint y: 310, distance: 21.4
click at [198, 310] on div "Dwelling Proposed Impervious Surface (include att. garage if applicable): 3247" at bounding box center [340, 286] width 297 height 48
type input "17"
drag, startPoint x: 230, startPoint y: 256, endPoint x: 181, endPoint y: 256, distance: 48.8
click at [181, 256] on div "Structure and Shoreland Alteration Permit Application STR/SAP - 462066 View Sum…" at bounding box center [246, 245] width 493 height 491
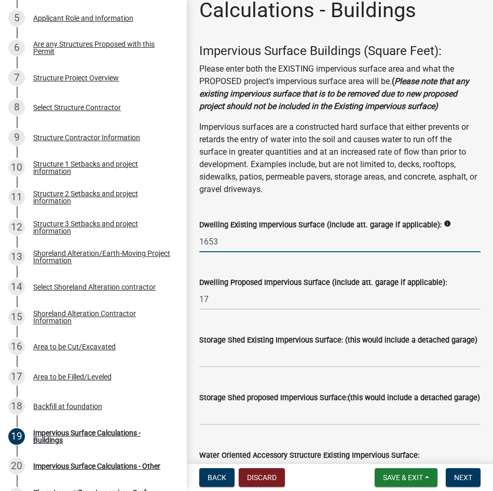
type input "1653"
drag, startPoint x: 218, startPoint y: 314, endPoint x: 208, endPoint y: 312, distance: 10.6
click at [209, 310] on input "17" at bounding box center [339, 299] width 281 height 21
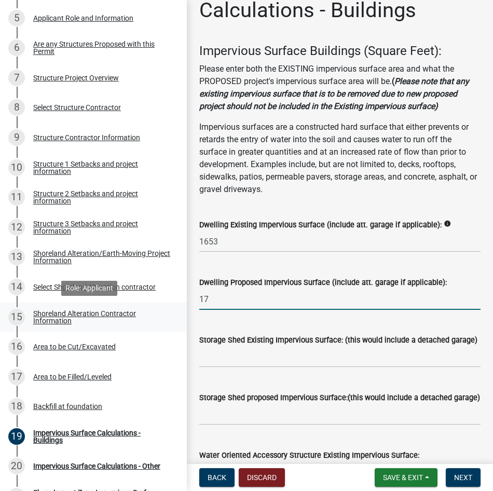
drag, startPoint x: 216, startPoint y: 311, endPoint x: 175, endPoint y: 311, distance: 41.0
click at [175, 311] on div "Structure and Shoreland Alteration Permit Application STR/SAP - 462066 View Sum…" at bounding box center [246, 245] width 493 height 491
click at [224, 310] on input "17" at bounding box center [339, 299] width 281 height 21
click at [221, 310] on input "17" at bounding box center [339, 299] width 281 height 21
drag, startPoint x: 221, startPoint y: 311, endPoint x: 179, endPoint y: 312, distance: 41.5
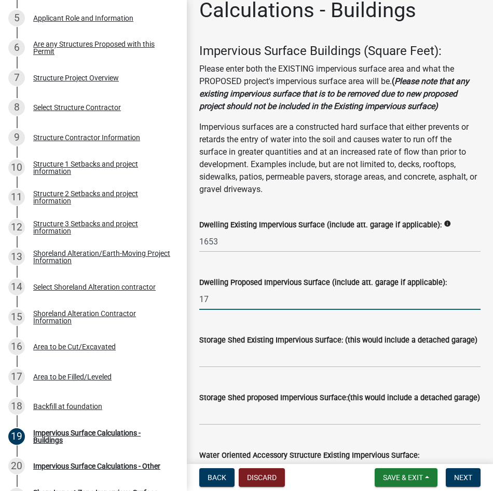
click at [179, 312] on div "Structure and Shoreland Alteration Permit Application STR/SAP - 462066 View Sum…" at bounding box center [246, 245] width 493 height 491
type input "305.5"
click at [242, 367] on input "text" at bounding box center [339, 356] width 281 height 21
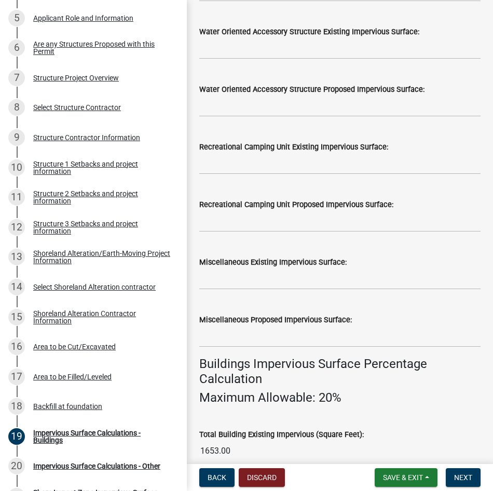
scroll to position [558, 0]
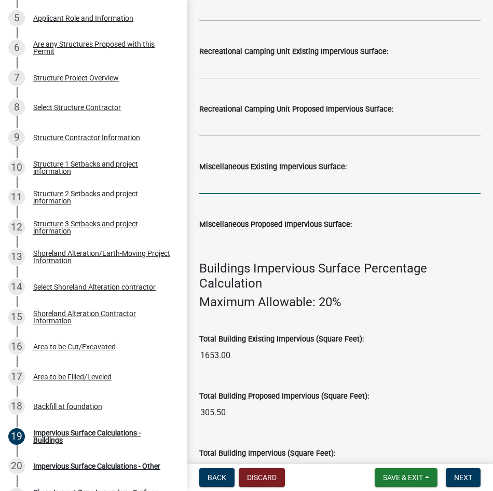
click at [224, 194] on input "text" at bounding box center [339, 183] width 281 height 21
click at [251, 194] on input "543" at bounding box center [339, 183] width 281 height 21
drag, startPoint x: 233, startPoint y: 200, endPoint x: 188, endPoint y: 201, distance: 44.6
click at [188, 201] on div "Impervious Surface Calculations - Buildings share Share Impervious Surface Buil…" at bounding box center [340, 62] width 306 height 1217
click at [251, 194] on input "543" at bounding box center [339, 183] width 281 height 21
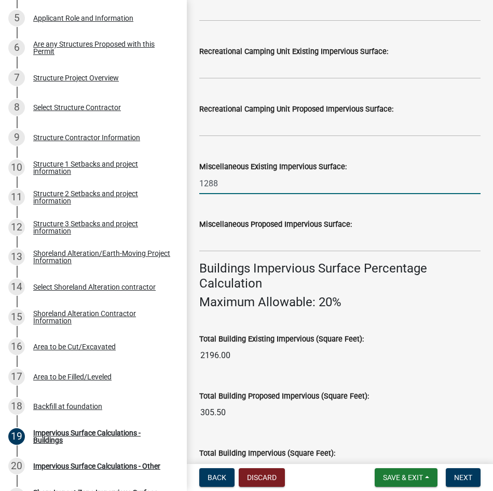
type input "1288"
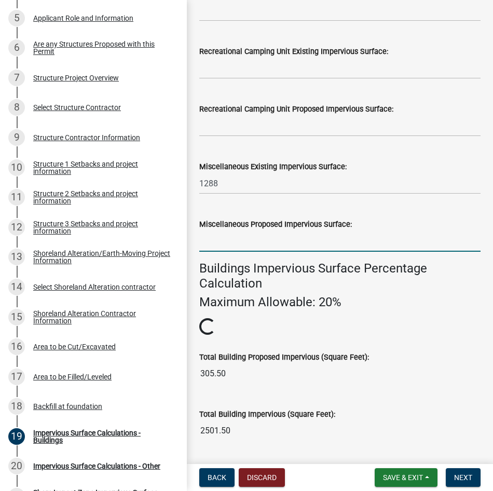
click at [233, 252] on input "text" at bounding box center [339, 240] width 281 height 21
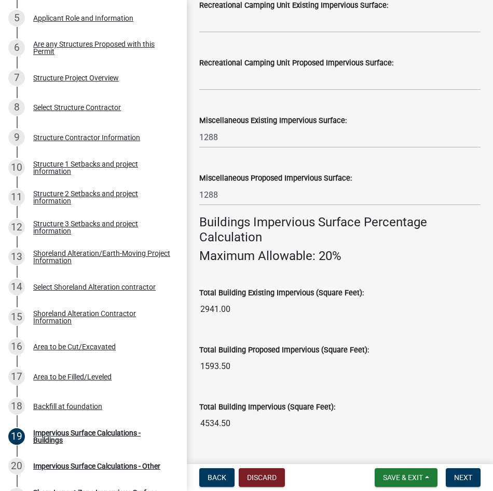
scroll to position [610, 0]
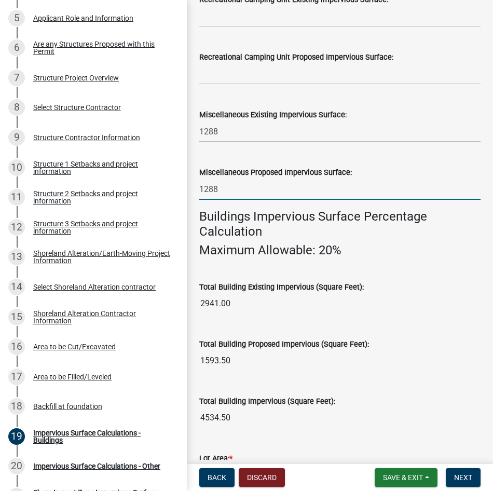
click at [258, 200] on input "1288" at bounding box center [339, 189] width 281 height 21
drag, startPoint x: 238, startPoint y: 204, endPoint x: 189, endPoint y: 204, distance: 49.3
click at [189, 204] on div "Impervious Surface Calculations - Buildings share Share Impervious Surface Buil…" at bounding box center [340, 10] width 306 height 1217
type input "0"
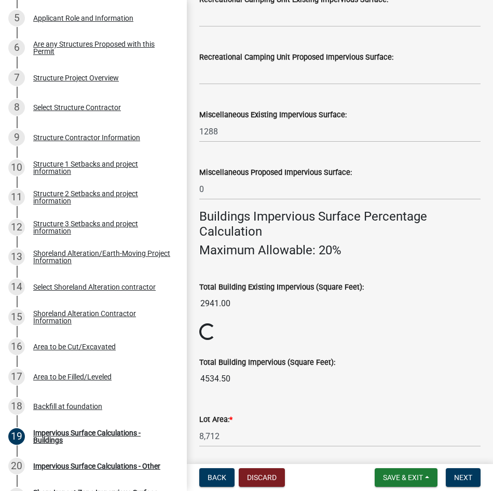
click at [418, 266] on wm-data-entity-input "Buildings Impervious Surface Percentage Calculation Maximum Allowable: 20%" at bounding box center [339, 237] width 281 height 57
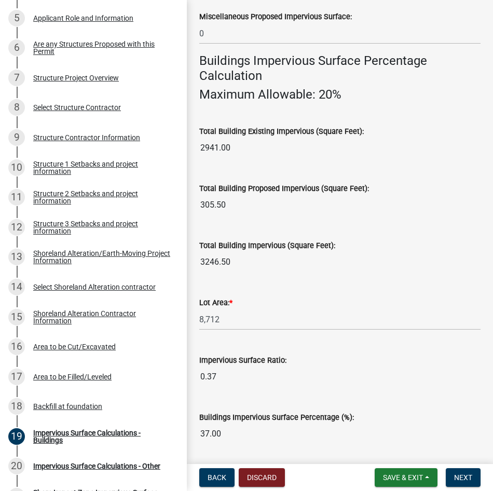
scroll to position [818, 0]
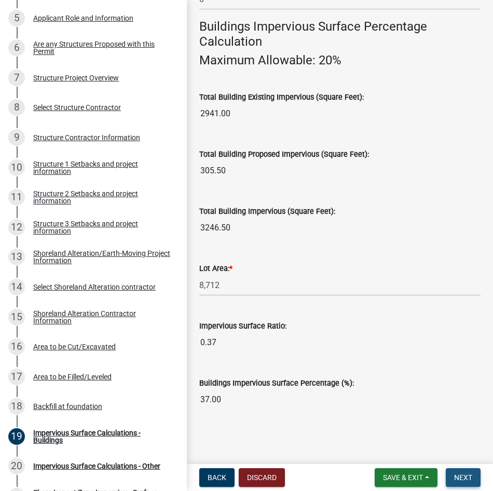
click at [467, 476] on span "Next" at bounding box center [463, 477] width 18 height 8
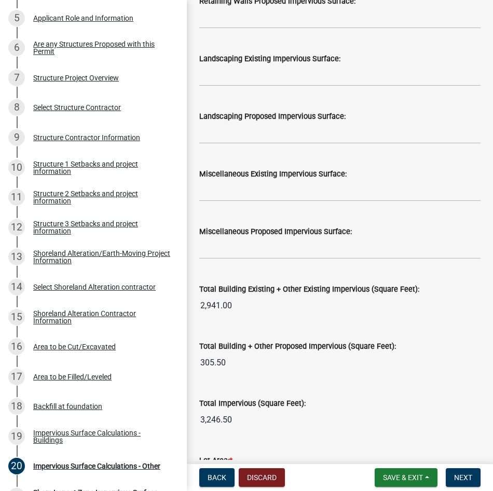
scroll to position [986, 0]
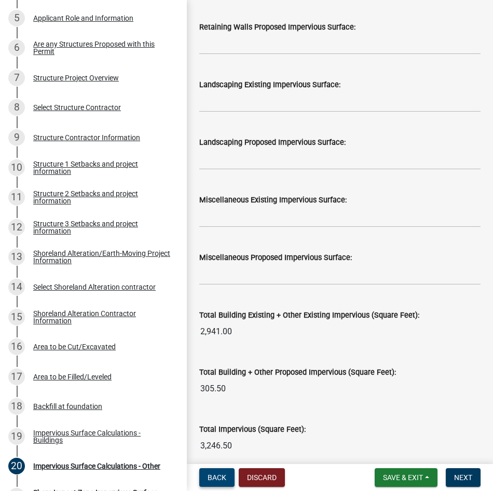
click at [219, 476] on span "Back" at bounding box center [217, 477] width 19 height 8
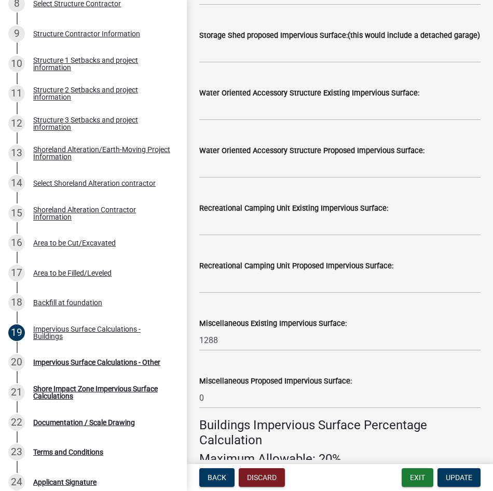
scroll to position [415, 0]
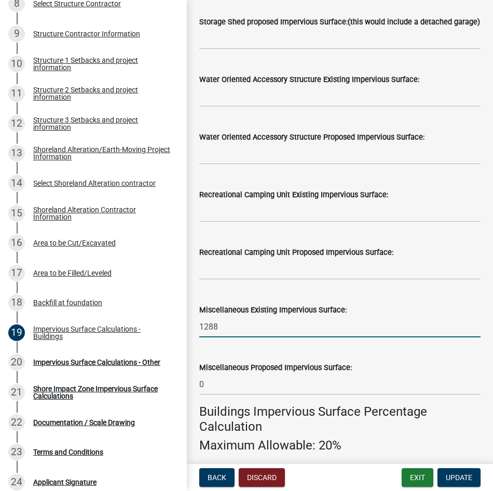
drag, startPoint x: 240, startPoint y: 345, endPoint x: 193, endPoint y: 346, distance: 47.2
click at [193, 337] on div "Miscellaneous Existing Impervious Surface: 1288" at bounding box center [340, 313] width 297 height 48
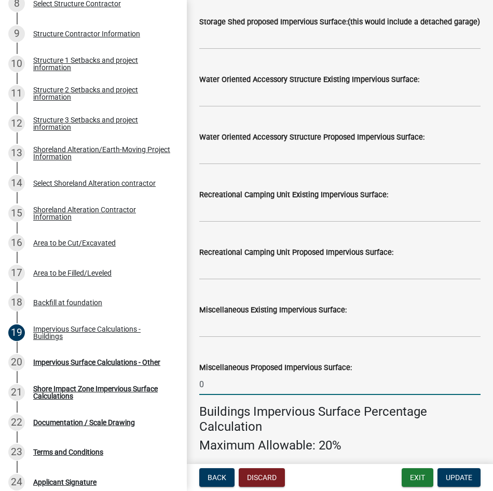
drag, startPoint x: 211, startPoint y: 402, endPoint x: 197, endPoint y: 402, distance: 13.5
click at [197, 395] on div "Miscellaneous Proposed Impervious Surface: 0" at bounding box center [340, 371] width 297 height 48
click at [452, 434] on h4 "Buildings Impervious Surface Percentage Calculation" at bounding box center [339, 419] width 281 height 30
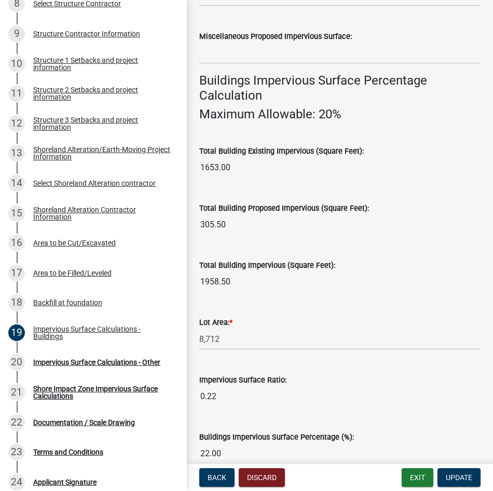
scroll to position [818, 0]
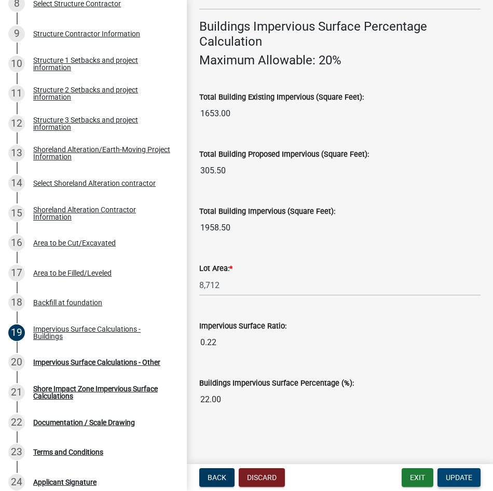
click at [468, 479] on span "Update" at bounding box center [459, 477] width 26 height 8
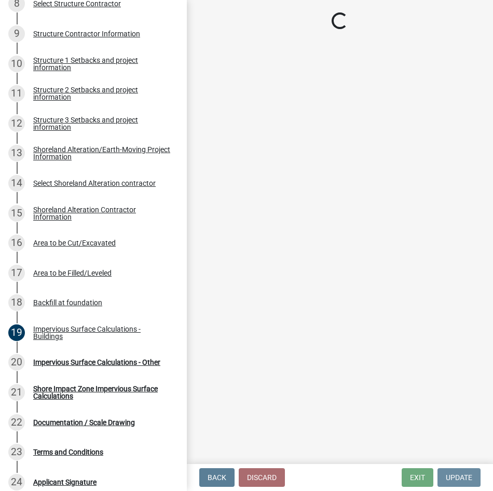
scroll to position [0, 0]
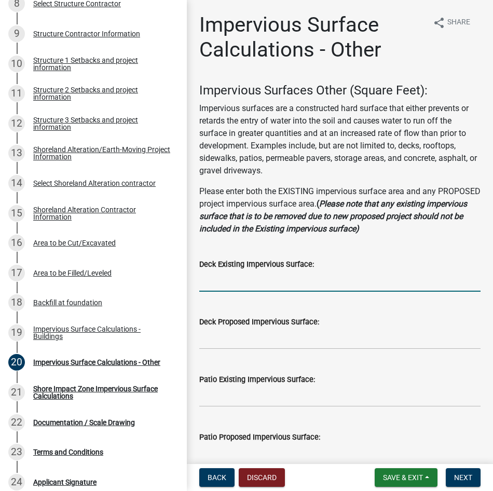
click at [280, 279] on input "text" at bounding box center [339, 280] width 281 height 21
type input "326"
click at [255, 335] on input "text" at bounding box center [339, 338] width 281 height 21
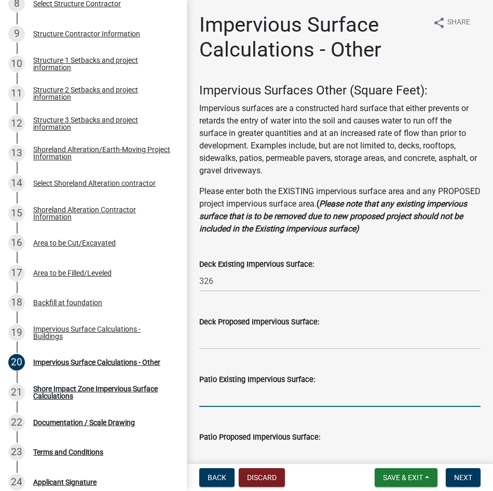
click at [267, 392] on input "text" at bounding box center [339, 396] width 281 height 21
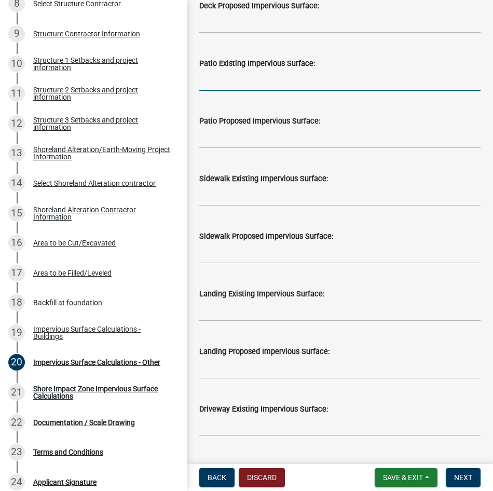
scroll to position [311, 0]
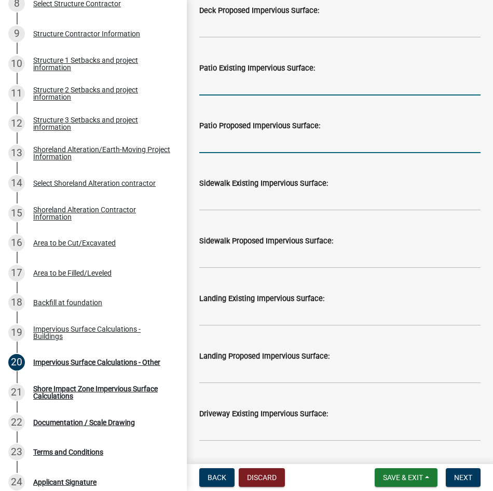
click at [269, 142] on input "text" at bounding box center [339, 142] width 281 height 21
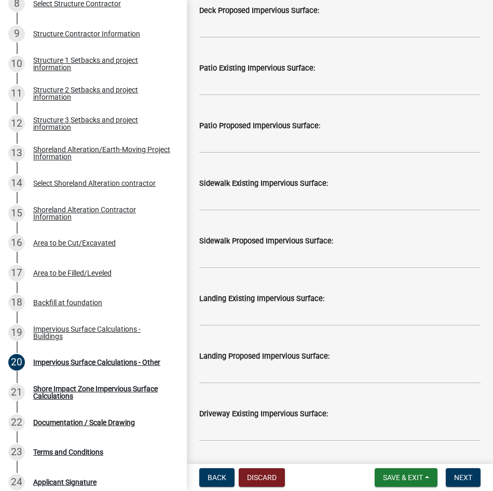
drag, startPoint x: 420, startPoint y: 182, endPoint x: 404, endPoint y: 186, distance: 16.1
click at [419, 184] on div "Sidewalk Existing Impervious Surface:" at bounding box center [339, 183] width 281 height 12
click at [346, 148] on input "text" at bounding box center [339, 142] width 281 height 21
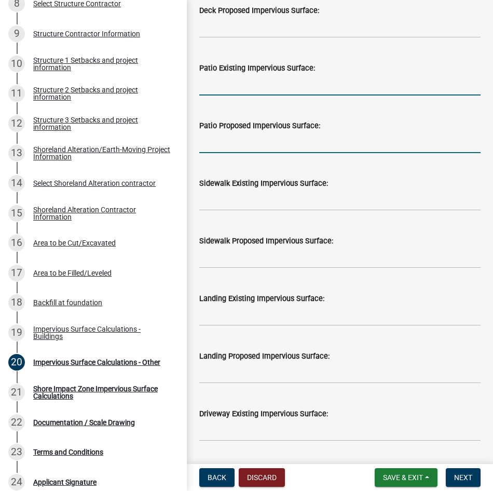
click at [365, 85] on input "text" at bounding box center [339, 84] width 281 height 21
type input "238"
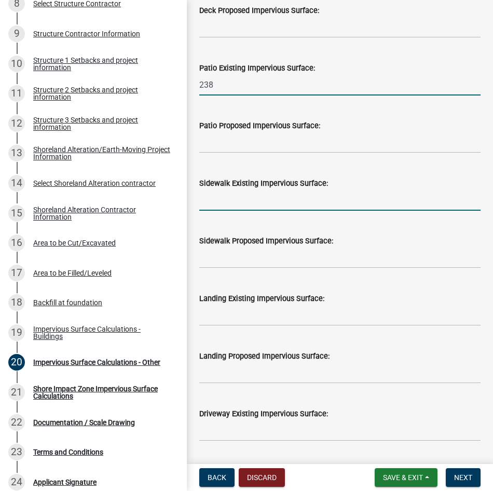
click at [336, 204] on input "text" at bounding box center [339, 199] width 281 height 21
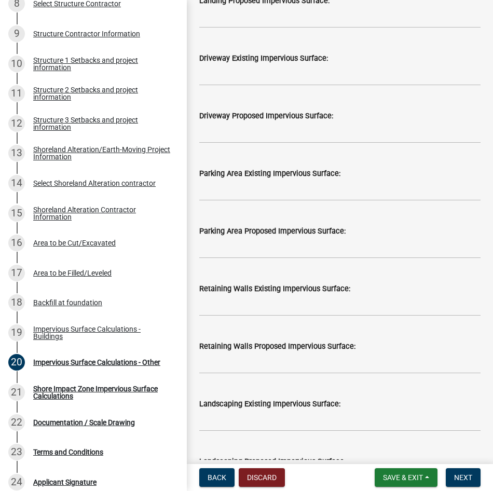
scroll to position [830, 0]
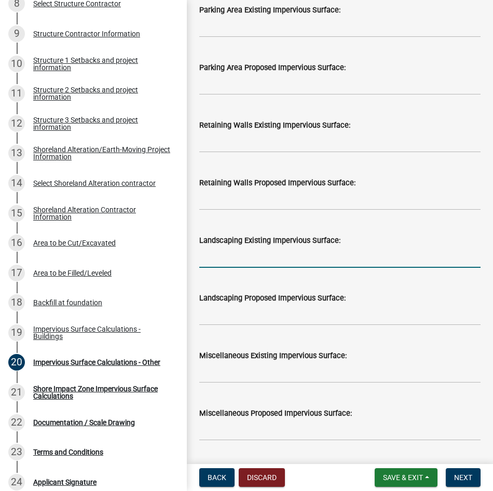
click at [257, 258] on input "text" at bounding box center [339, 257] width 281 height 21
type input "403"
click at [308, 375] on input "text" at bounding box center [339, 372] width 281 height 21
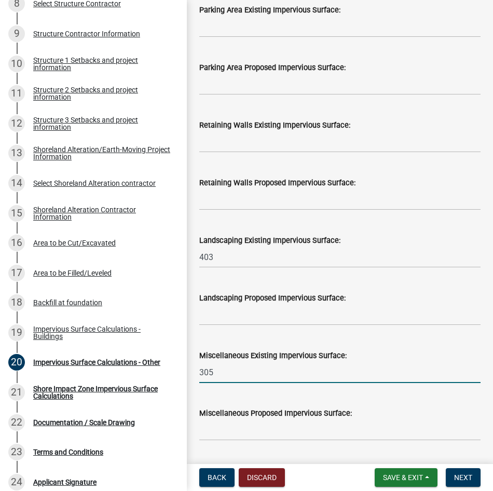
scroll to position [1090, 0]
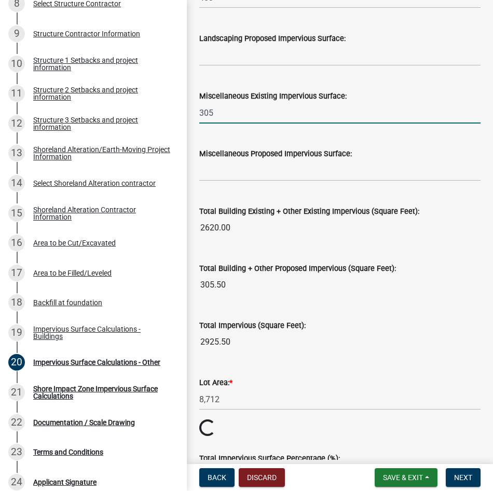
type input "305"
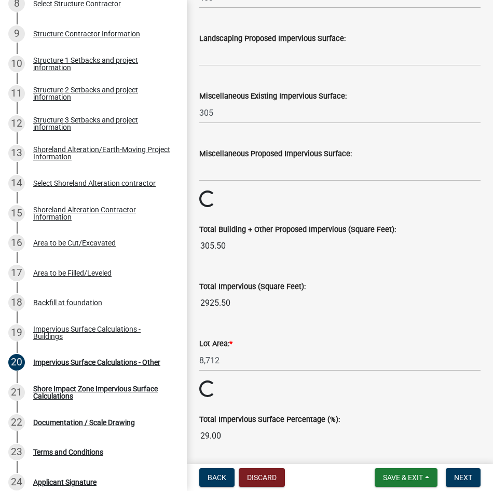
drag, startPoint x: 410, startPoint y: 334, endPoint x: 404, endPoint y: 325, distance: 10.5
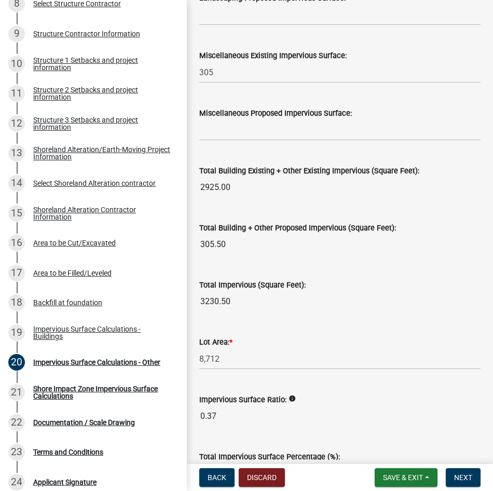
scroll to position [1204, 0]
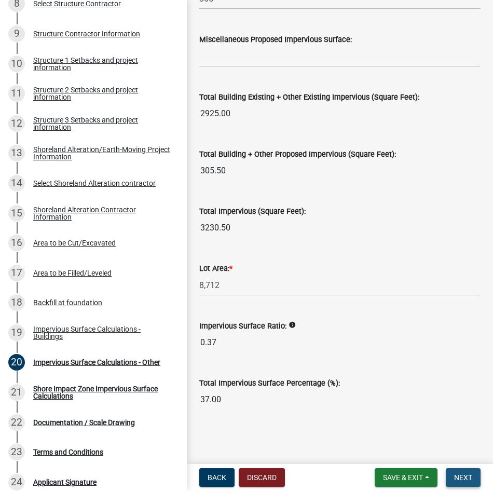
click at [467, 476] on span "Next" at bounding box center [463, 477] width 18 height 8
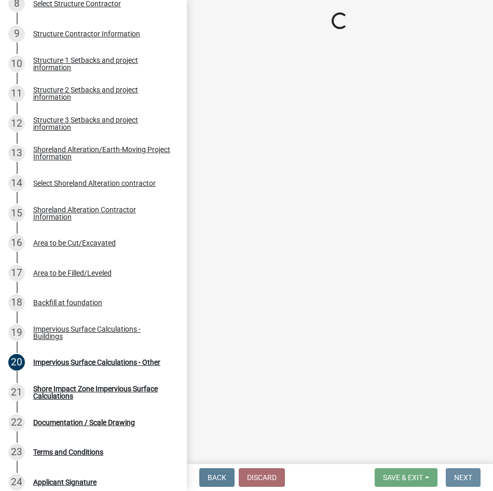
scroll to position [0, 0]
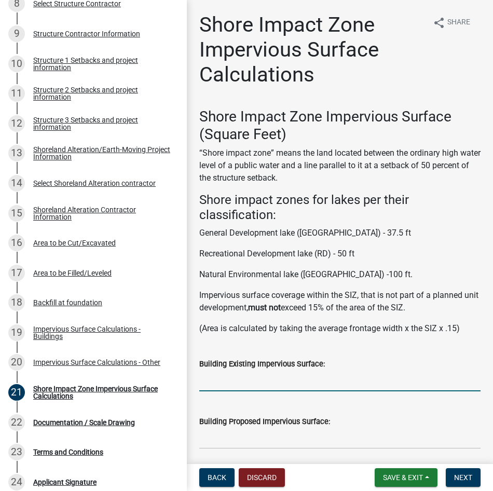
click at [280, 381] on input "text" at bounding box center [339, 380] width 281 height 21
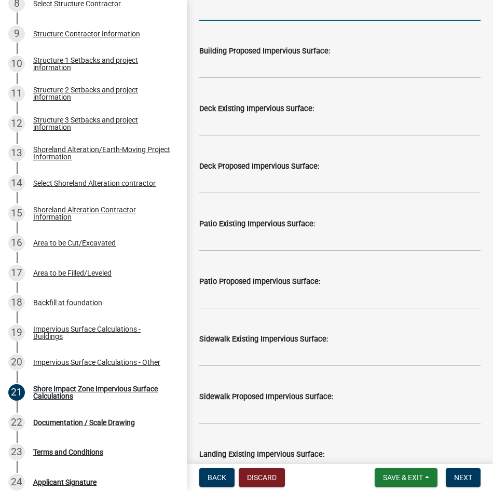
scroll to position [219, 0]
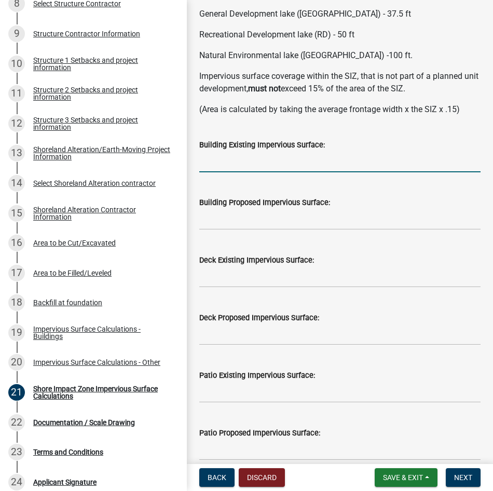
click at [276, 160] on input "text" at bounding box center [339, 161] width 281 height 21
click at [417, 154] on input "90" at bounding box center [339, 161] width 281 height 21
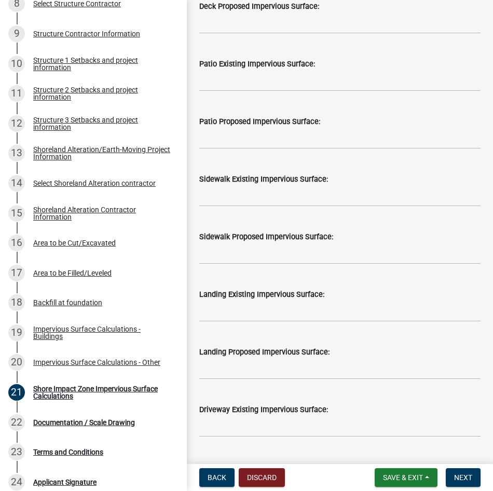
scroll to position [738, 0]
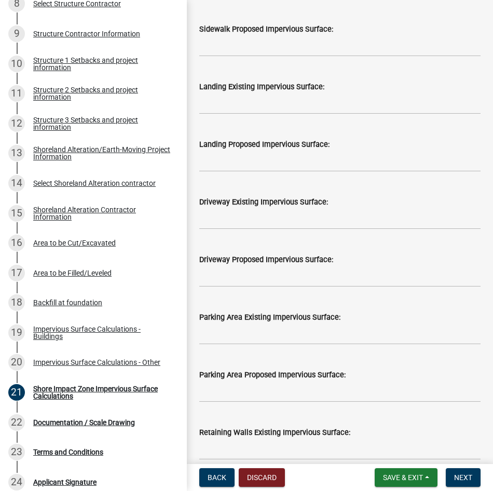
type input "90"
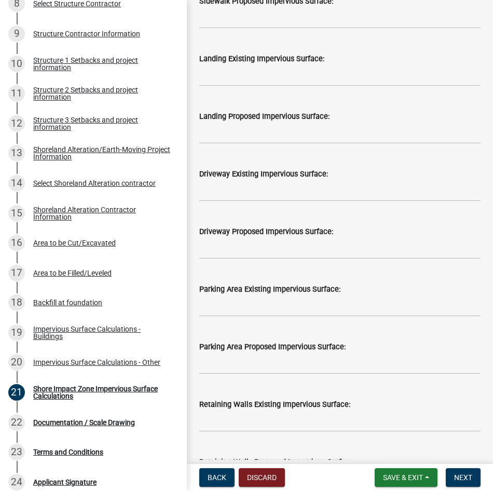
scroll to position [686, 0]
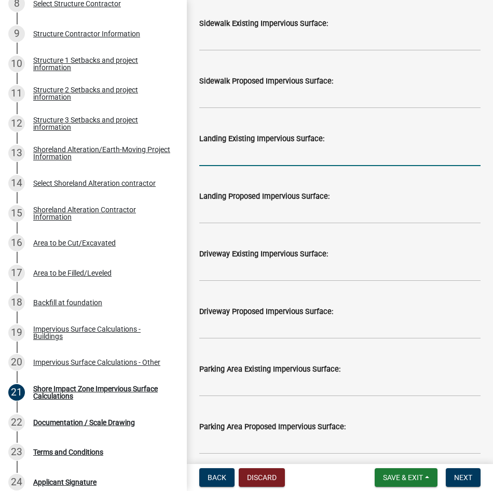
click at [244, 158] on input "text" at bounding box center [339, 155] width 281 height 21
click at [238, 155] on input "text" at bounding box center [339, 155] width 281 height 21
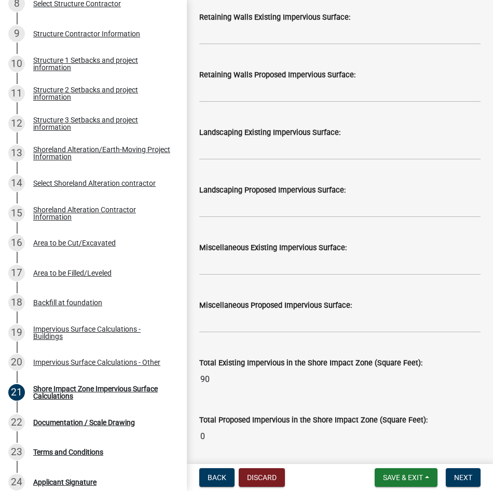
scroll to position [1205, 0]
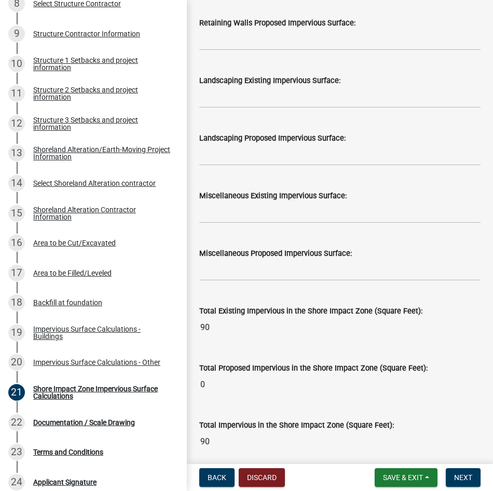
type input "176"
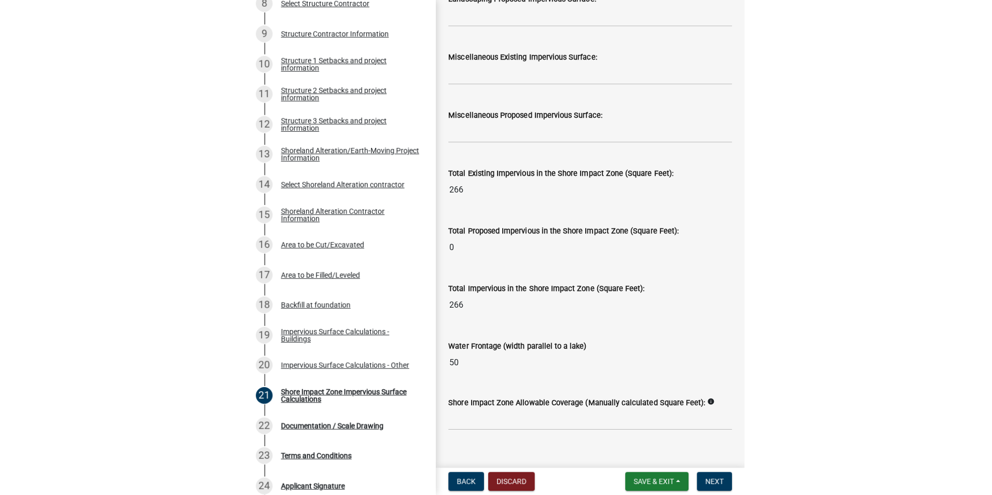
scroll to position [1361, 0]
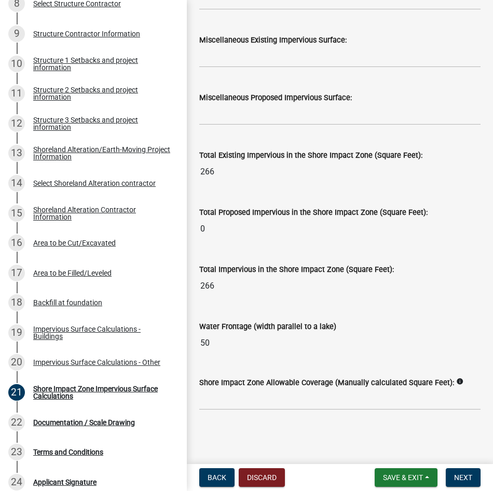
click at [456, 383] on icon "info" at bounding box center [459, 381] width 7 height 7
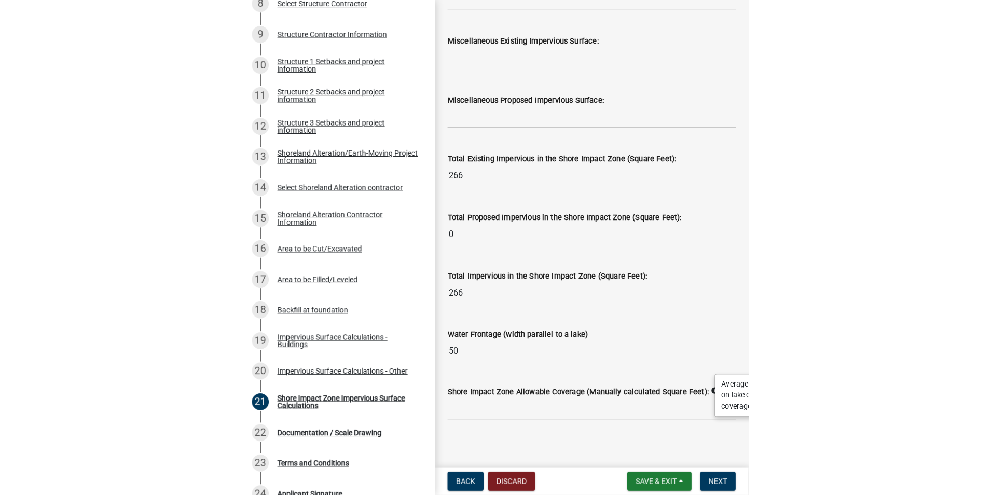
scroll to position [1237, 0]
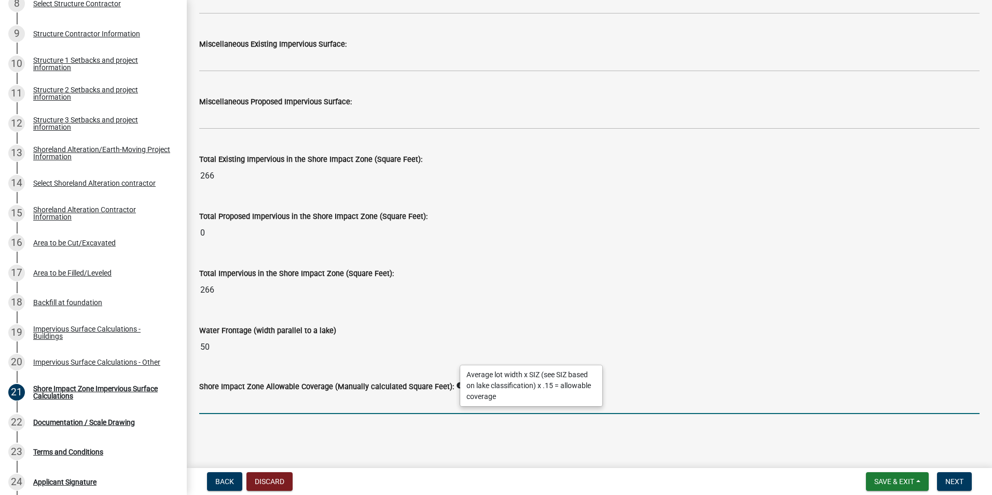
click at [258, 403] on input "text" at bounding box center [589, 403] width 781 height 21
click at [257, 401] on input "281.5" at bounding box center [589, 403] width 781 height 21
type input "281.25"
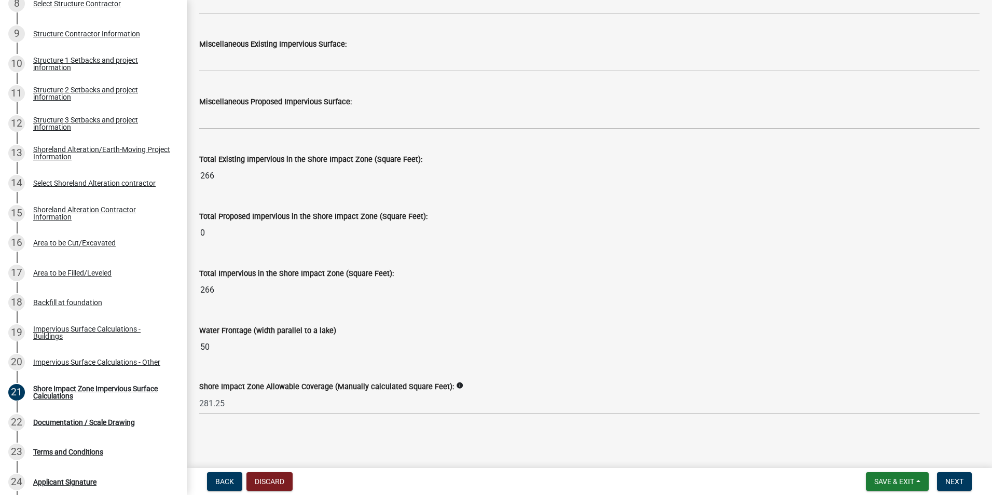
click at [452, 444] on main "Shore Impact Zone Impervious Surface Calculations share Share Shore Impact Zone…" at bounding box center [590, 232] width 806 height 464
click at [956, 482] on span "Next" at bounding box center [955, 482] width 18 height 8
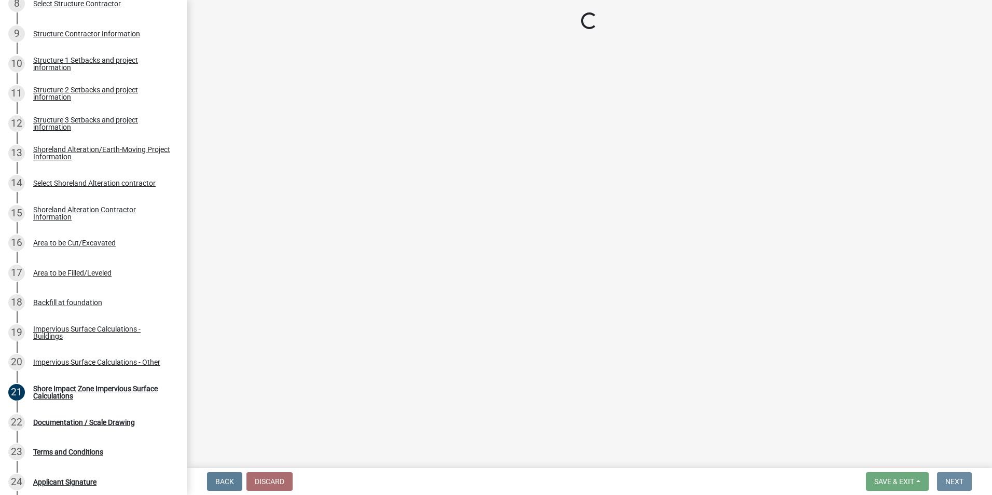
scroll to position [0, 0]
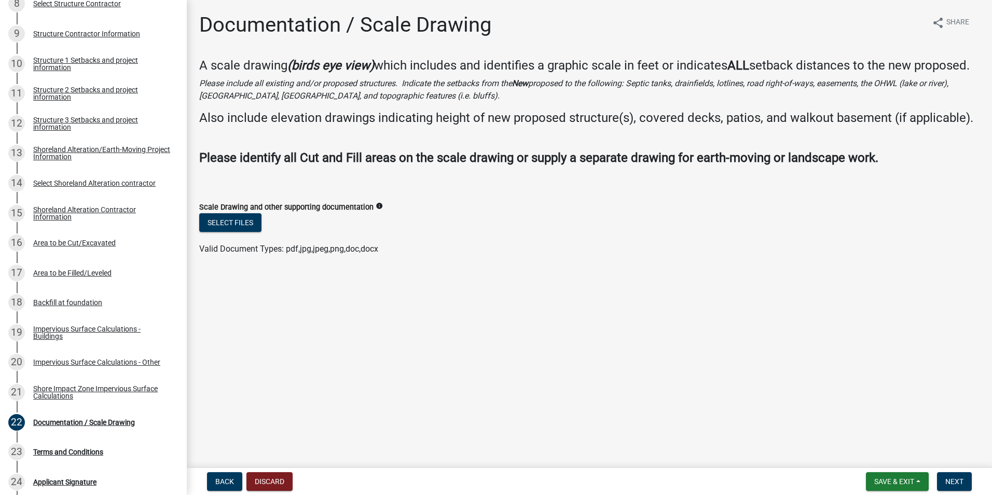
click at [420, 255] on div "Valid Document Types: pdf,jpg,jpeg,png,doc,docx" at bounding box center [590, 249] width 796 height 12
click at [249, 232] on button "Select files" at bounding box center [230, 222] width 62 height 19
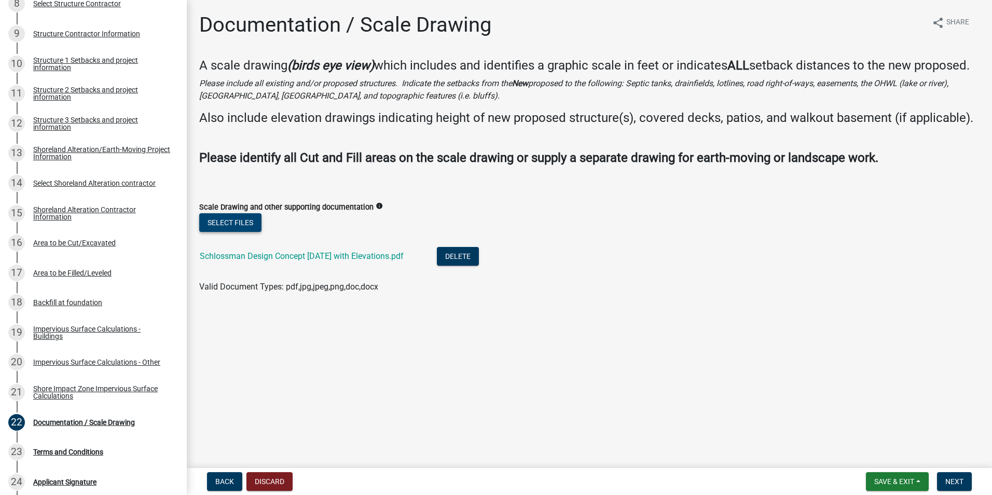
click at [250, 232] on button "Select files" at bounding box center [230, 222] width 62 height 19
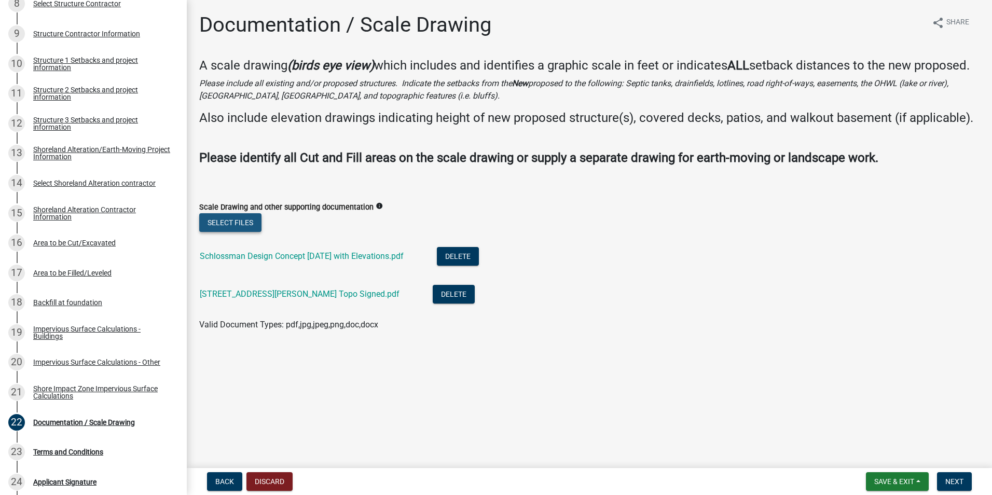
click at [245, 232] on button "Select files" at bounding box center [230, 222] width 62 height 19
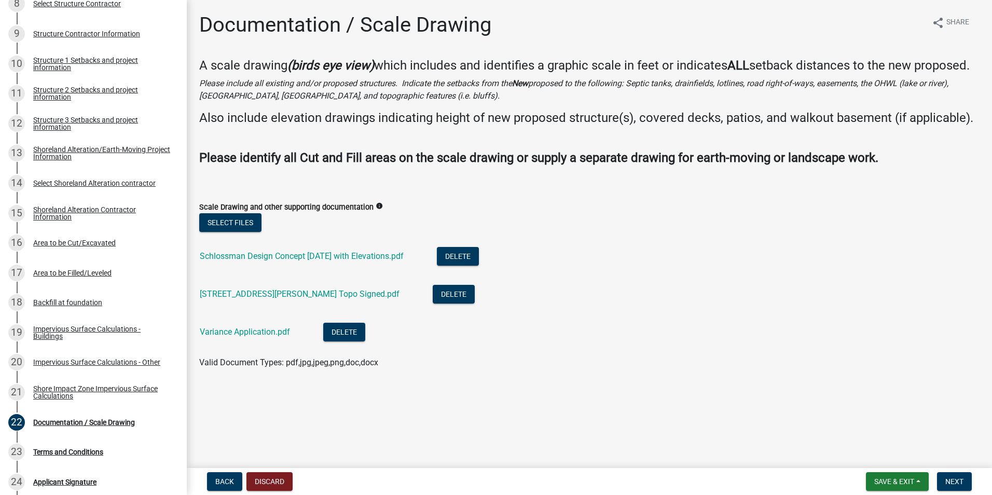
click at [660, 310] on li "[STREET_ADDRESS][PERSON_NAME] Topo Signed.pdf Delete" at bounding box center [589, 296] width 781 height 38
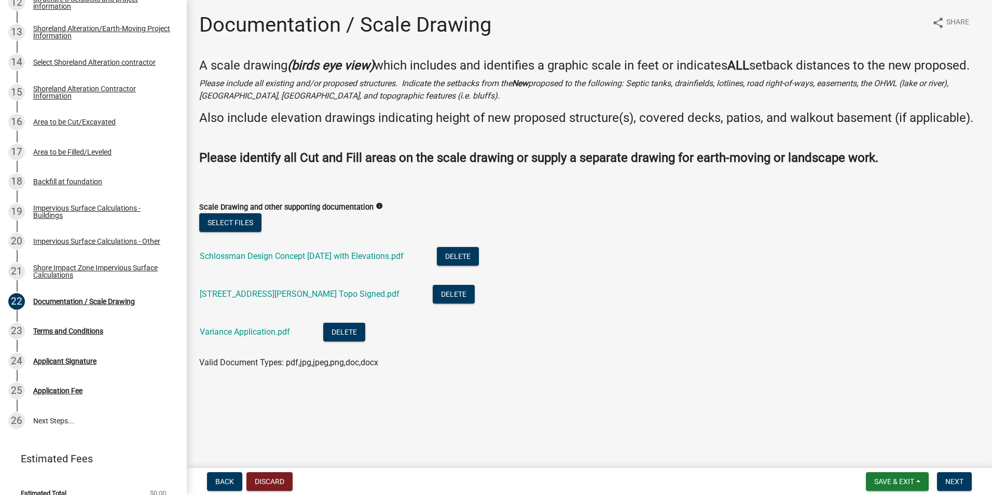
scroll to position [550, 0]
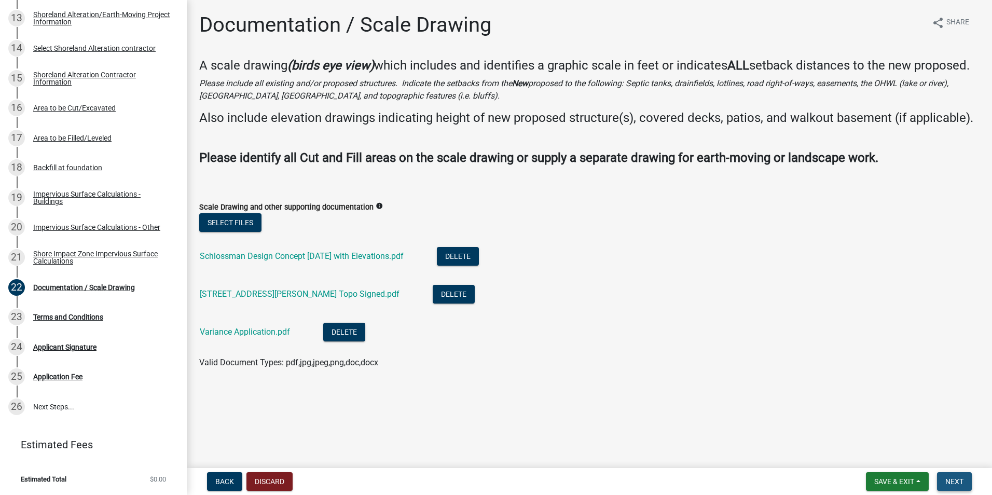
click at [956, 484] on span "Next" at bounding box center [955, 482] width 18 height 8
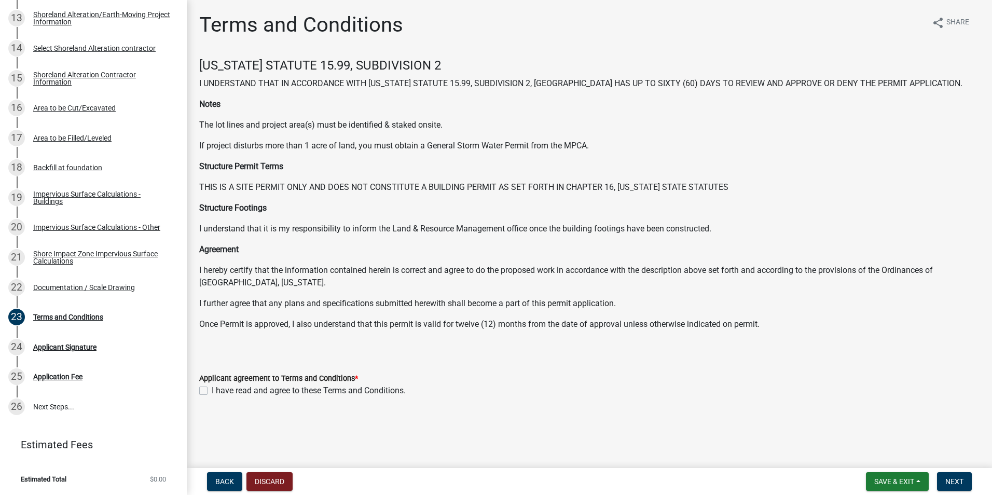
click at [212, 389] on label "I have read and agree to these Terms and Conditions." at bounding box center [309, 391] width 194 height 12
click at [212, 389] on input "I have read and agree to these Terms and Conditions." at bounding box center [215, 388] width 7 height 7
checkbox input "true"
click at [953, 480] on span "Next" at bounding box center [955, 482] width 18 height 8
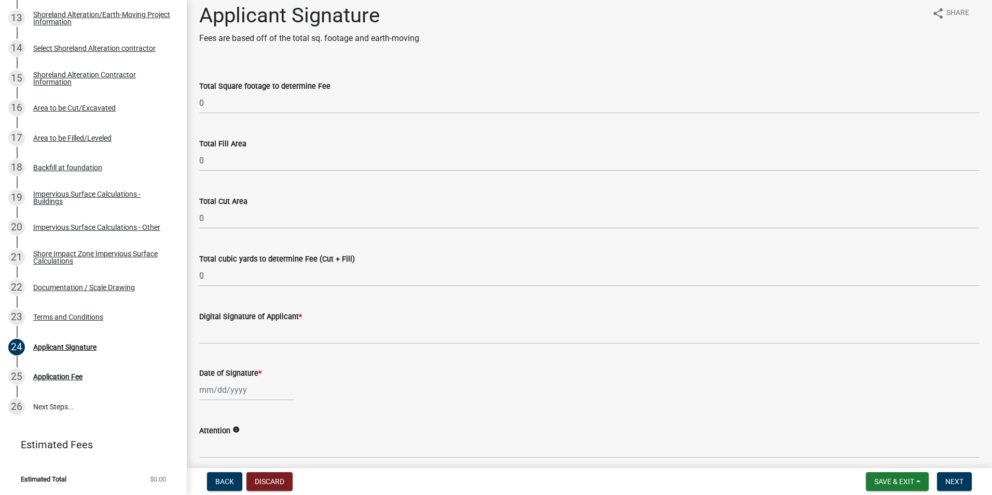
scroll to position [0, 0]
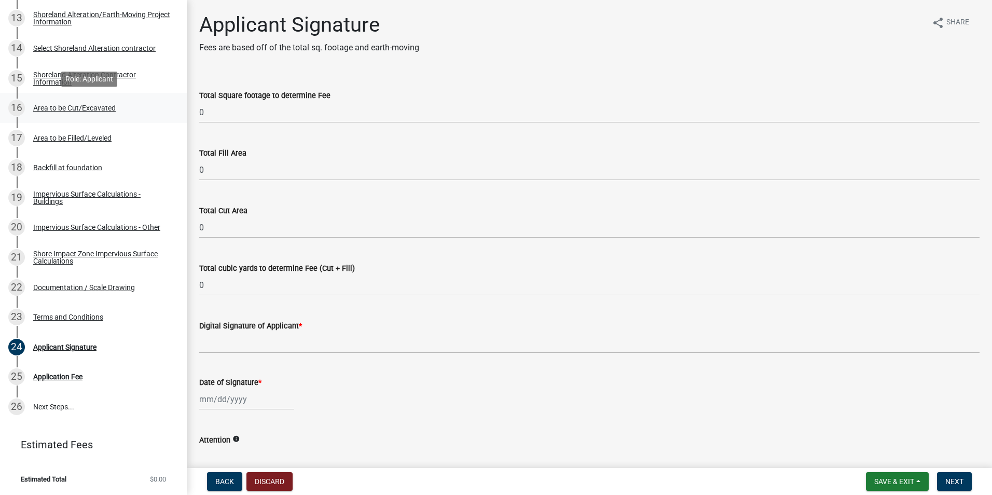
click at [92, 108] on div "Area to be Cut/Excavated" at bounding box center [74, 107] width 83 height 7
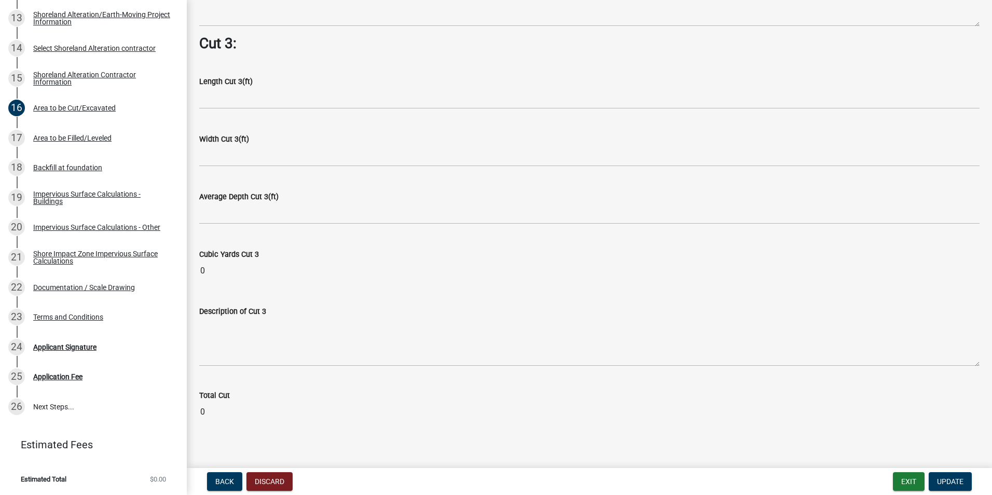
scroll to position [1312, 0]
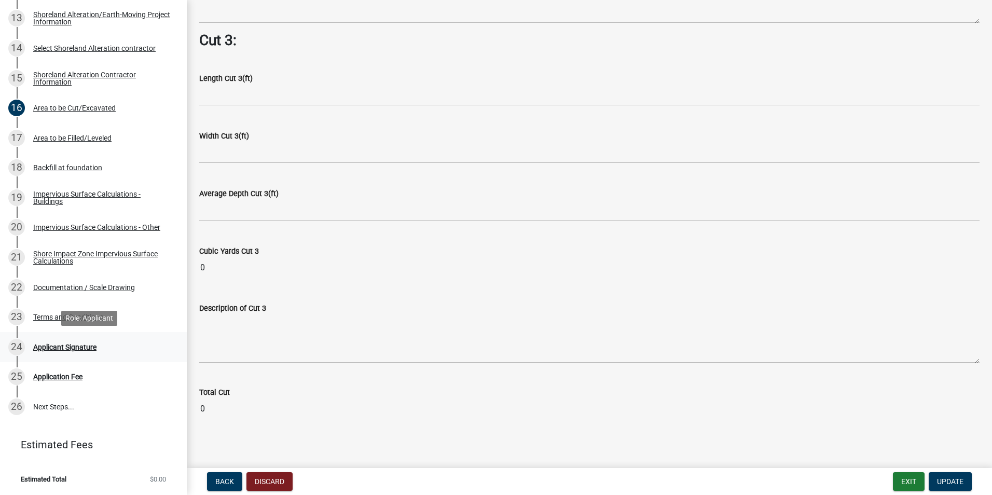
click at [48, 347] on div "Applicant Signature" at bounding box center [64, 347] width 63 height 7
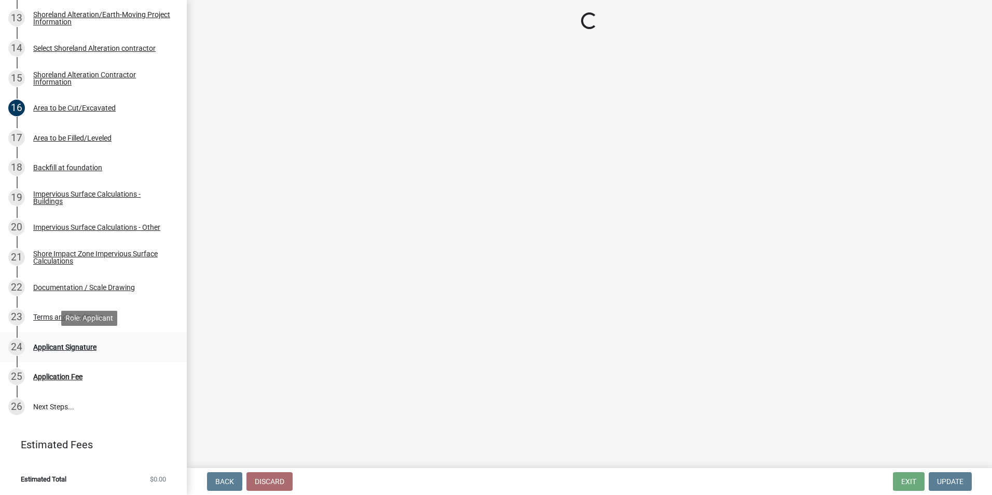
scroll to position [0, 0]
click at [60, 316] on div "Terms and Conditions" at bounding box center [68, 316] width 70 height 7
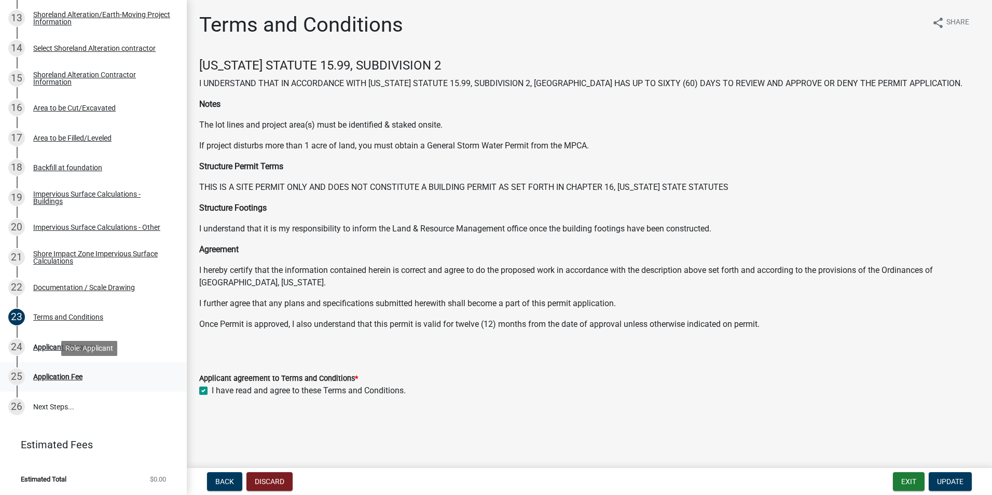
click at [50, 378] on div "Application Fee" at bounding box center [57, 376] width 49 height 7
click at [54, 374] on div "Application Fee" at bounding box center [57, 376] width 49 height 7
click at [71, 345] on div "Applicant Signature" at bounding box center [64, 347] width 63 height 7
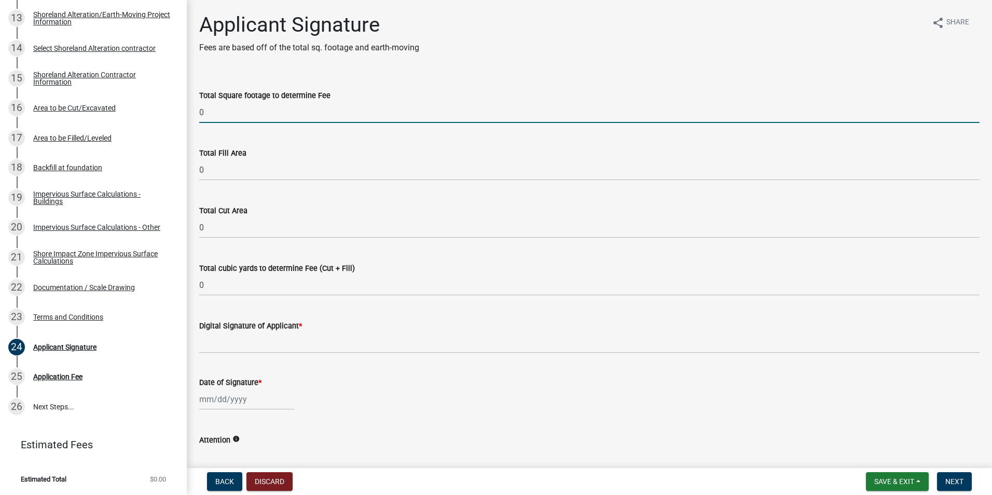
click at [287, 114] on input "0" at bounding box center [589, 112] width 781 height 21
drag, startPoint x: 279, startPoint y: 117, endPoint x: 158, endPoint y: 115, distance: 120.9
click at [158, 115] on div "Structure and Shoreland Alteration Permit Application STR/SAP - 462066 View Sum…" at bounding box center [496, 247] width 992 height 495
type input "305.5"
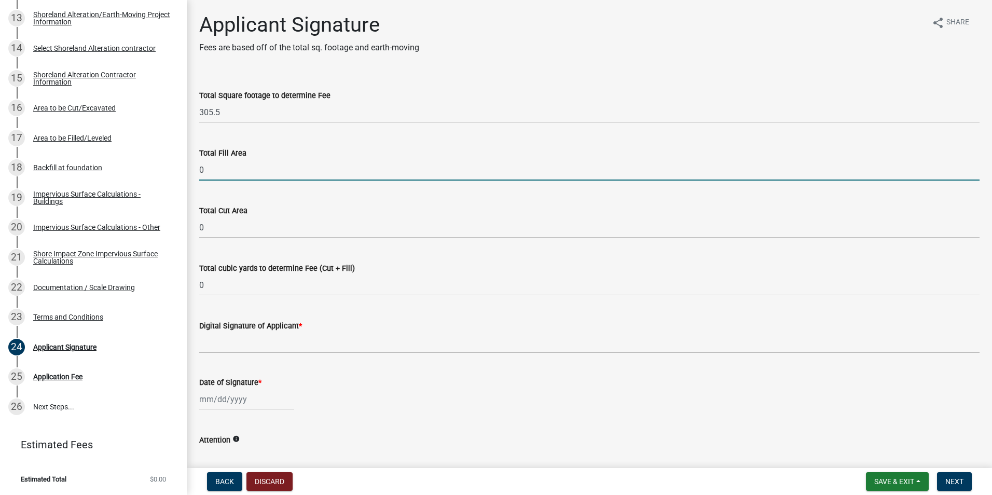
click at [287, 174] on input "0" at bounding box center [589, 169] width 781 height 21
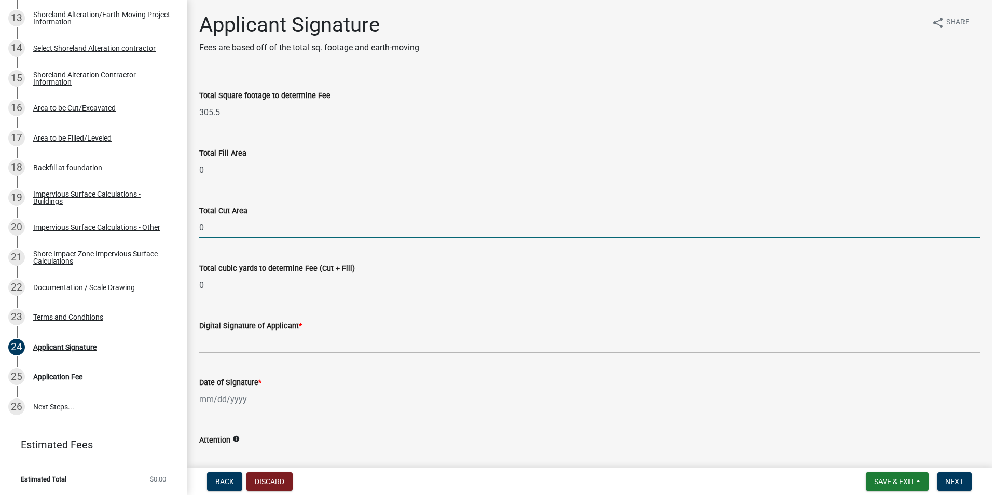
click at [283, 225] on input "0" at bounding box center [589, 227] width 781 height 21
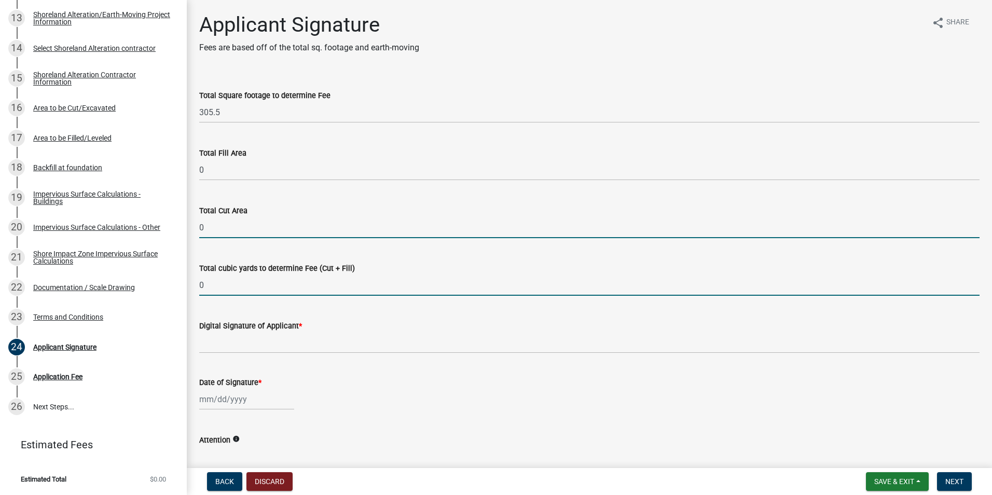
click at [266, 291] on input "0" at bounding box center [589, 285] width 781 height 21
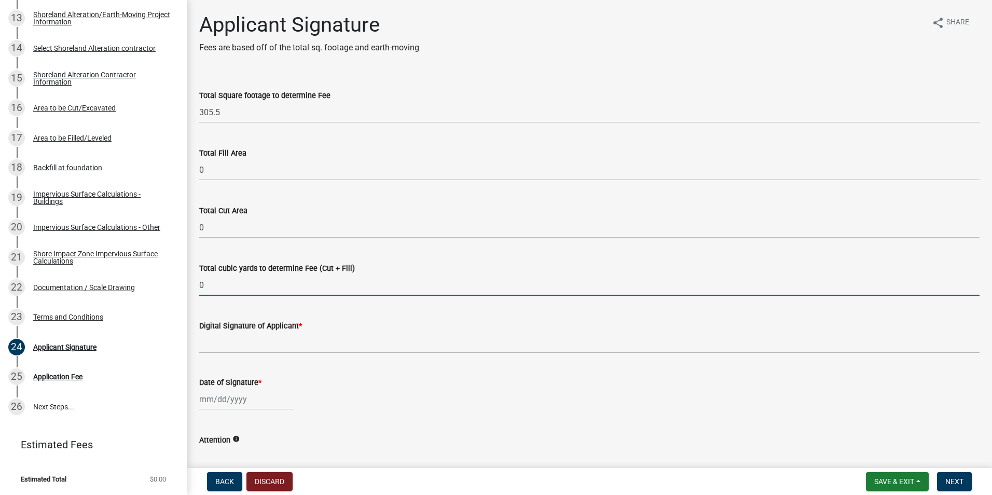
click at [284, 288] on input "0" at bounding box center [589, 285] width 781 height 21
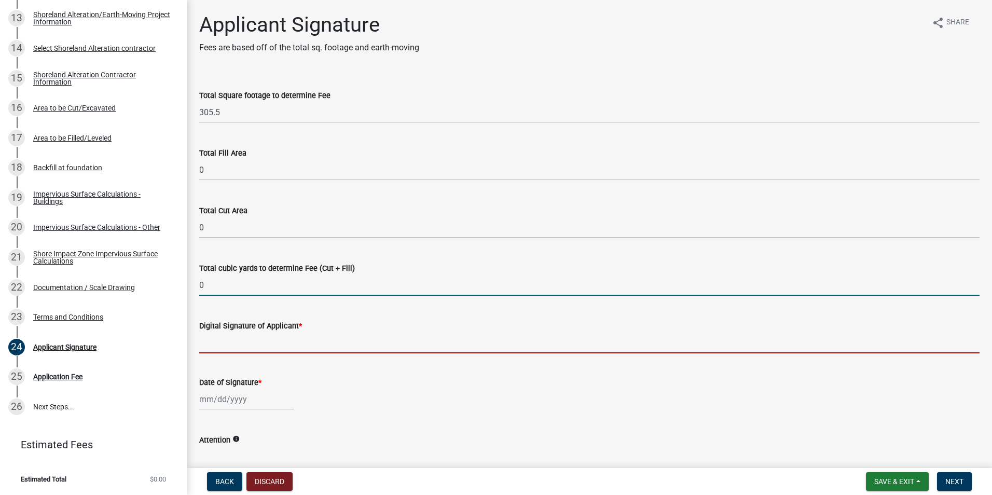
click at [264, 344] on input "Digital Signature of Applicant *" at bounding box center [589, 342] width 781 height 21
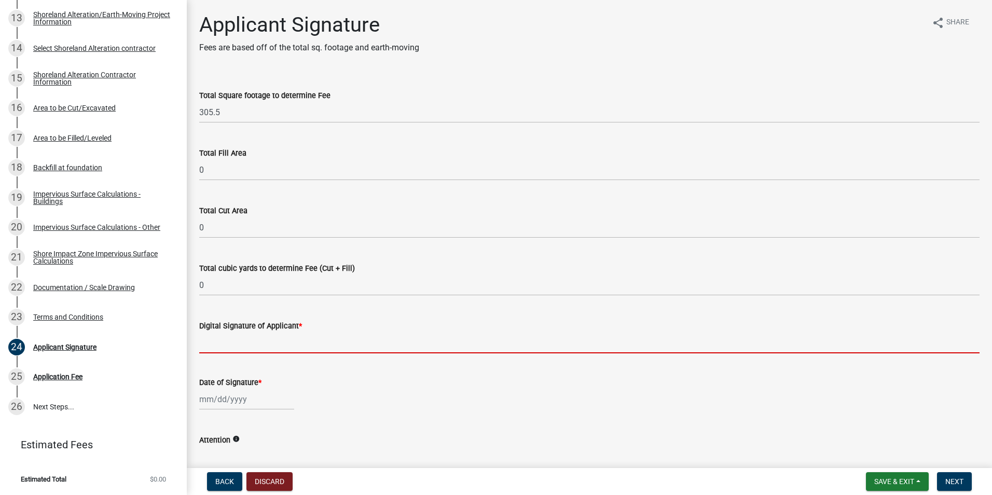
click at [251, 404] on div at bounding box center [246, 399] width 95 height 21
select select "10"
select select "2025"
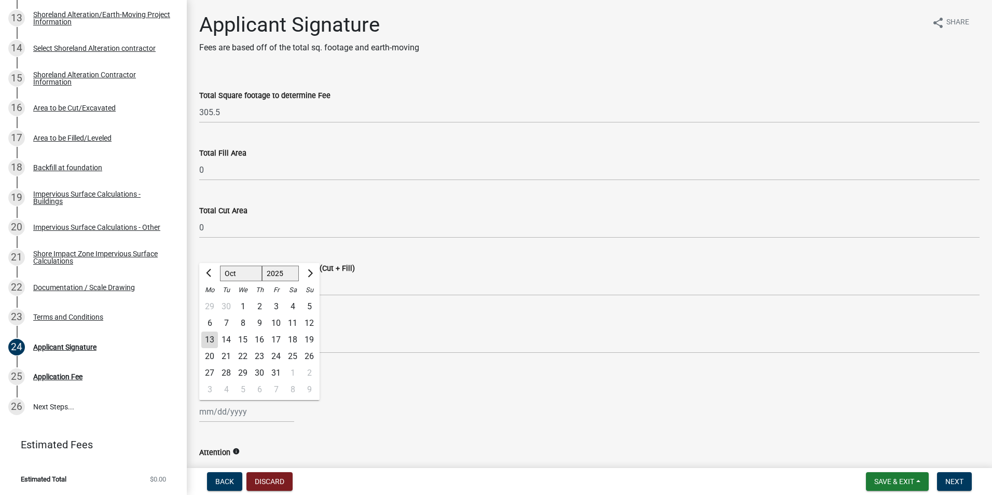
click at [210, 339] on div "13" at bounding box center [209, 340] width 17 height 17
type input "[DATE]"
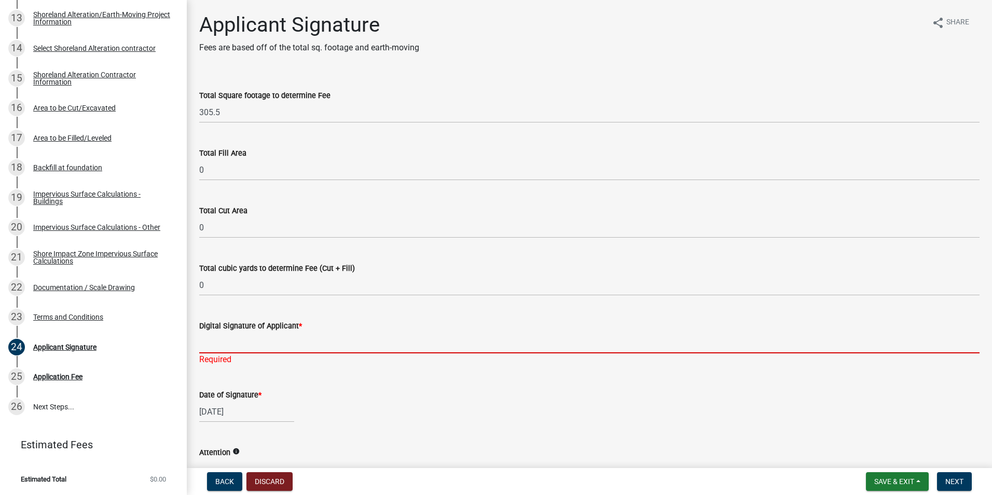
click at [221, 344] on input "Digital Signature of Applicant *" at bounding box center [589, 342] width 781 height 21
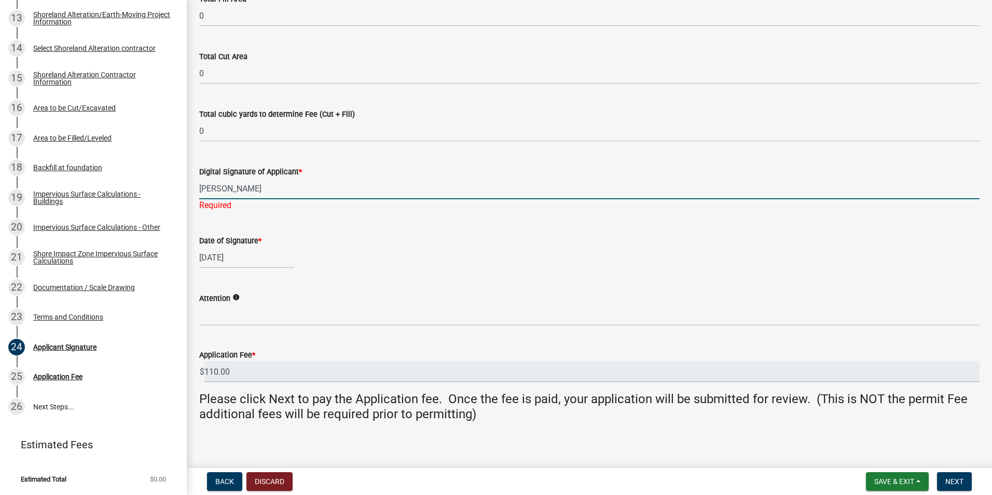
scroll to position [156, 0]
type input "[PERSON_NAME]"
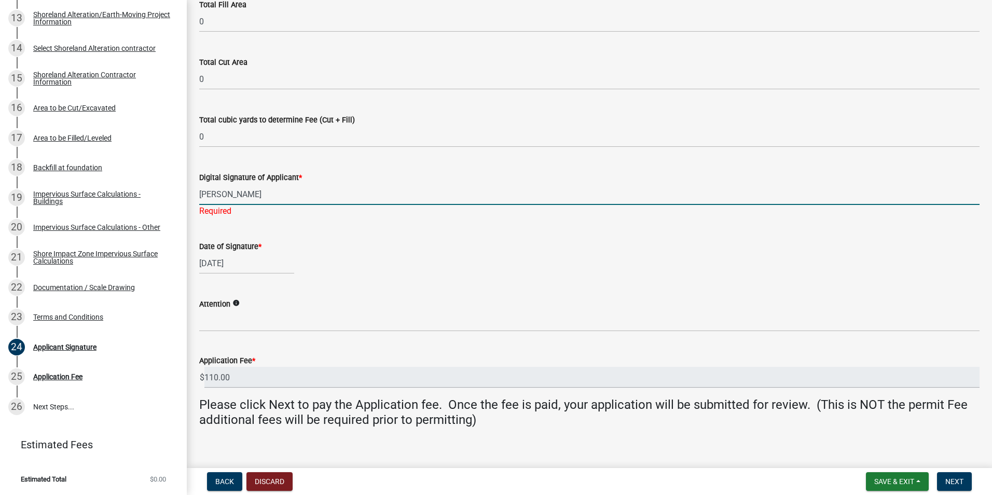
click at [236, 298] on div "Attention info" at bounding box center [589, 304] width 781 height 12
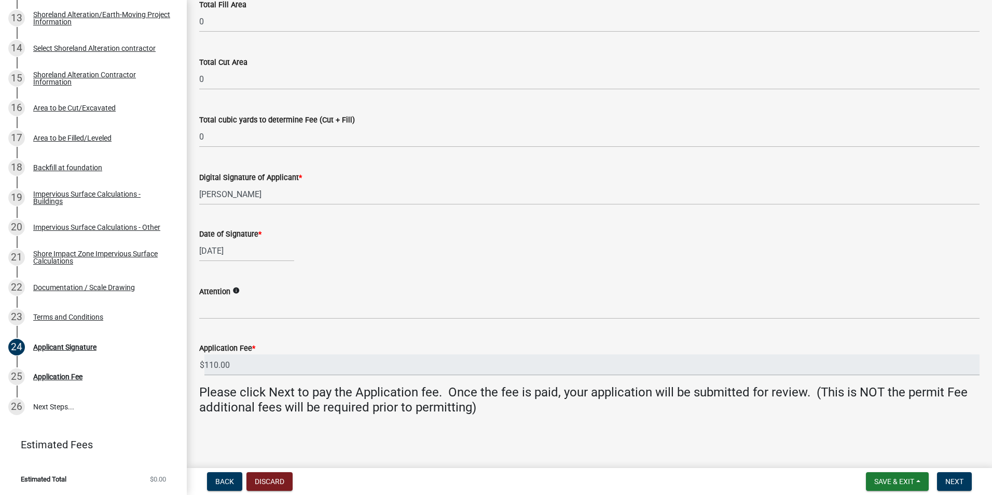
click at [237, 289] on icon "info" at bounding box center [236, 290] width 7 height 7
click at [471, 287] on div "Attention info" at bounding box center [589, 291] width 781 height 12
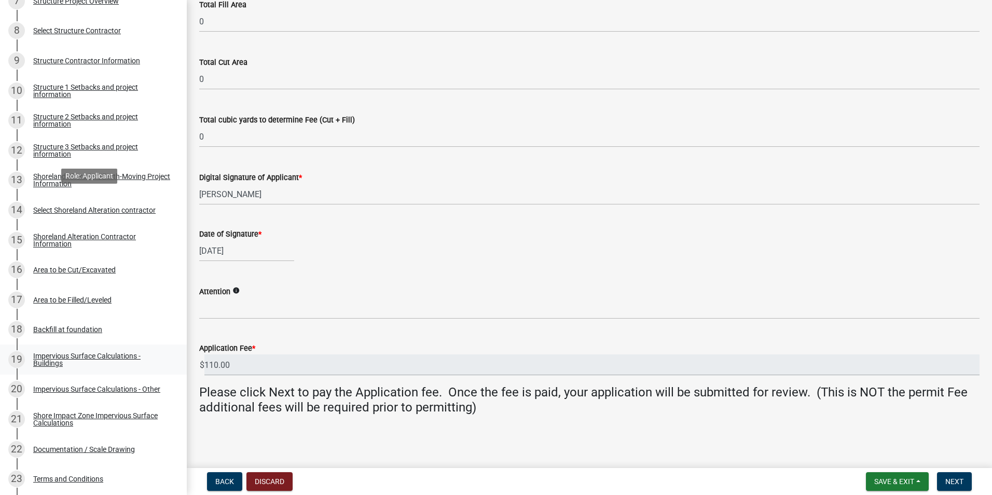
scroll to position [550, 0]
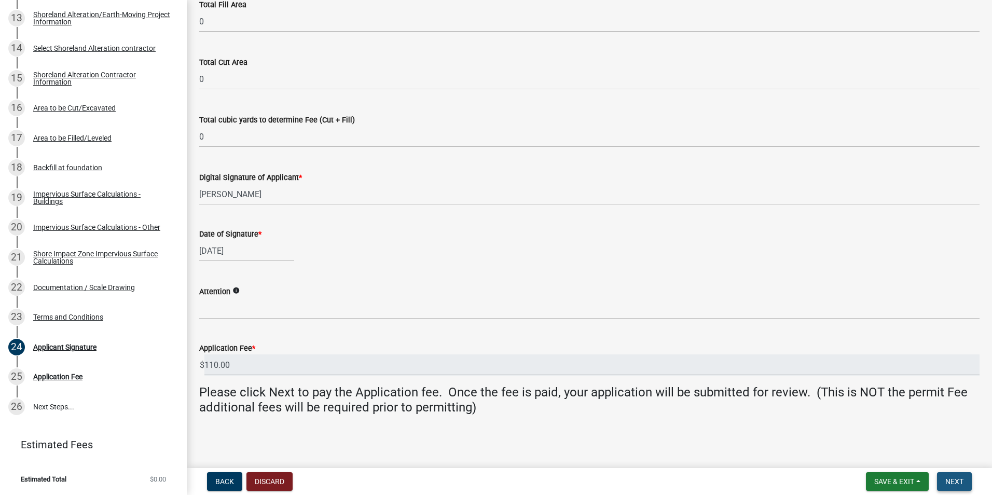
click at [957, 483] on span "Next" at bounding box center [955, 482] width 18 height 8
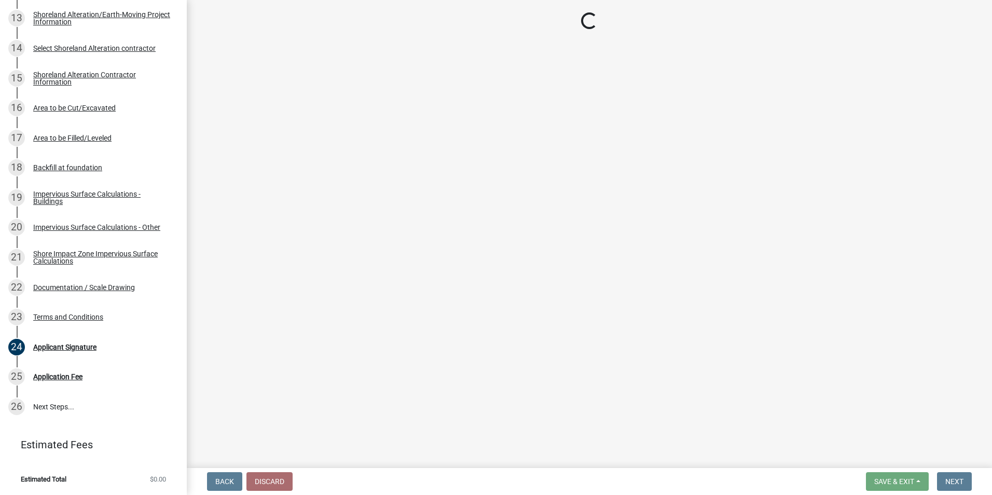
scroll to position [0, 0]
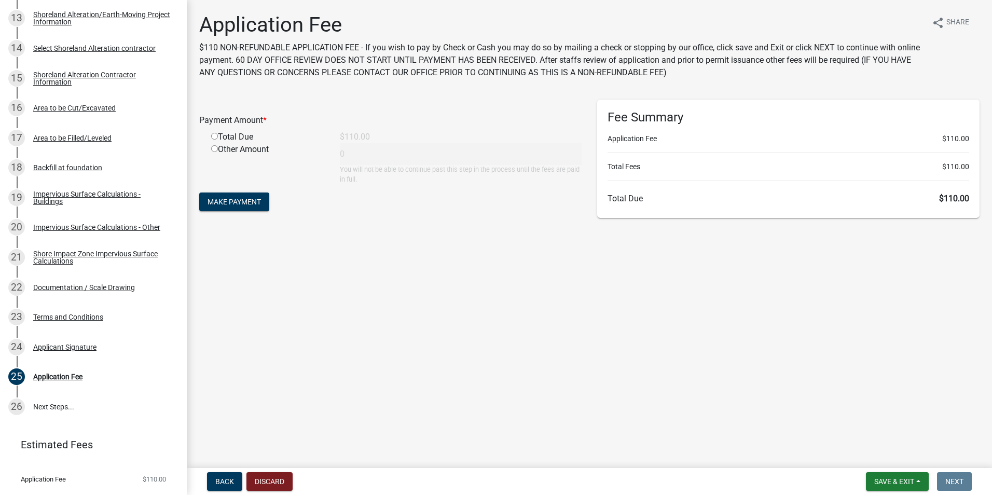
click at [214, 134] on input "radio" at bounding box center [214, 136] width 7 height 7
radio input "true"
type input "110"
click at [240, 198] on span "Make Payment" at bounding box center [234, 202] width 53 height 8
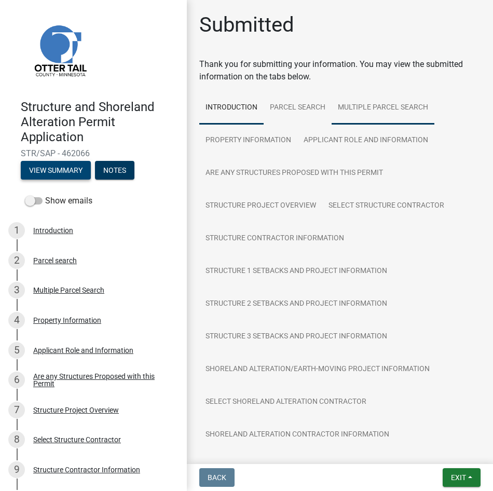
drag, startPoint x: 77, startPoint y: 169, endPoint x: 371, endPoint y: 108, distance: 300.5
click at [371, 108] on div "Structure and Shoreland Alteration Permit Application STR/SAP - 462066 View Sum…" at bounding box center [246, 245] width 493 height 491
click at [471, 478] on button "Exit" at bounding box center [462, 477] width 38 height 19
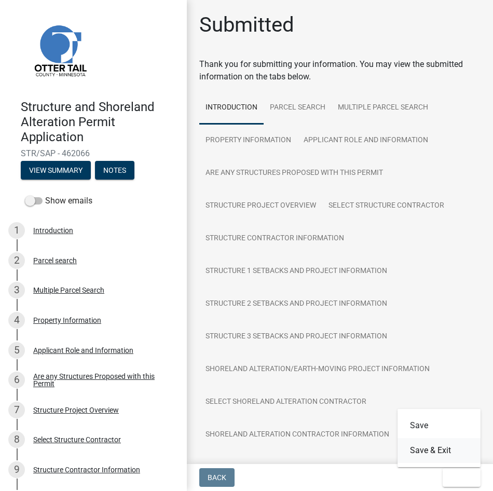
click at [448, 452] on button "Save & Exit" at bounding box center [439, 450] width 83 height 25
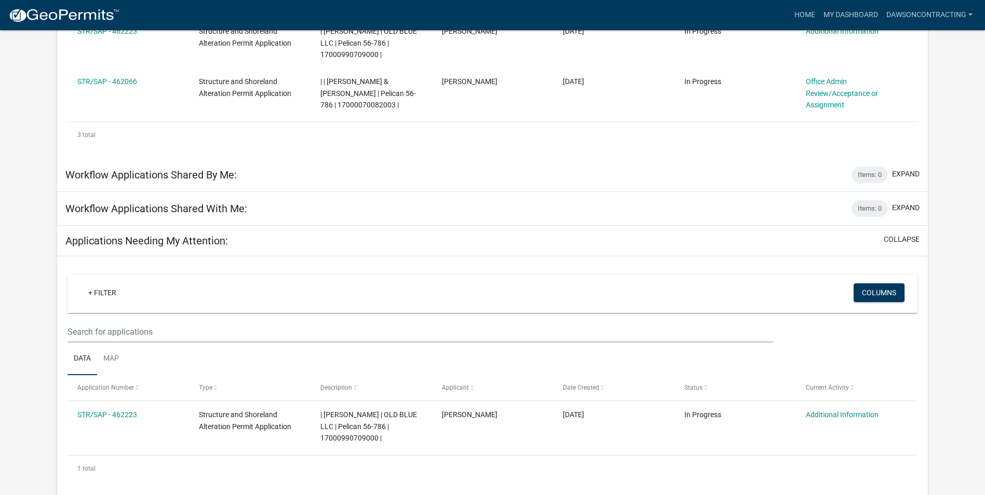
scroll to position [344, 0]
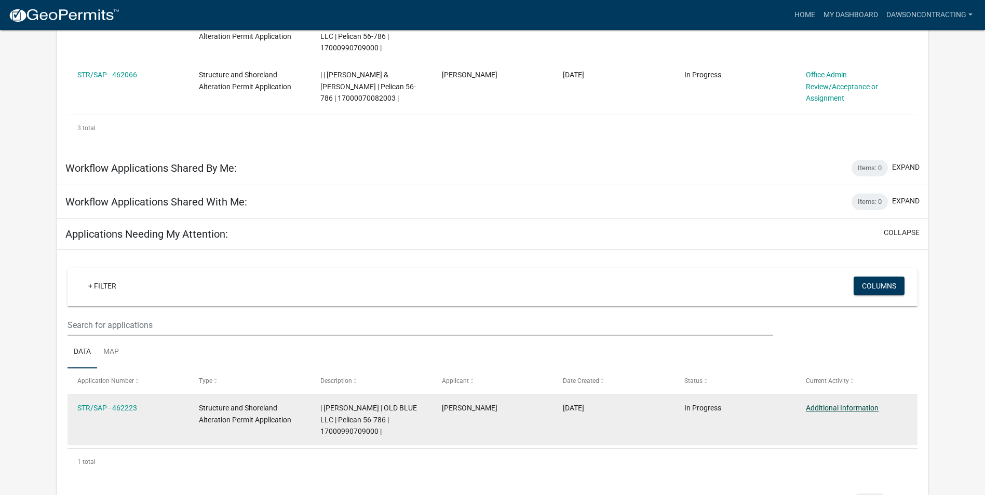
click at [866, 404] on link "Additional Information" at bounding box center [842, 408] width 73 height 8
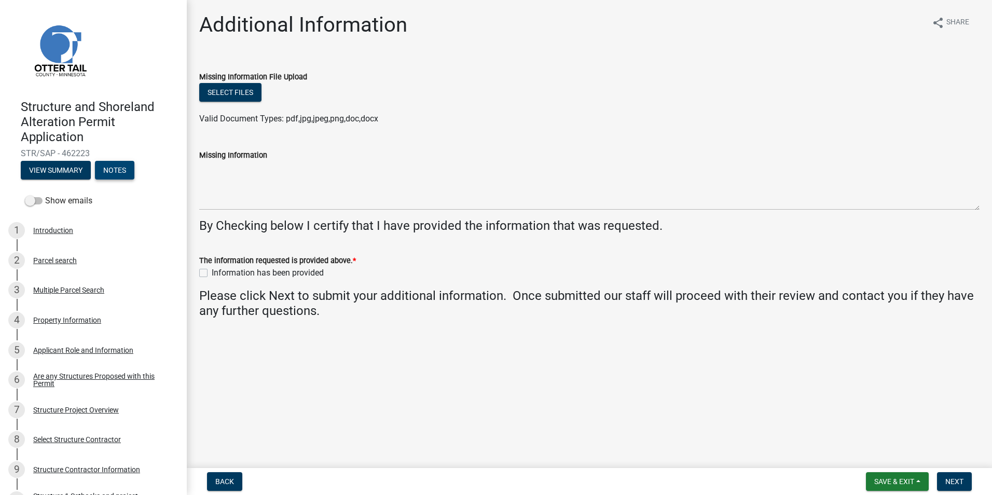
click at [111, 169] on button "Notes" at bounding box center [114, 170] width 39 height 19
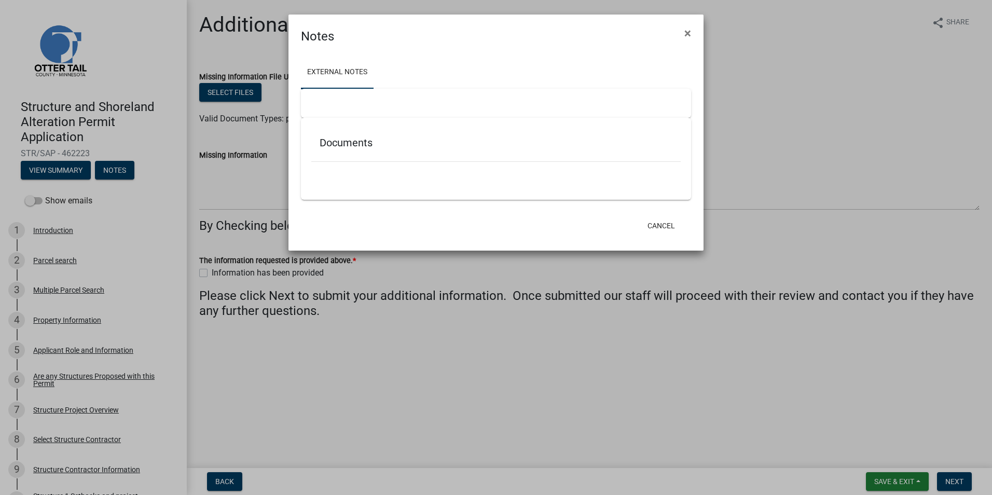
click at [54, 167] on ngb-modal-window "Notes × External Notes Documents Cancel" at bounding box center [496, 247] width 992 height 495
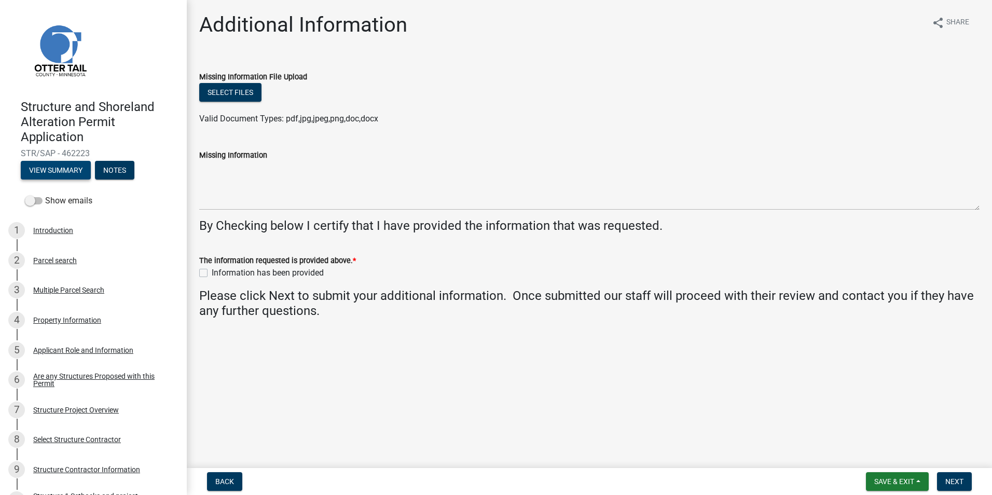
click at [72, 170] on button "View Summary" at bounding box center [56, 170] width 70 height 19
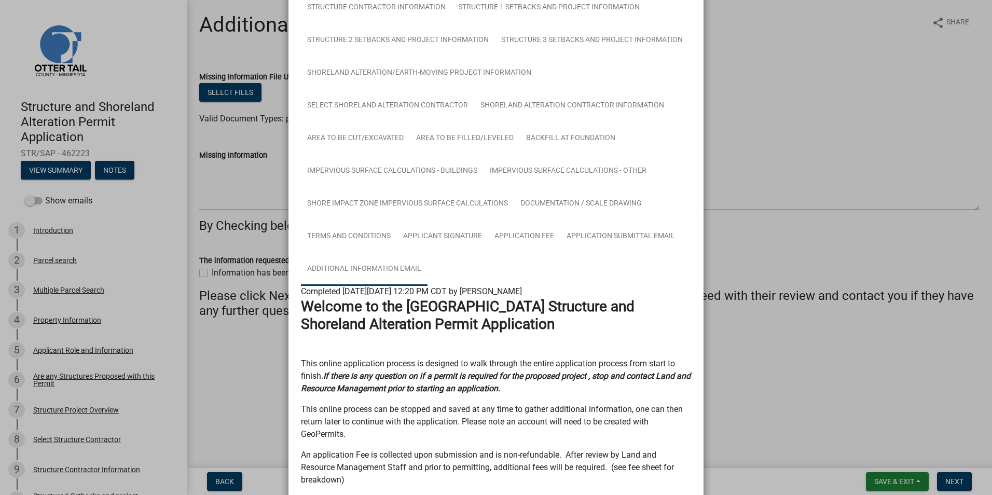
scroll to position [171, 0]
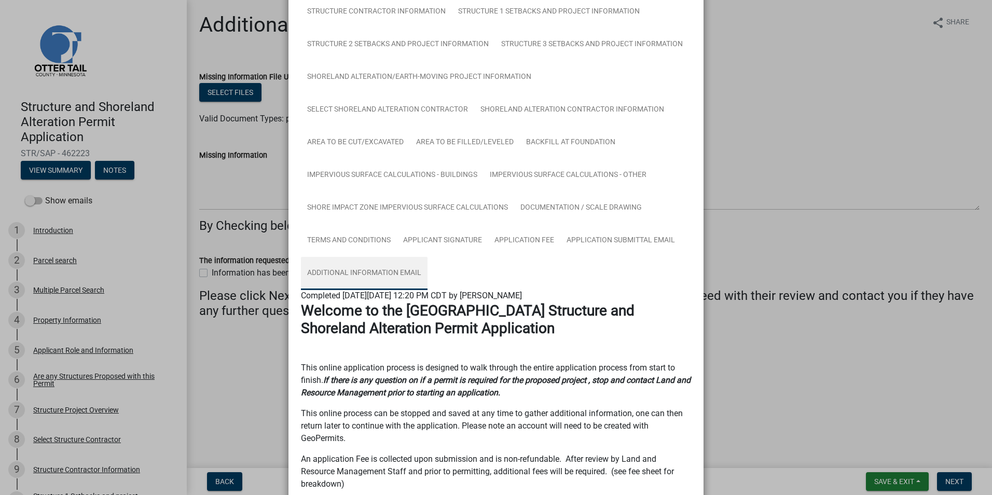
click at [363, 271] on link "Additional Information Email" at bounding box center [364, 273] width 127 height 33
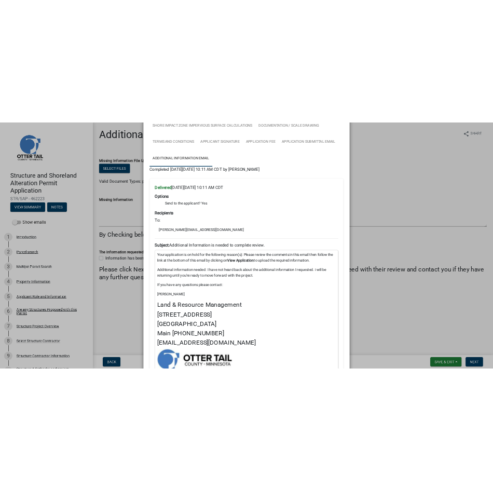
scroll to position [386, 0]
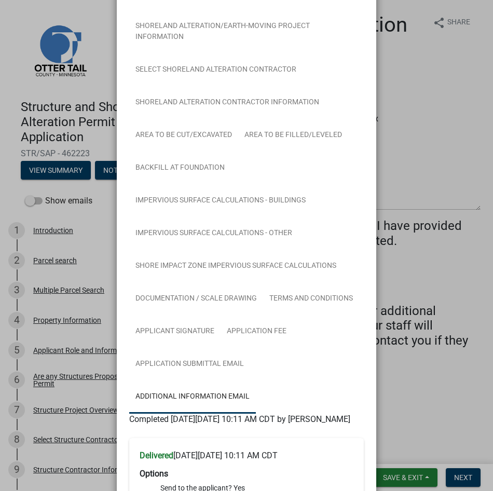
click at [104, 22] on ngb-modal-window "Summary × Printer Friendly Introduction Parcel search Multiple Parcel Search Pr…" at bounding box center [246, 245] width 493 height 491
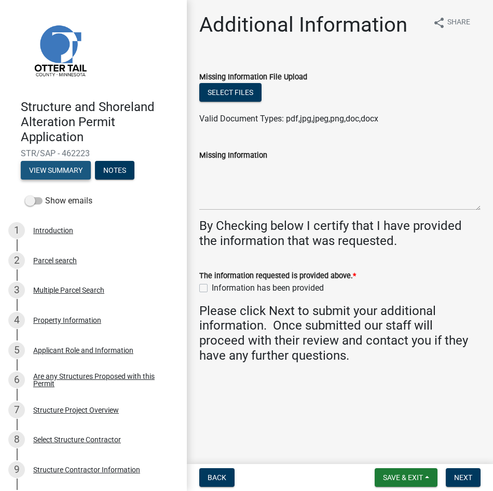
click at [63, 168] on button "View Summary" at bounding box center [56, 170] width 70 height 19
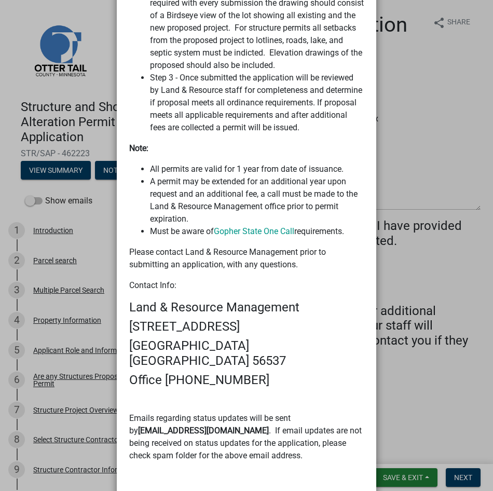
scroll to position [1217, 0]
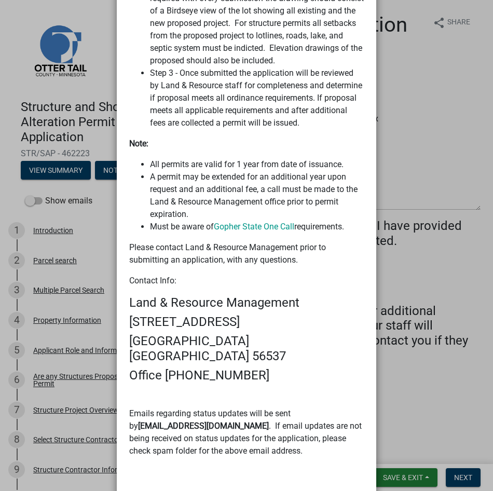
click at [436, 117] on ngb-modal-window "Summary × Printer Friendly Introduction Parcel search Multiple Parcel Search Pr…" at bounding box center [246, 245] width 493 height 491
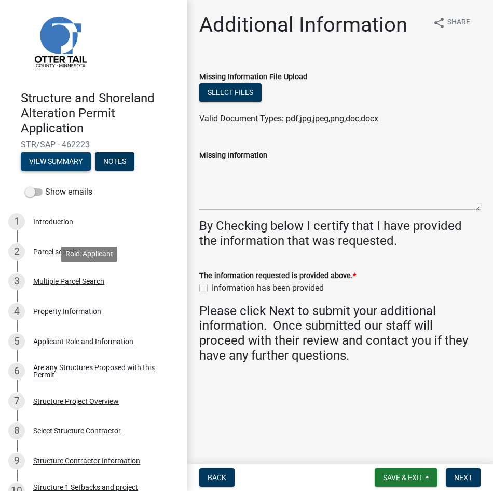
scroll to position [0, 0]
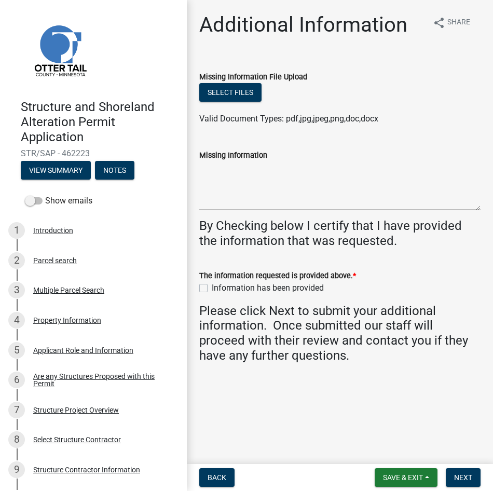
click at [372, 65] on form "Missing Information File Upload Select files Valid Document Types: pdf,jpg,jpeg…" at bounding box center [339, 91] width 281 height 67
click at [65, 166] on button "View Summary" at bounding box center [56, 170] width 70 height 19
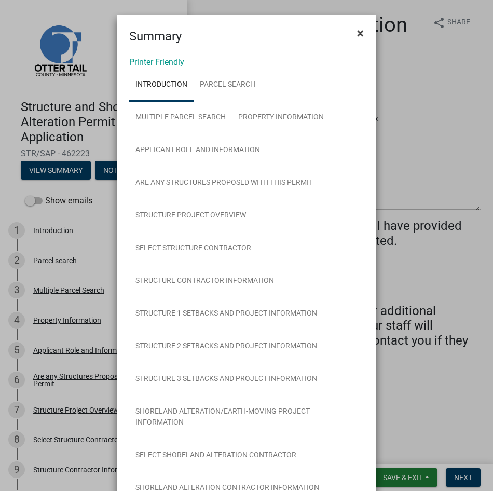
click at [357, 32] on span "×" at bounding box center [360, 33] width 7 height 15
